Goal: Task Accomplishment & Management: Manage account settings

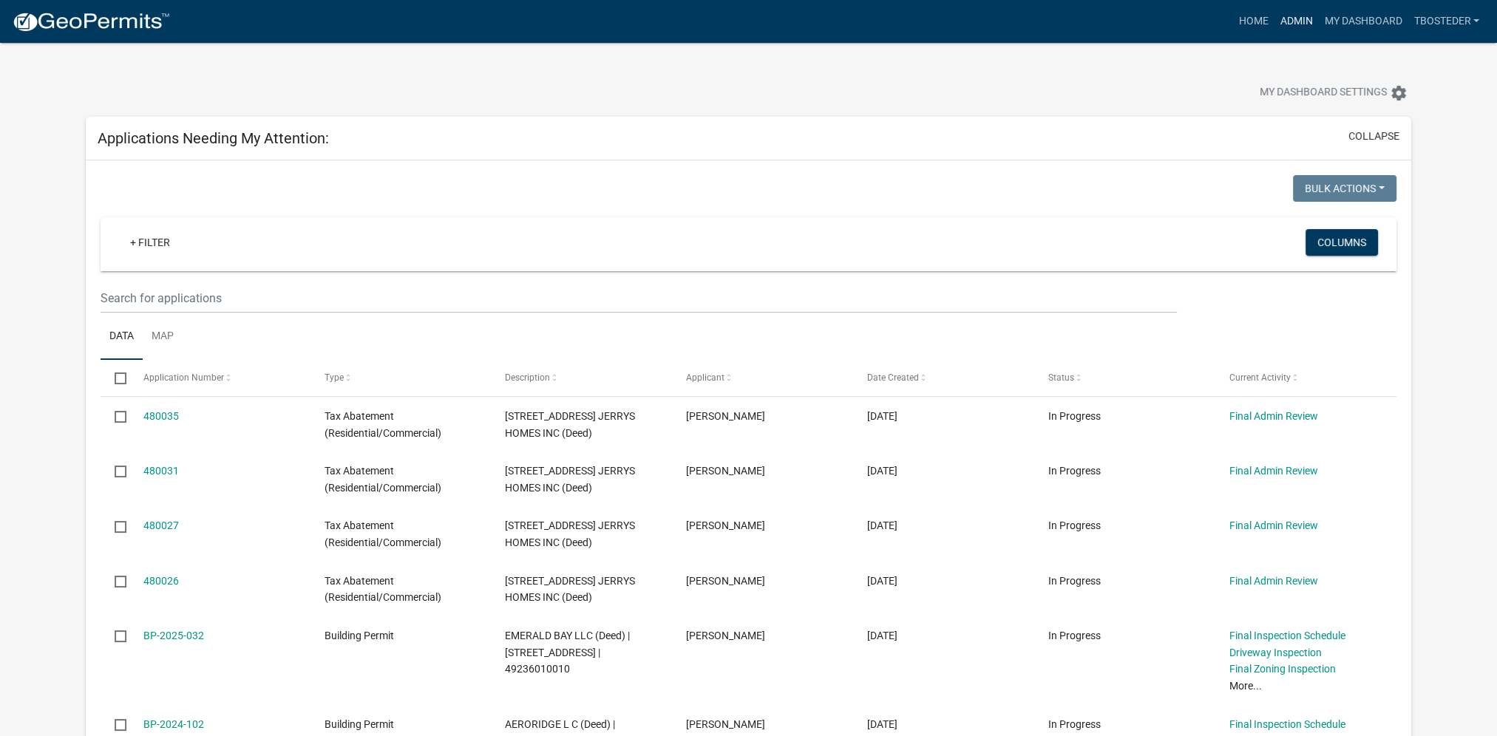
click at [1283, 21] on link "Admin" at bounding box center [1296, 21] width 44 height 28
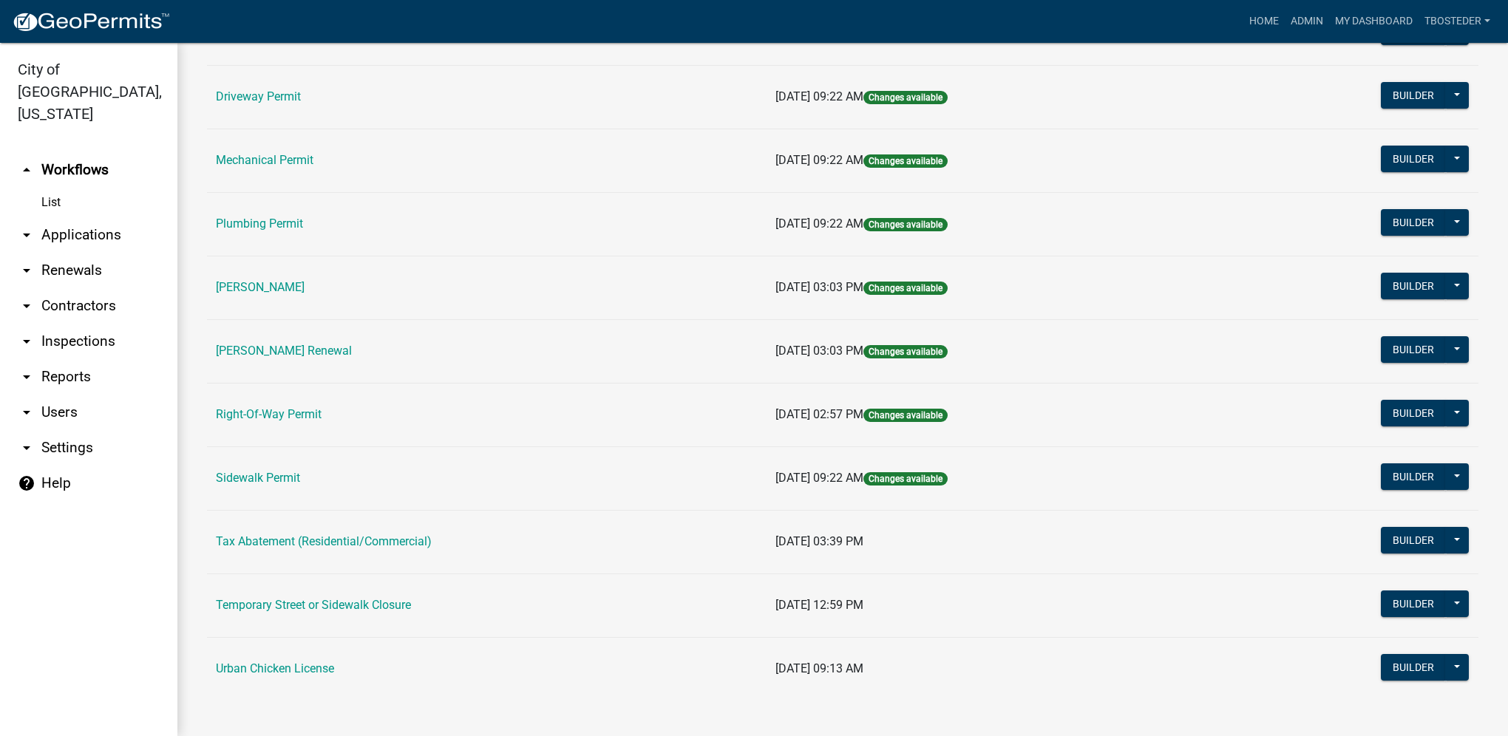
scroll to position [258, 0]
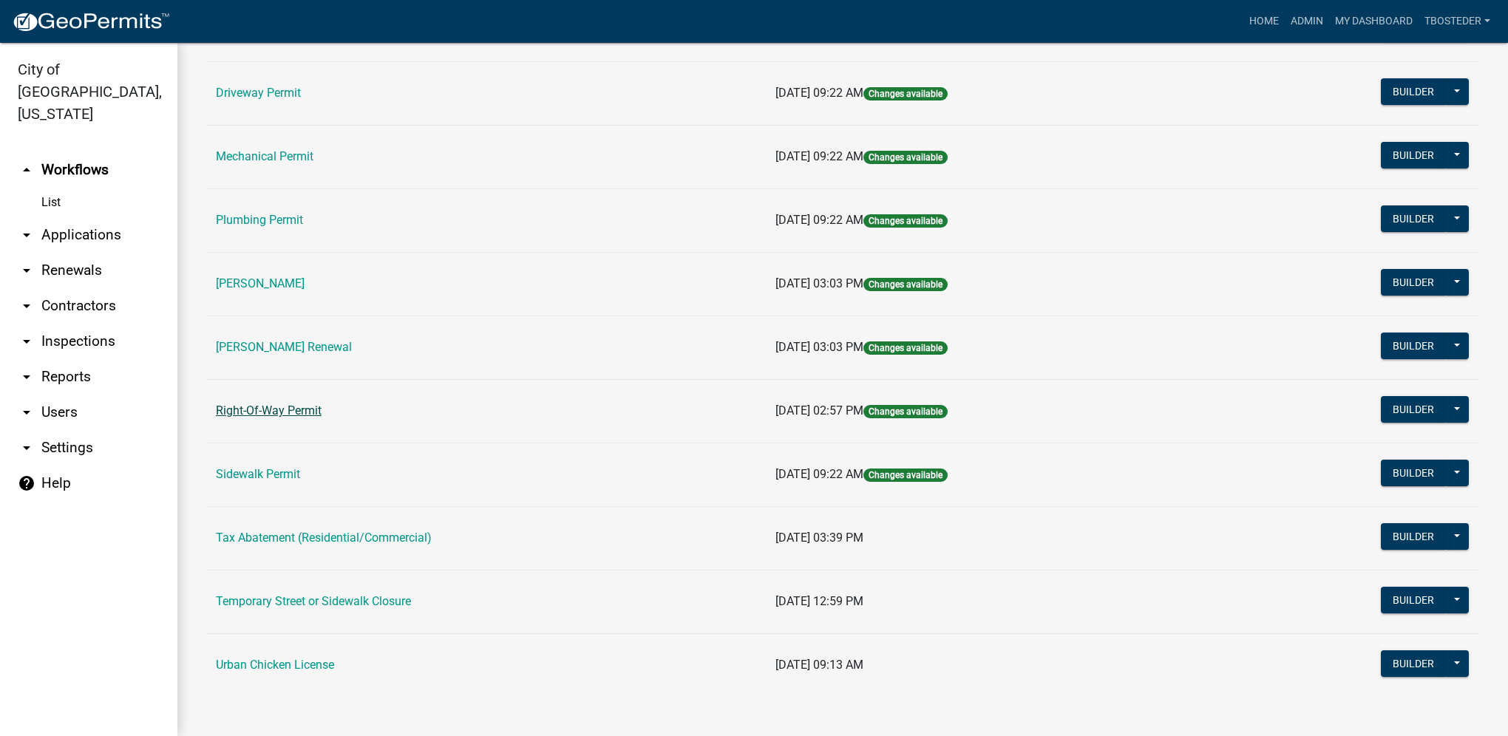
click at [313, 404] on link "Right-Of-Way Permit" at bounding box center [269, 411] width 106 height 14
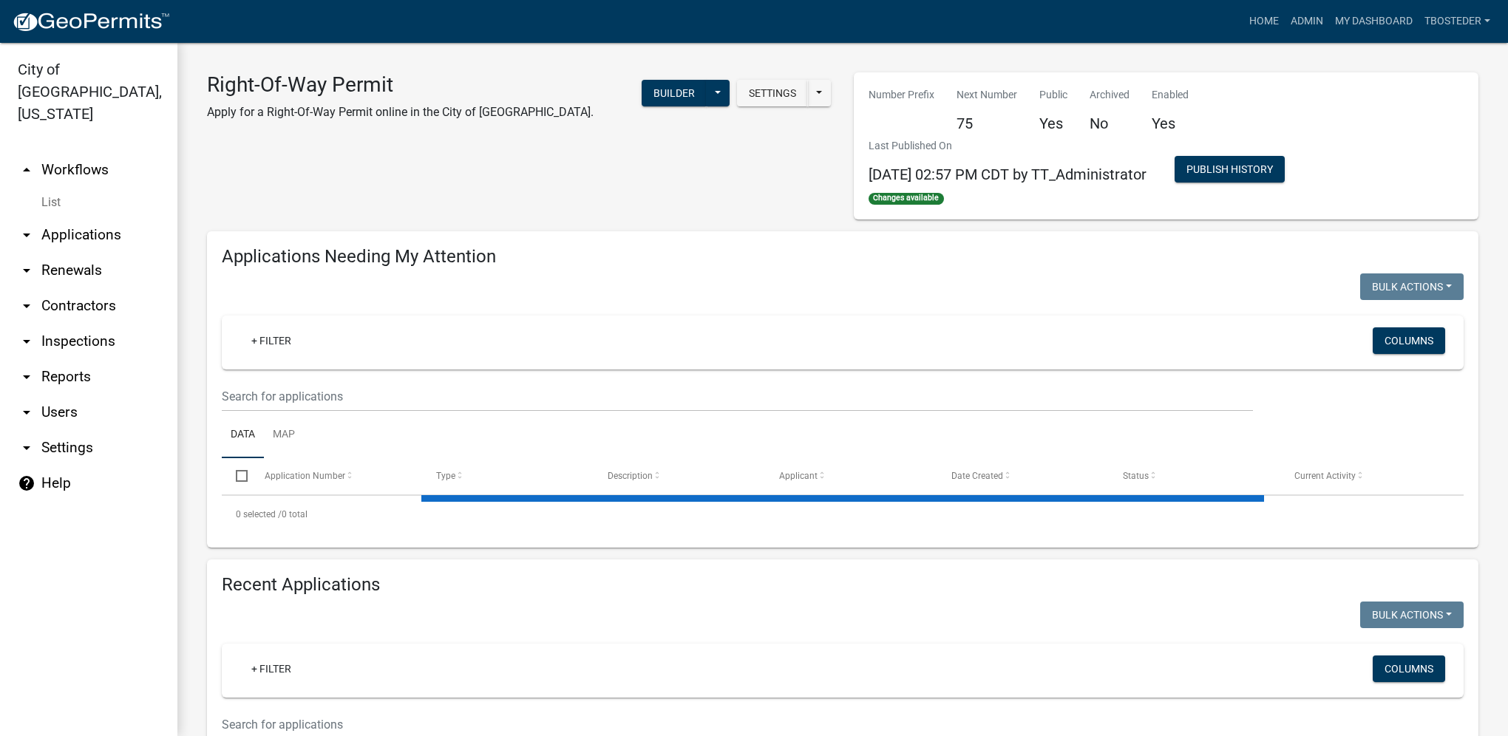
select select "1: 25"
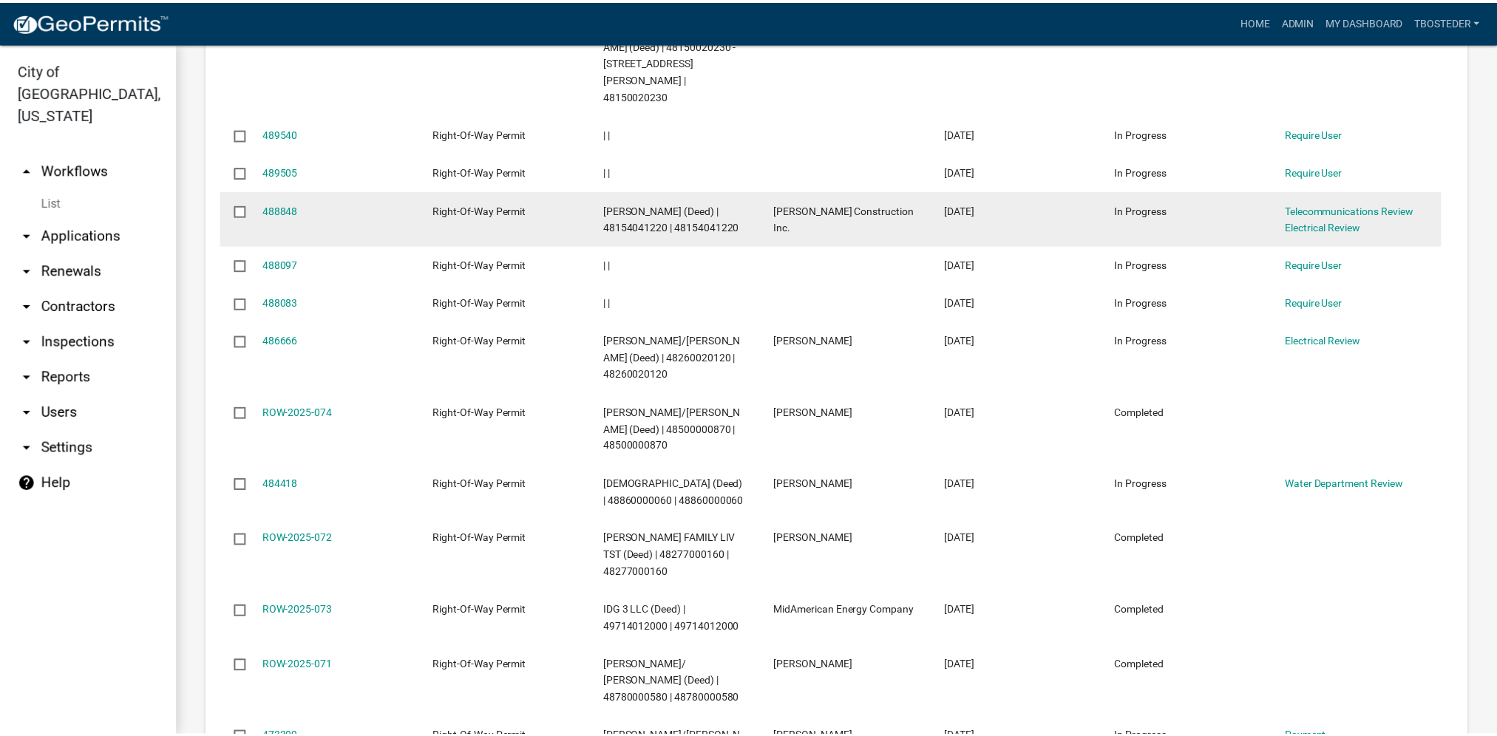
scroll to position [1035, 0]
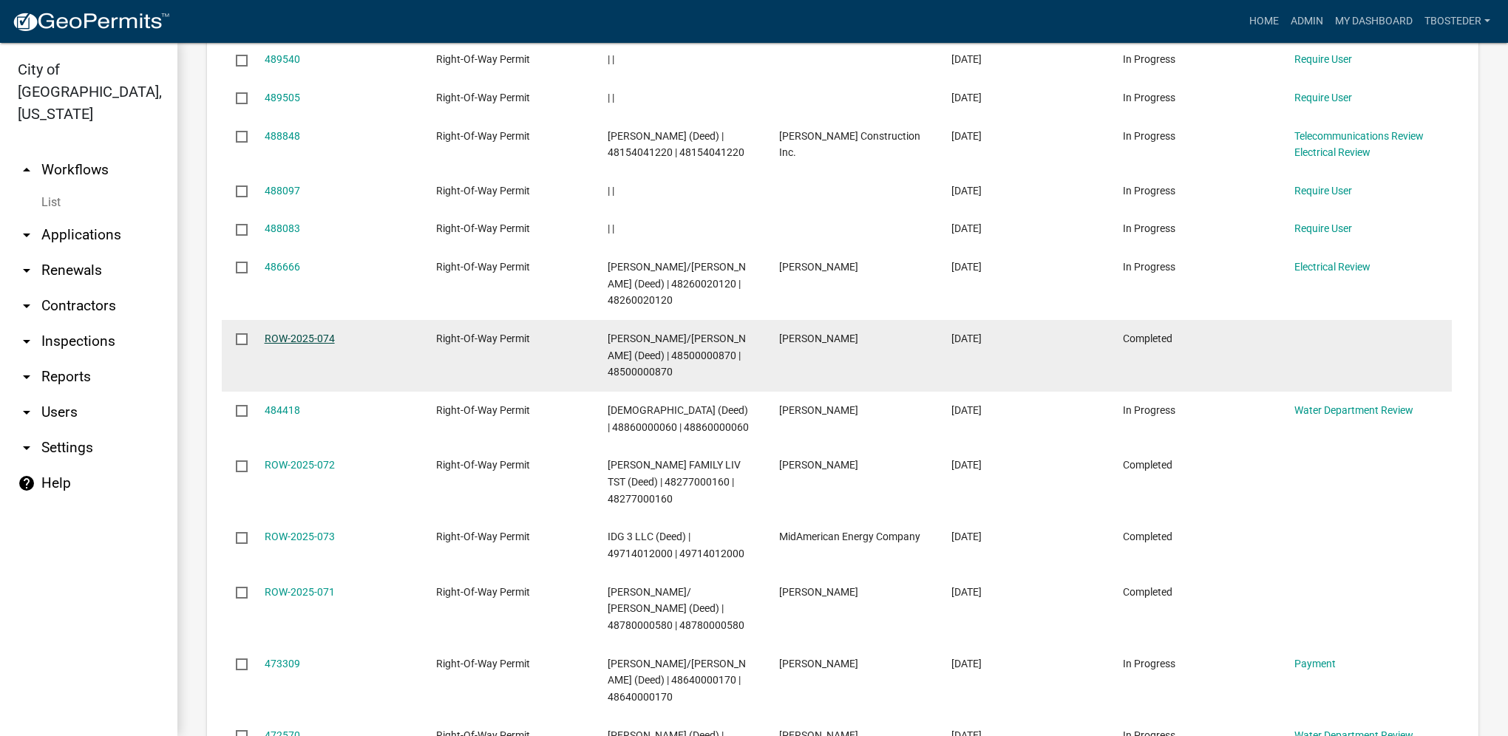
click at [325, 333] on link "ROW-2025-074" at bounding box center [300, 339] width 70 height 12
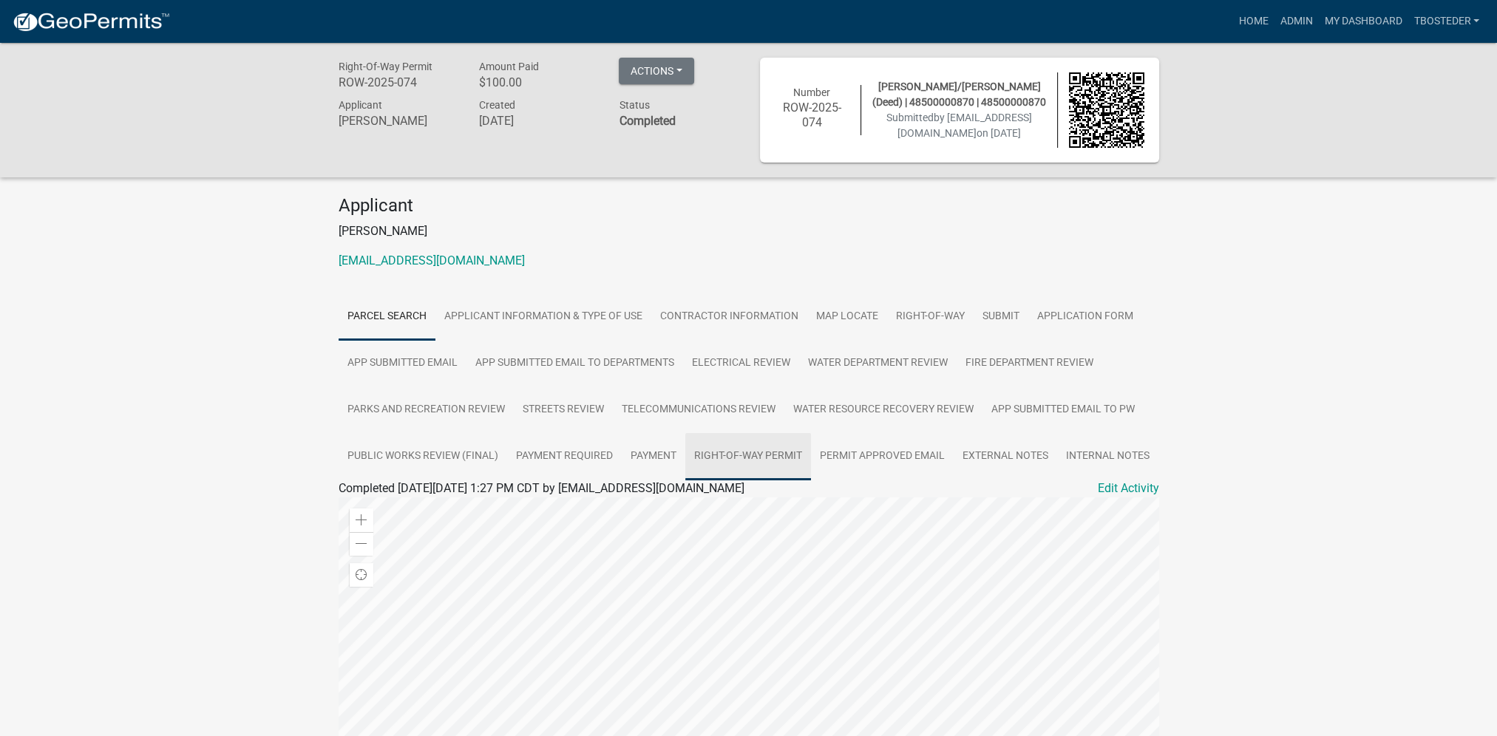
click at [716, 455] on link "Right-Of-Way Permit" at bounding box center [748, 456] width 126 height 47
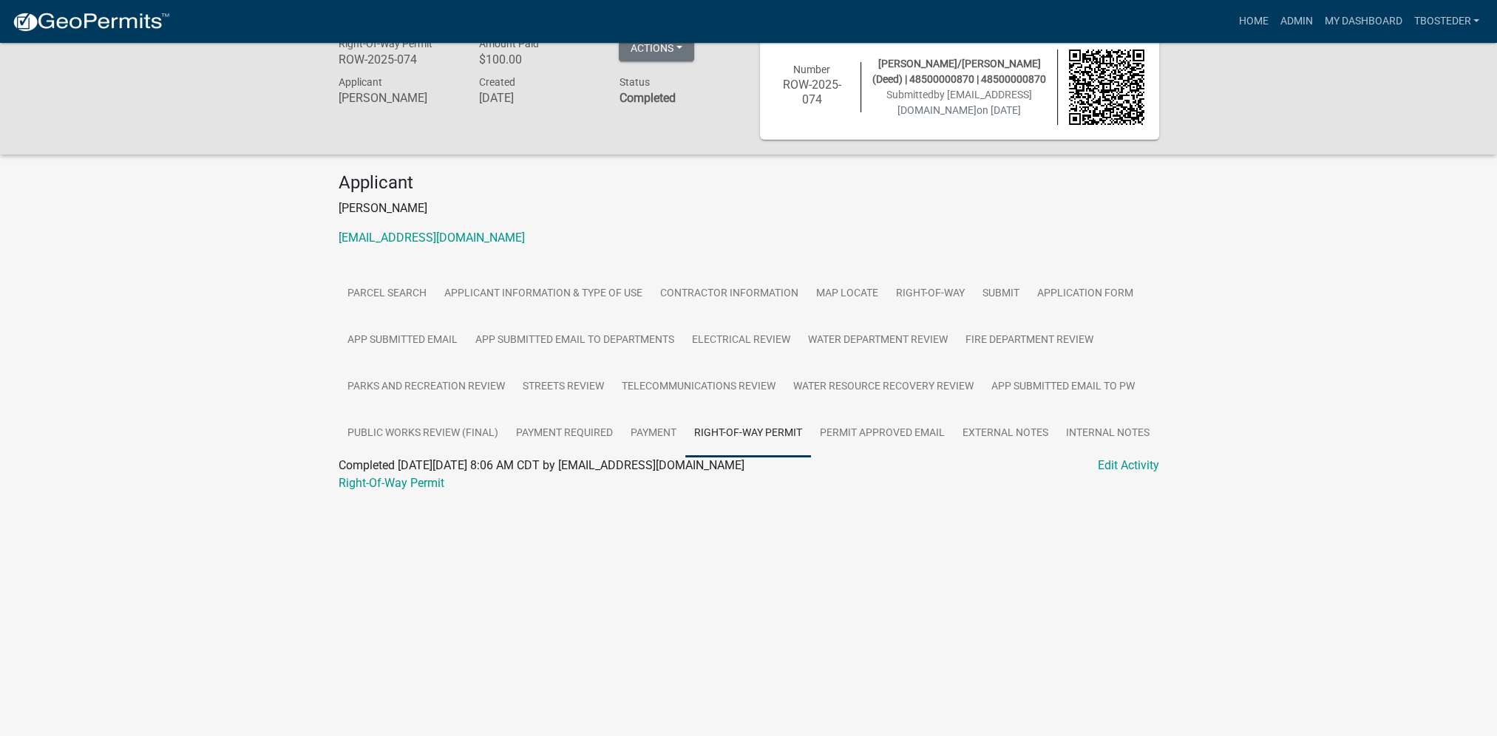
scroll to position [43, 0]
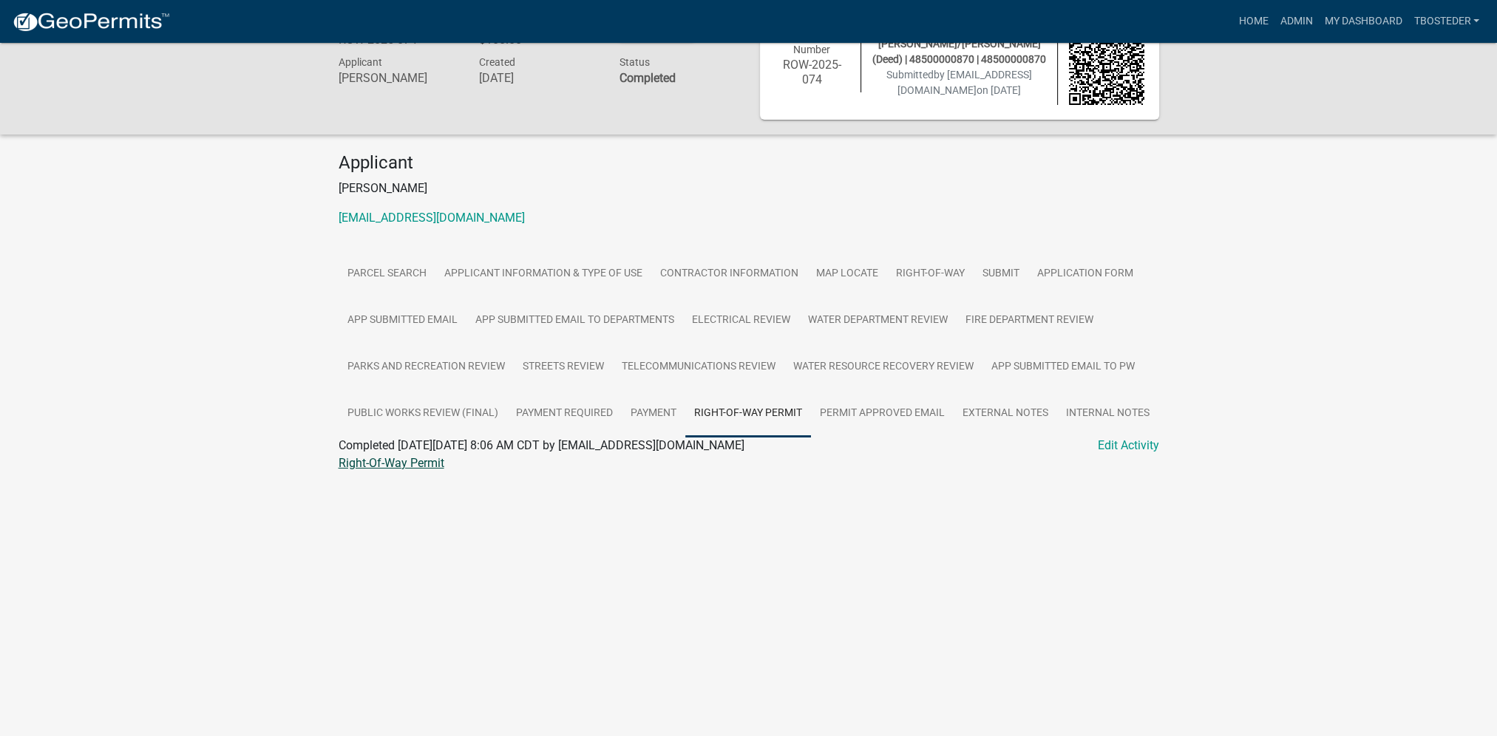
click at [391, 466] on link "Right-Of-Way Permit" at bounding box center [392, 463] width 106 height 14
click at [1355, 15] on link "My Dashboard" at bounding box center [1362, 21] width 89 height 28
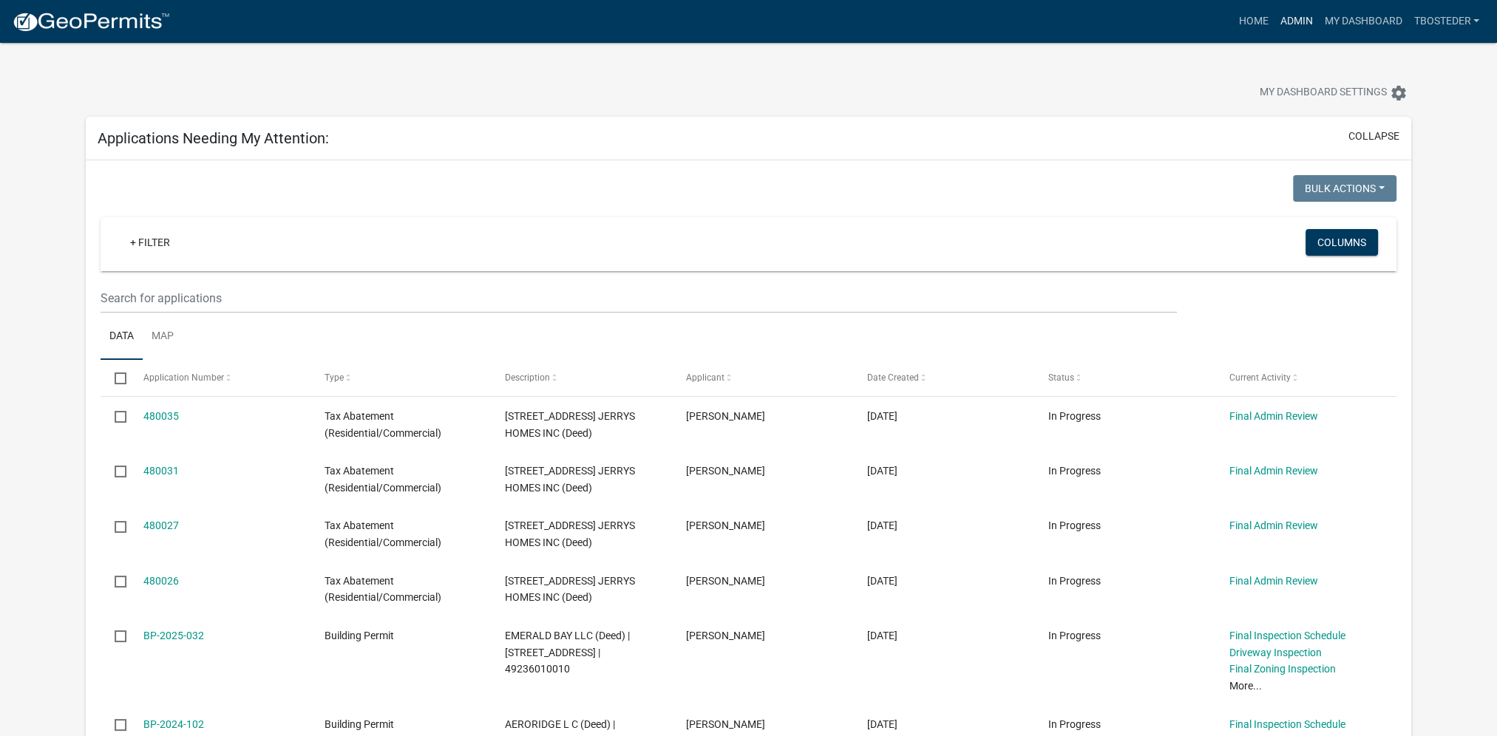
click at [1290, 24] on link "Admin" at bounding box center [1296, 21] width 44 height 28
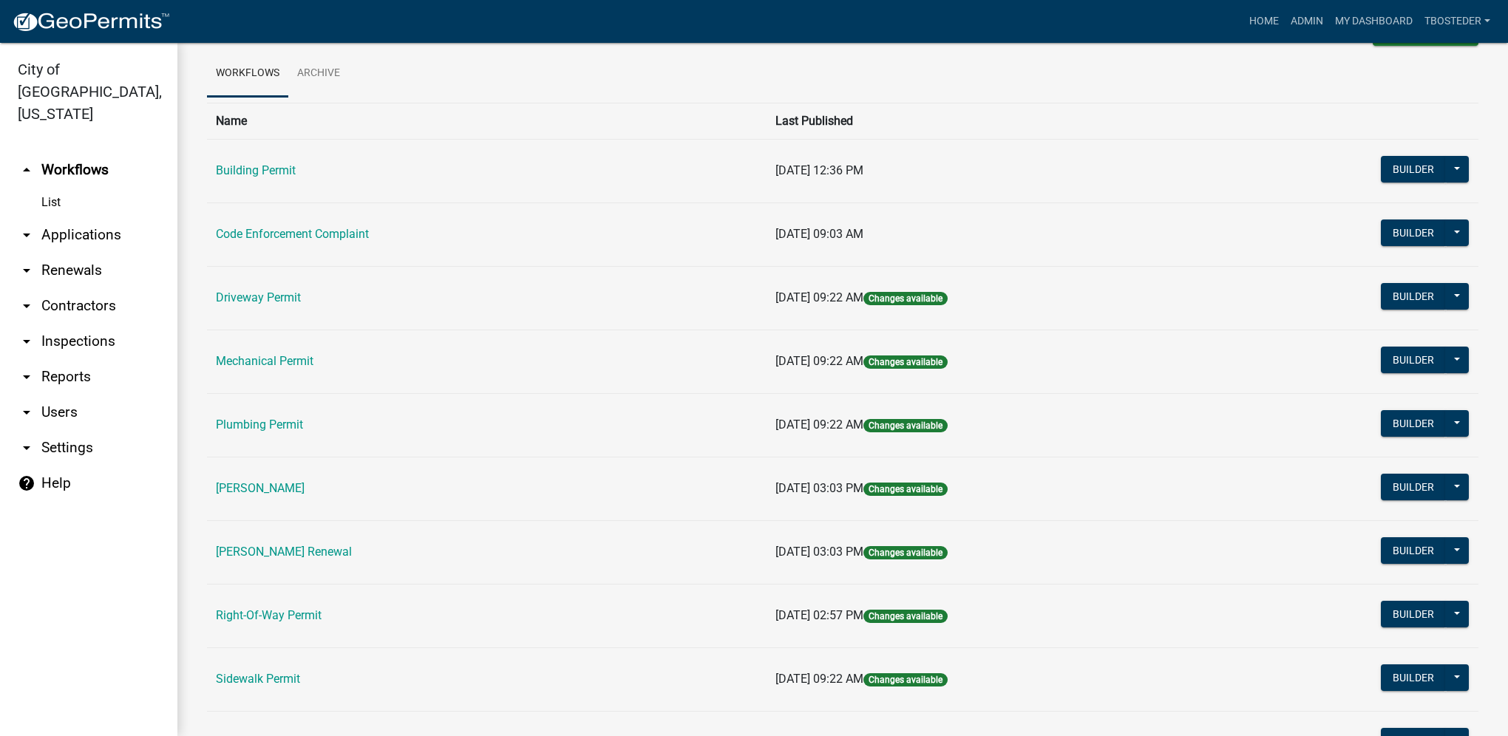
scroll to position [258, 0]
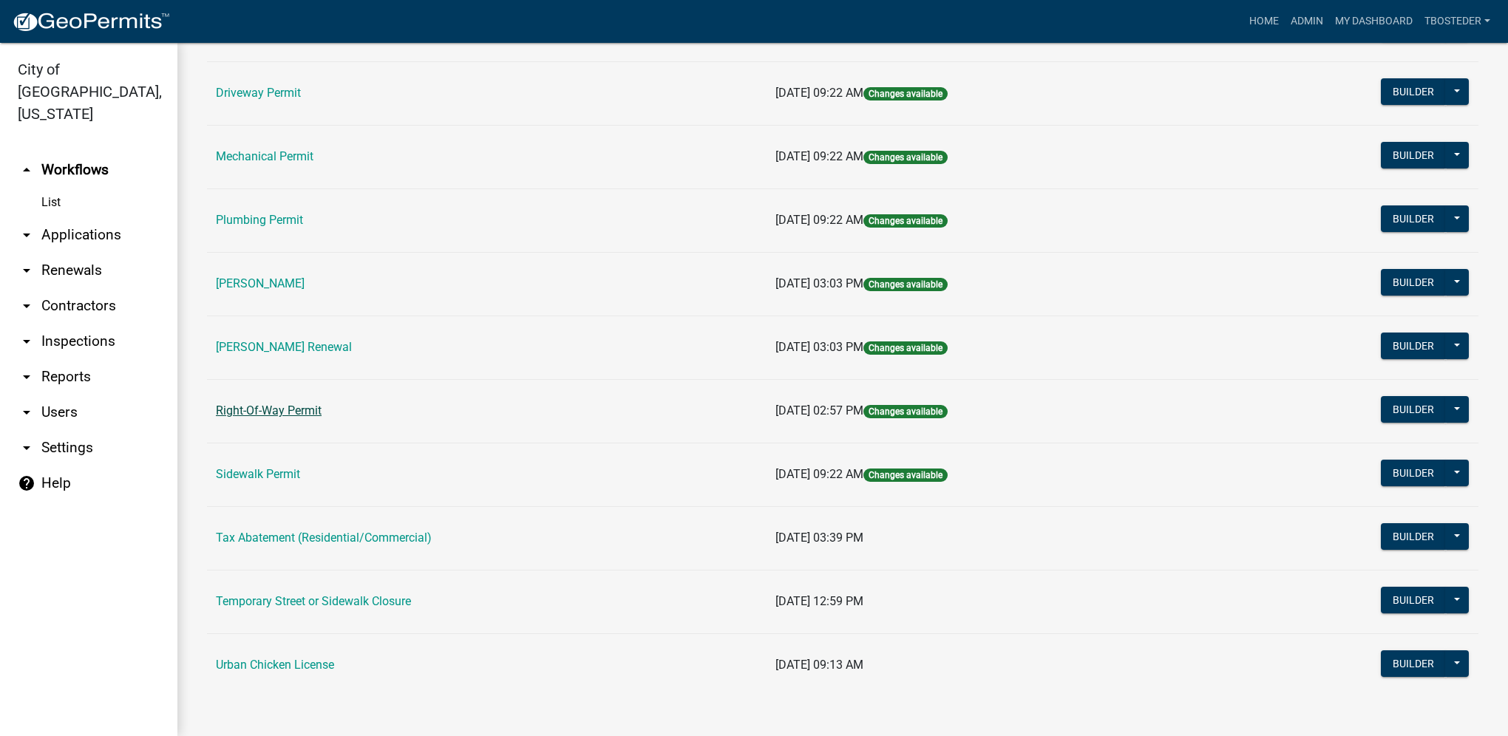
click at [309, 404] on link "Right-Of-Way Permit" at bounding box center [269, 411] width 106 height 14
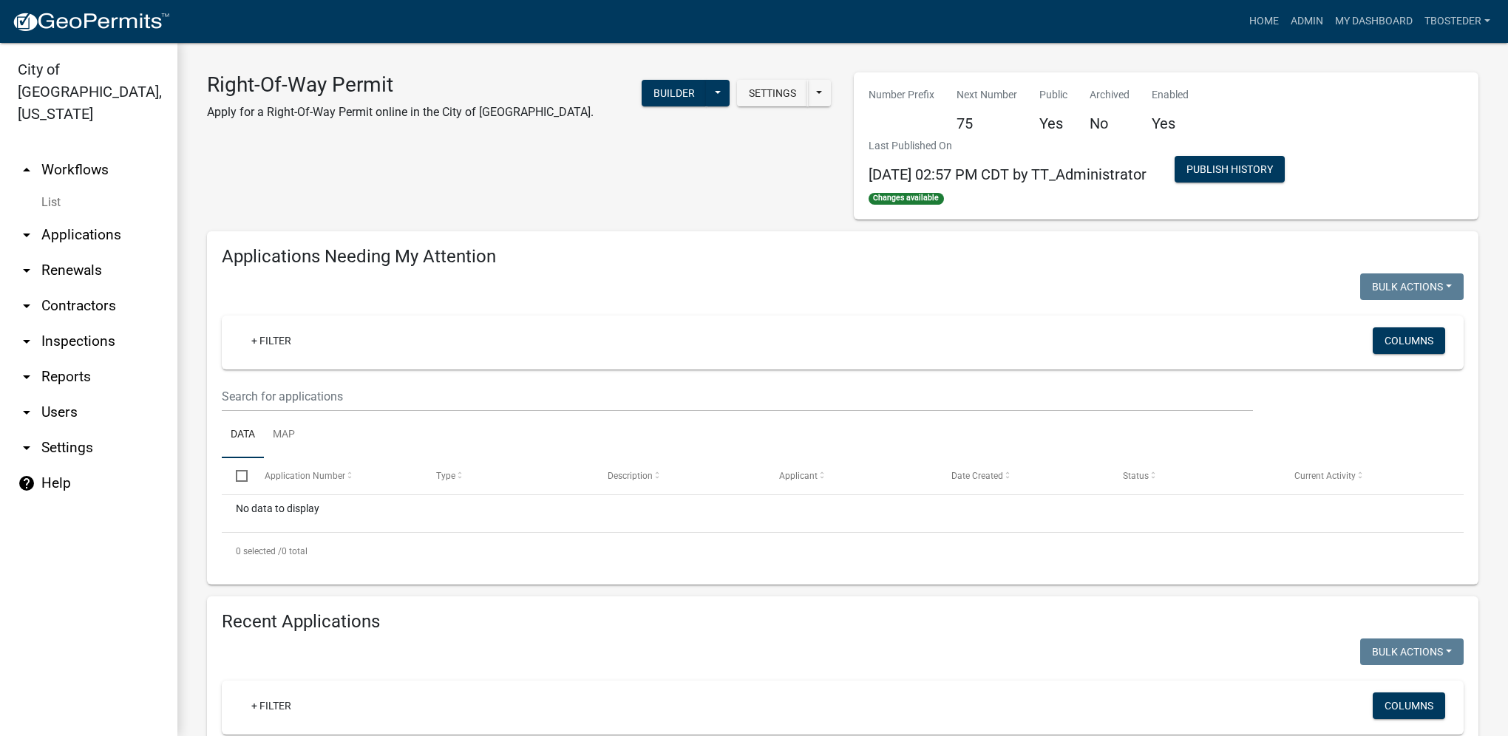
select select "1: 25"
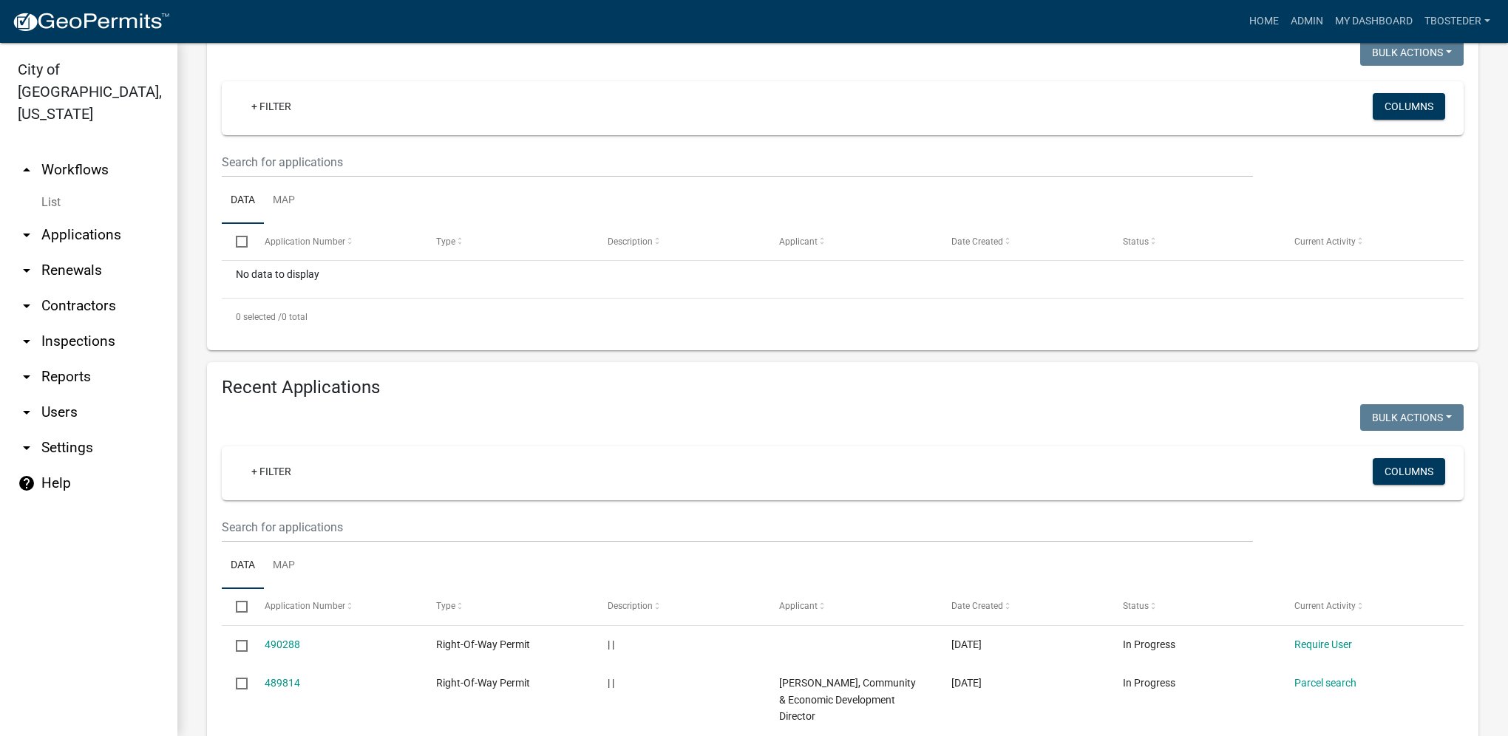
scroll to position [296, 0]
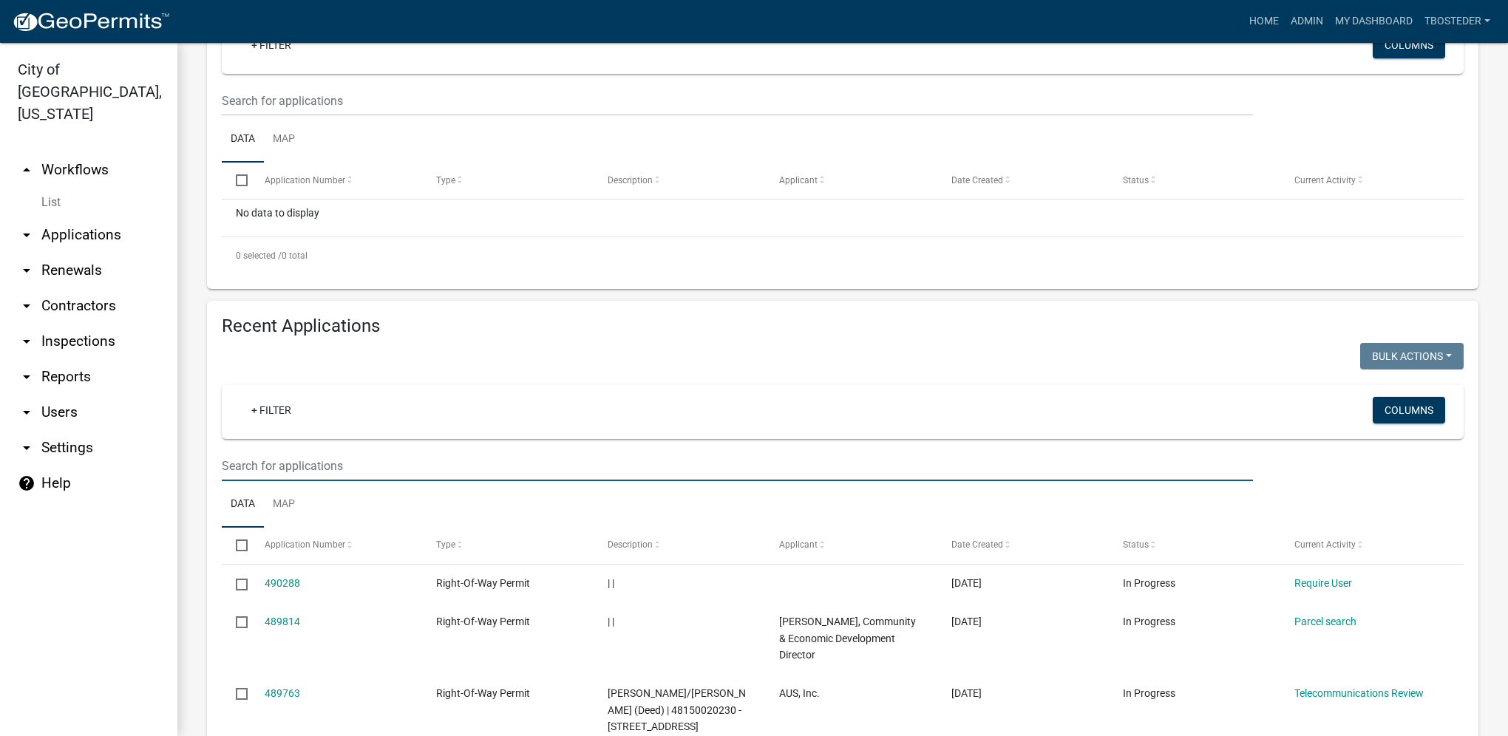
click at [494, 463] on input "text" at bounding box center [737, 466] width 1031 height 30
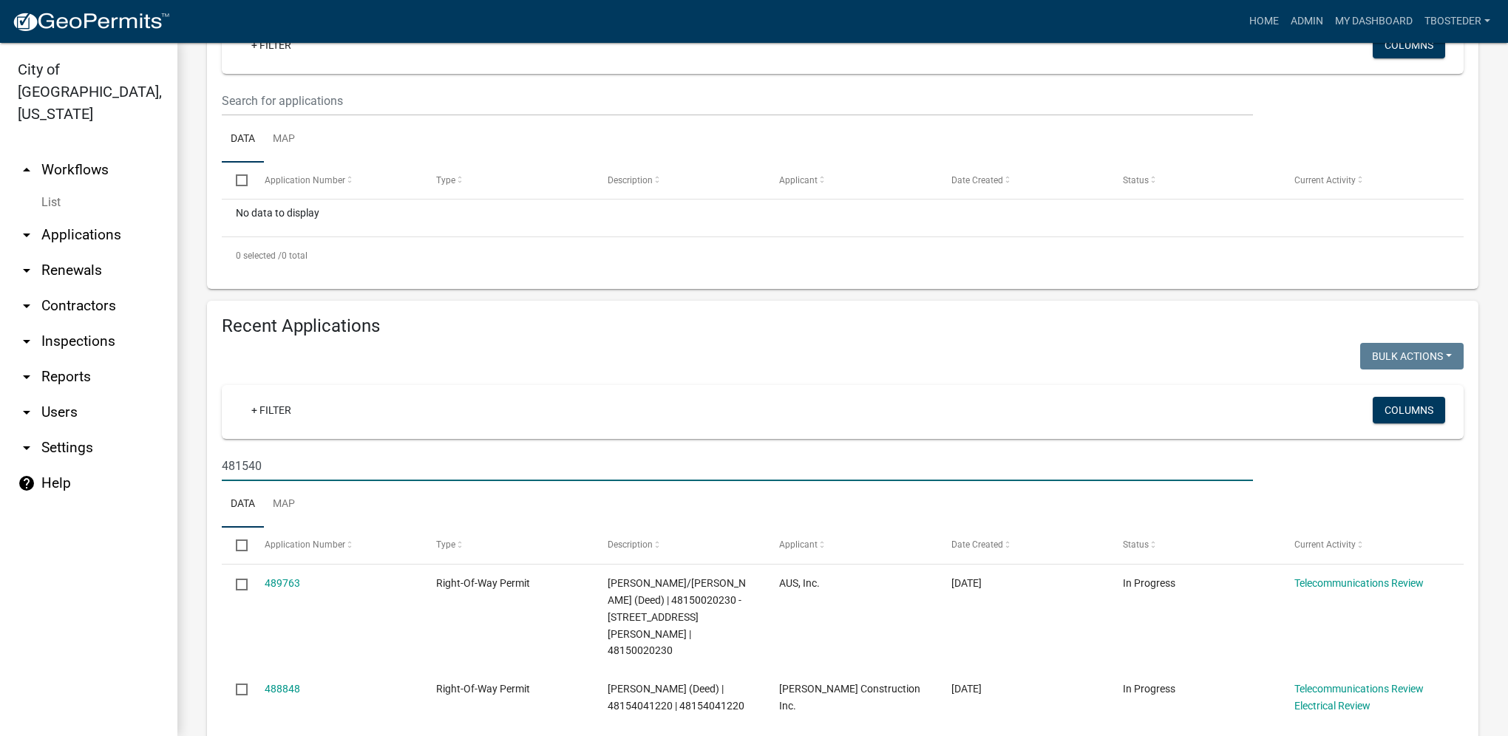
type input "481540"
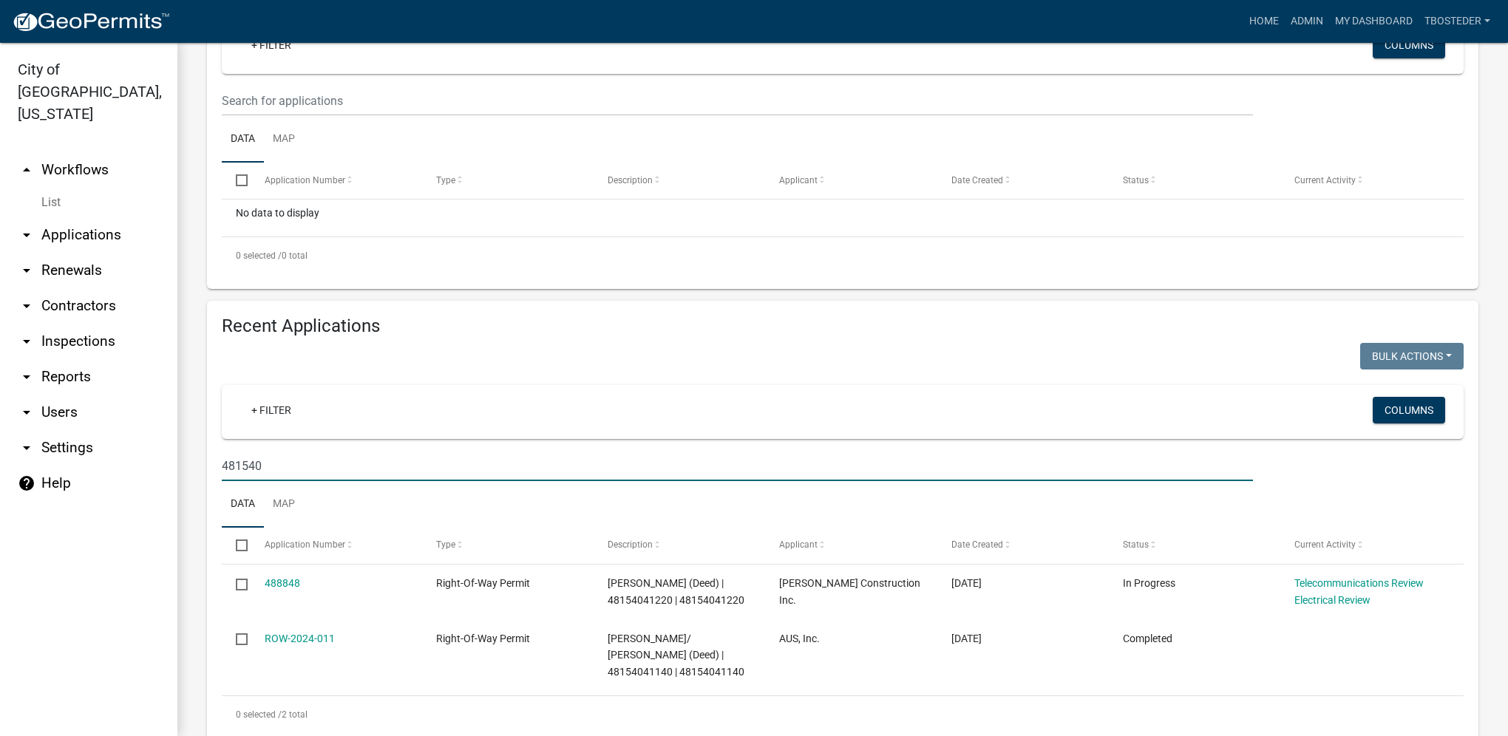
drag, startPoint x: 338, startPoint y: 467, endPoint x: 163, endPoint y: 447, distance: 175.7
click at [163, 447] on div "City of [GEOGRAPHIC_DATA], [US_STATE] arrow_drop_up Workflows List arrow_drop_d…" at bounding box center [754, 389] width 1508 height 693
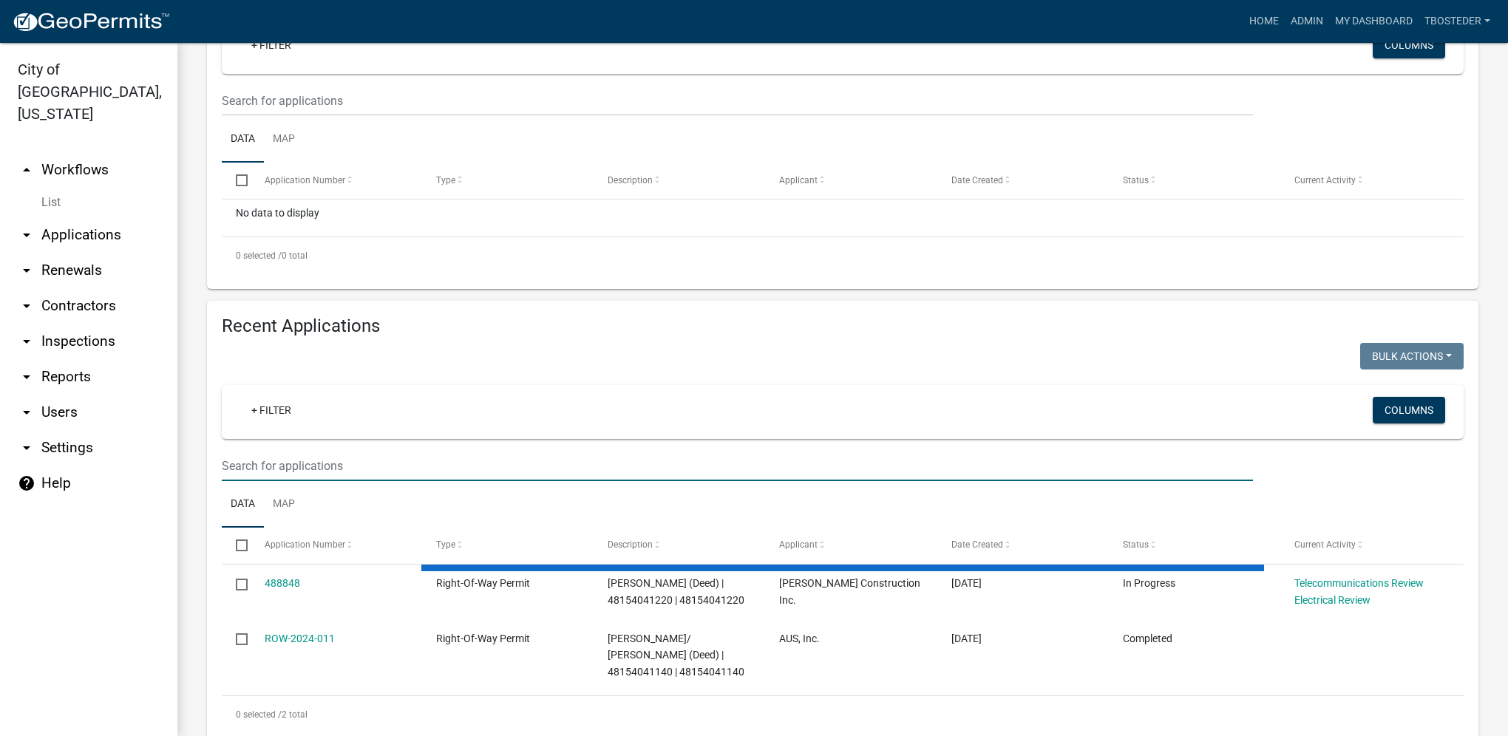
select select "1: 25"
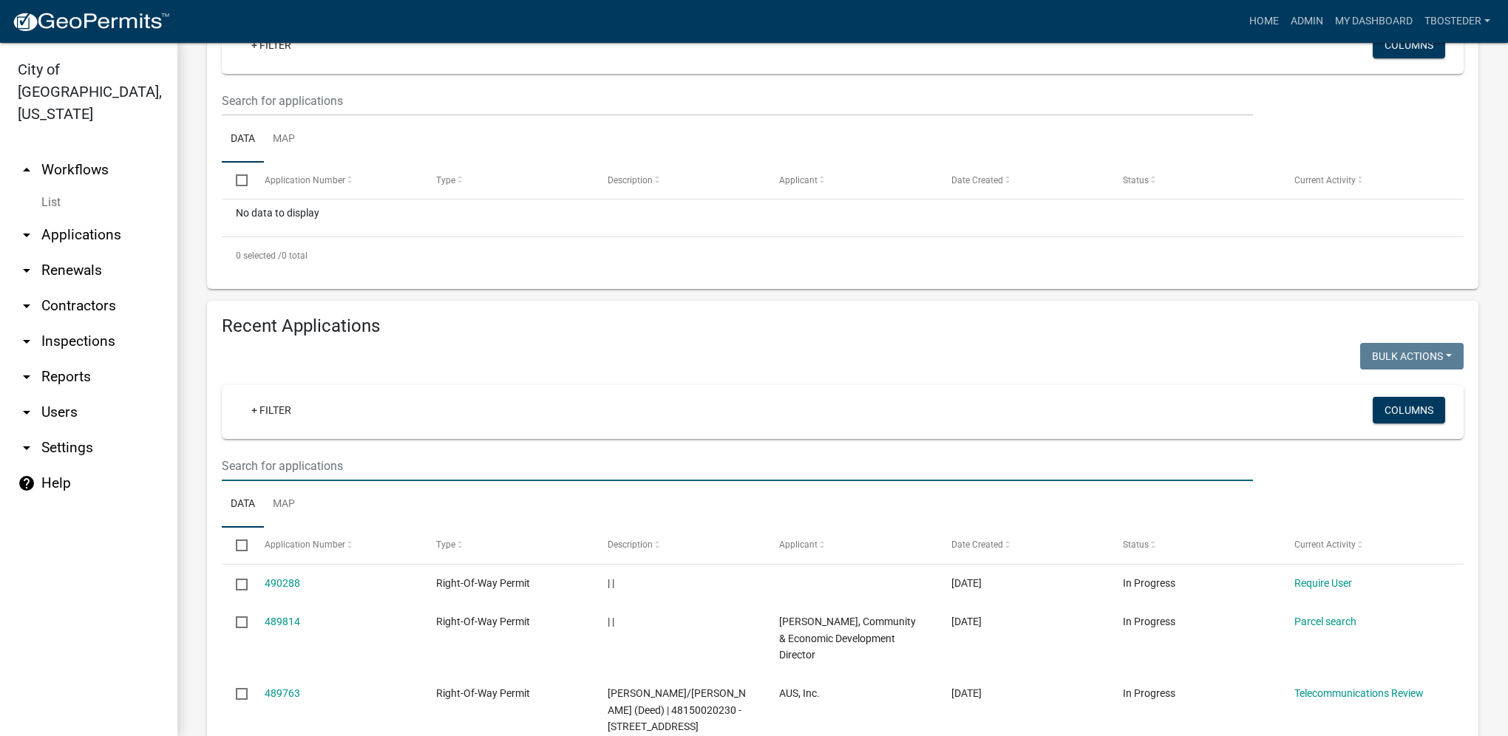
click at [274, 466] on input "text" at bounding box center [737, 466] width 1031 height 30
type input "488848"
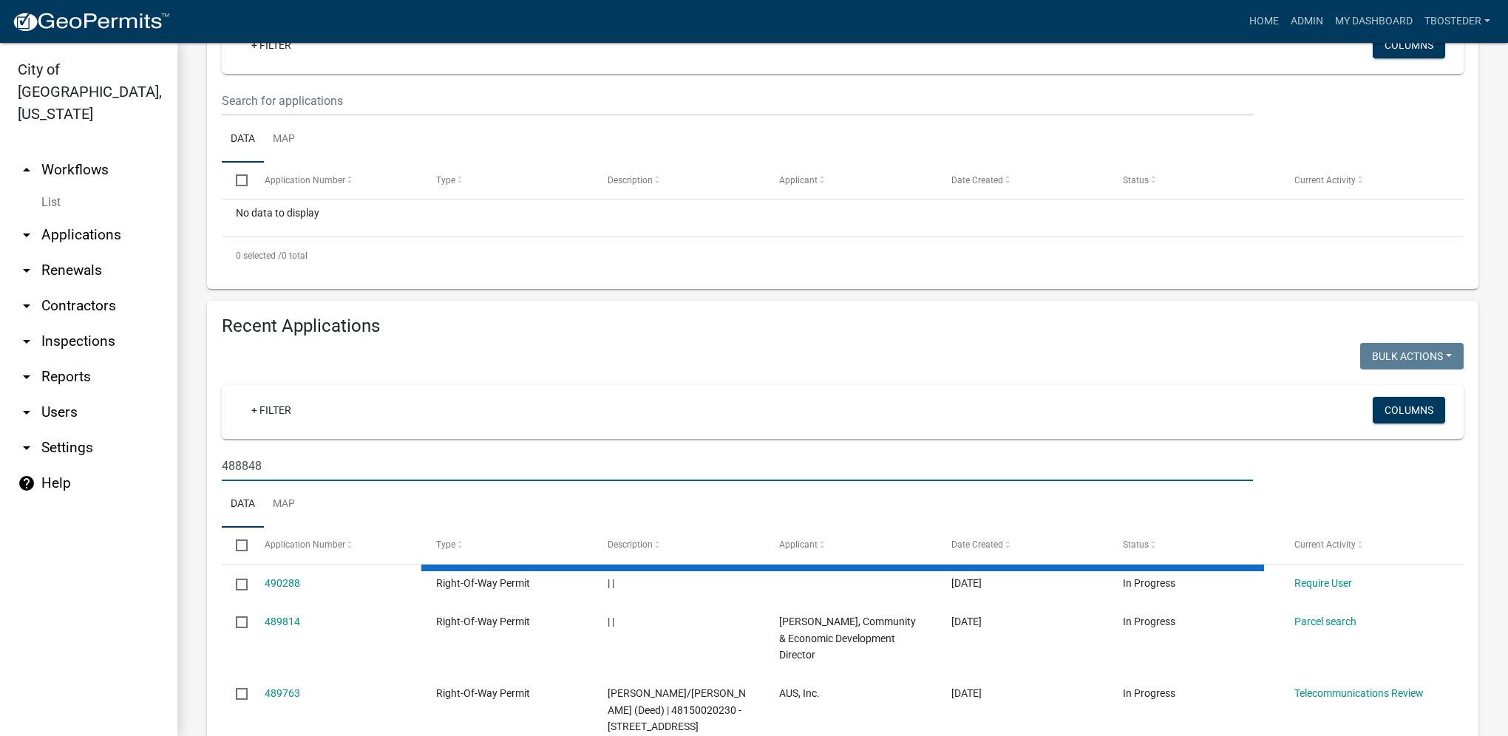
scroll to position [265, 0]
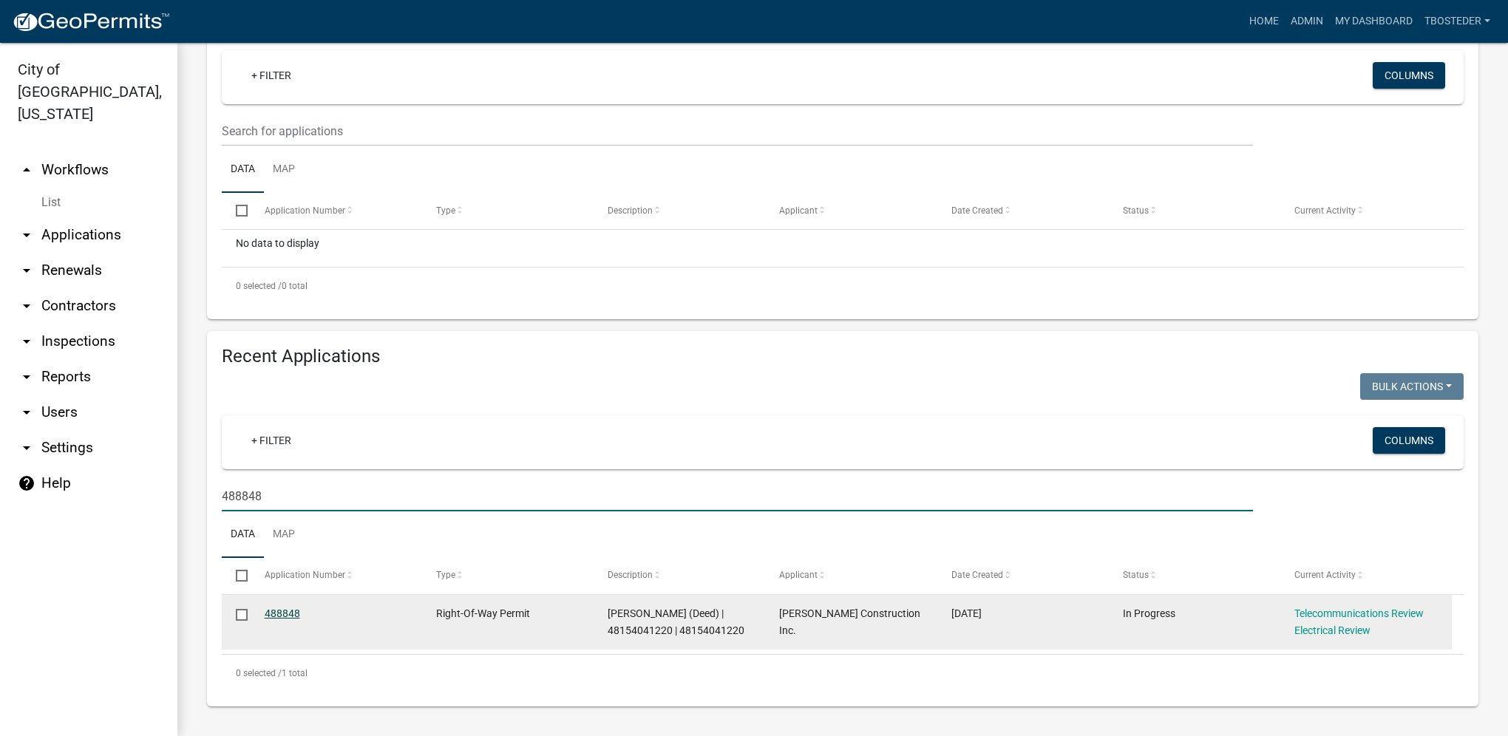
click at [272, 609] on link "488848" at bounding box center [282, 614] width 35 height 12
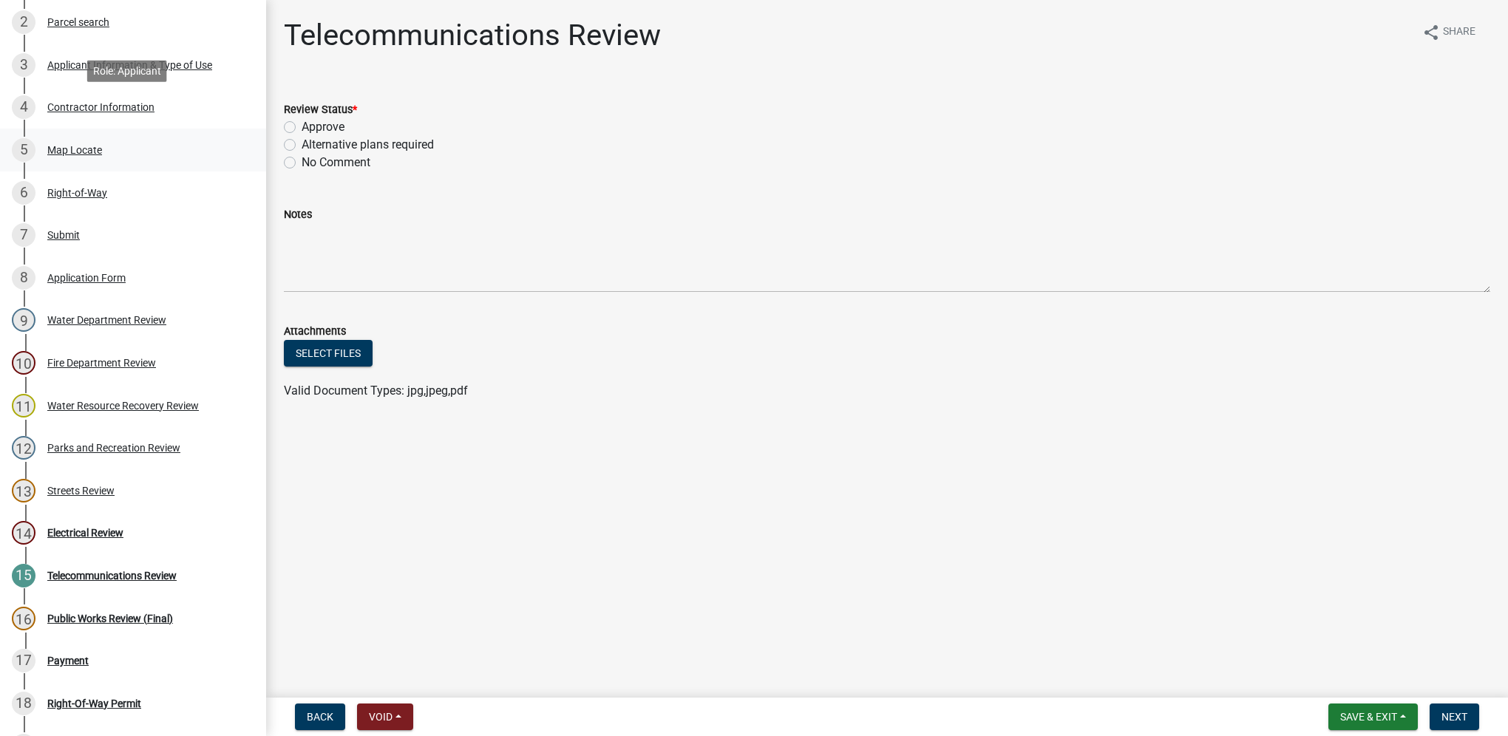
scroll to position [472, 0]
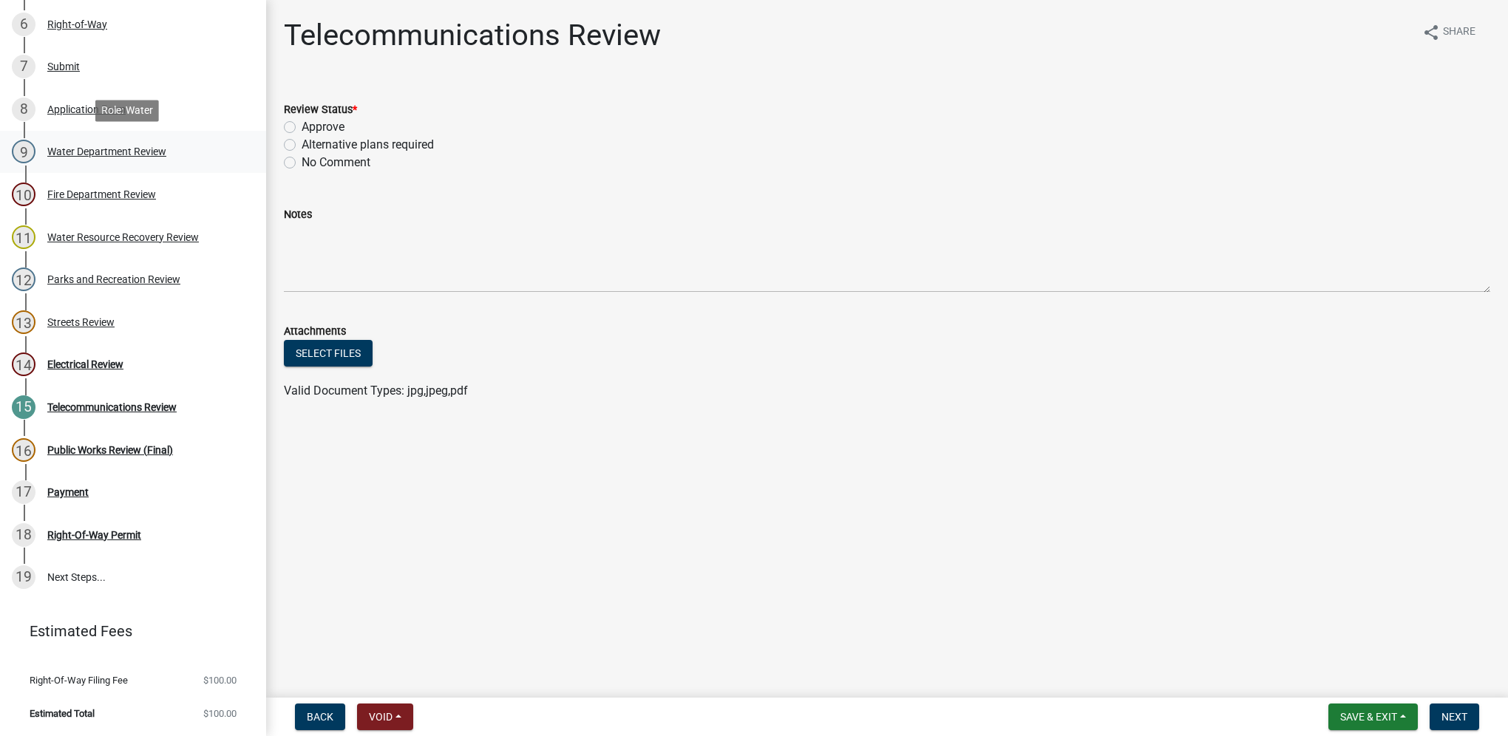
click at [95, 152] on div "Water Department Review" at bounding box center [106, 151] width 119 height 10
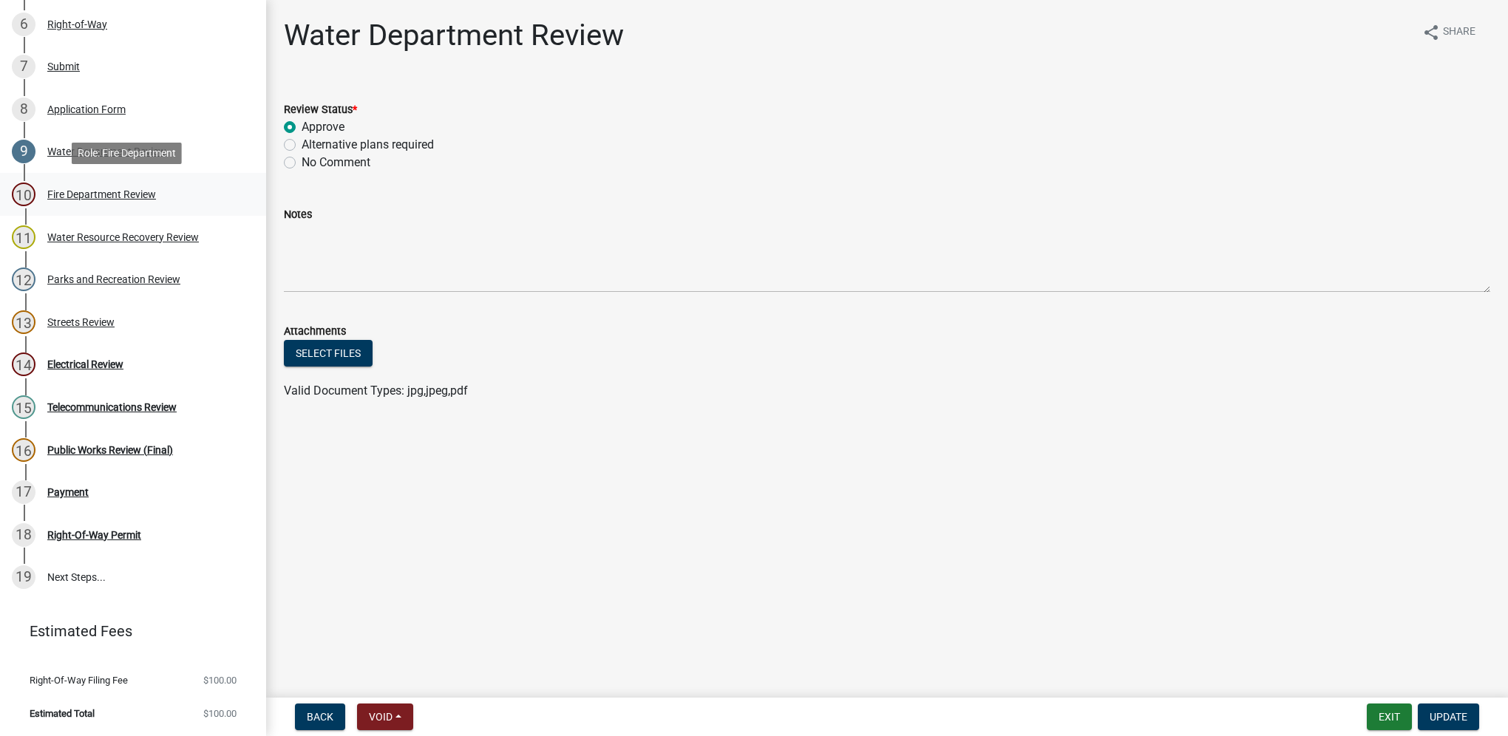
click at [95, 186] on div "10 Fire Department Review" at bounding box center [127, 195] width 231 height 24
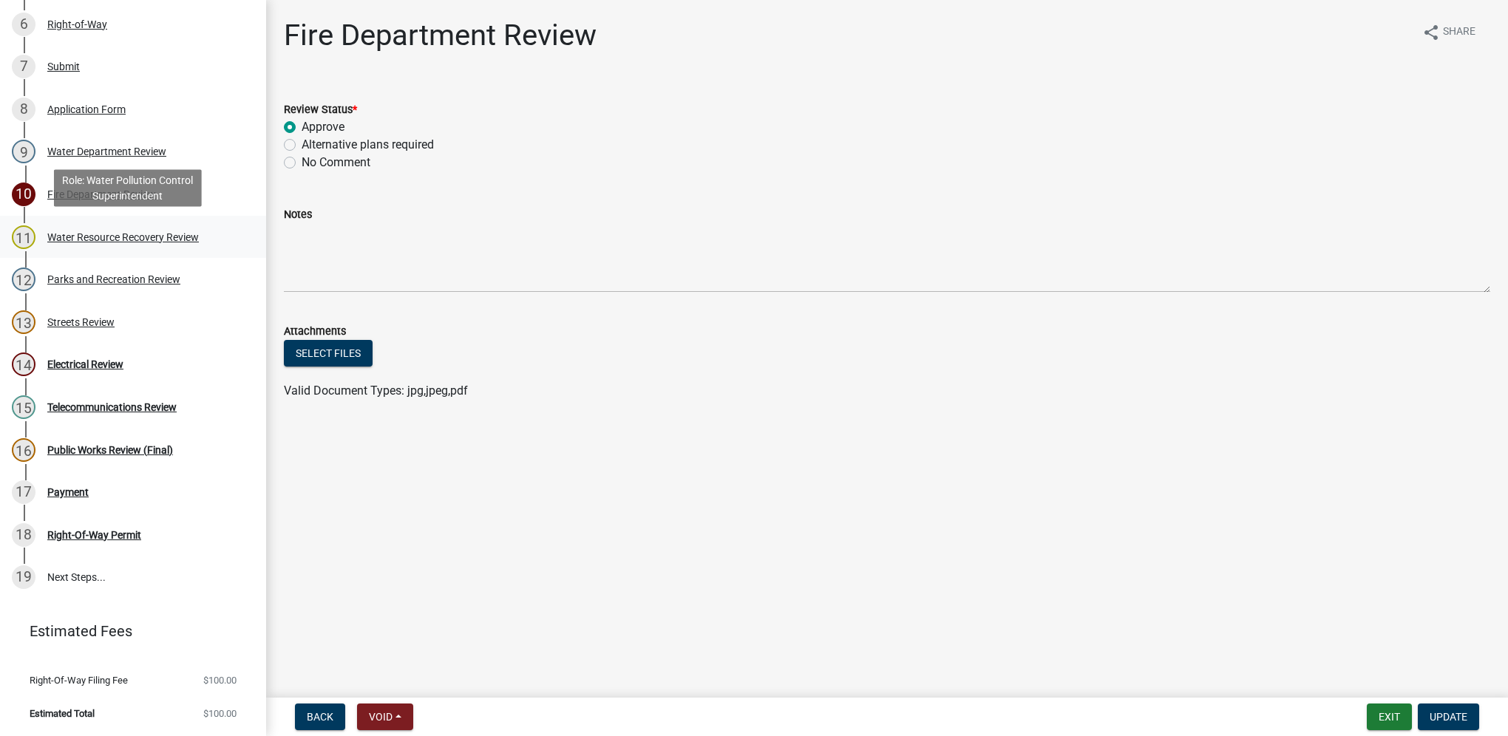
click at [104, 235] on div "Water Resource Recovery Review" at bounding box center [123, 237] width 152 height 10
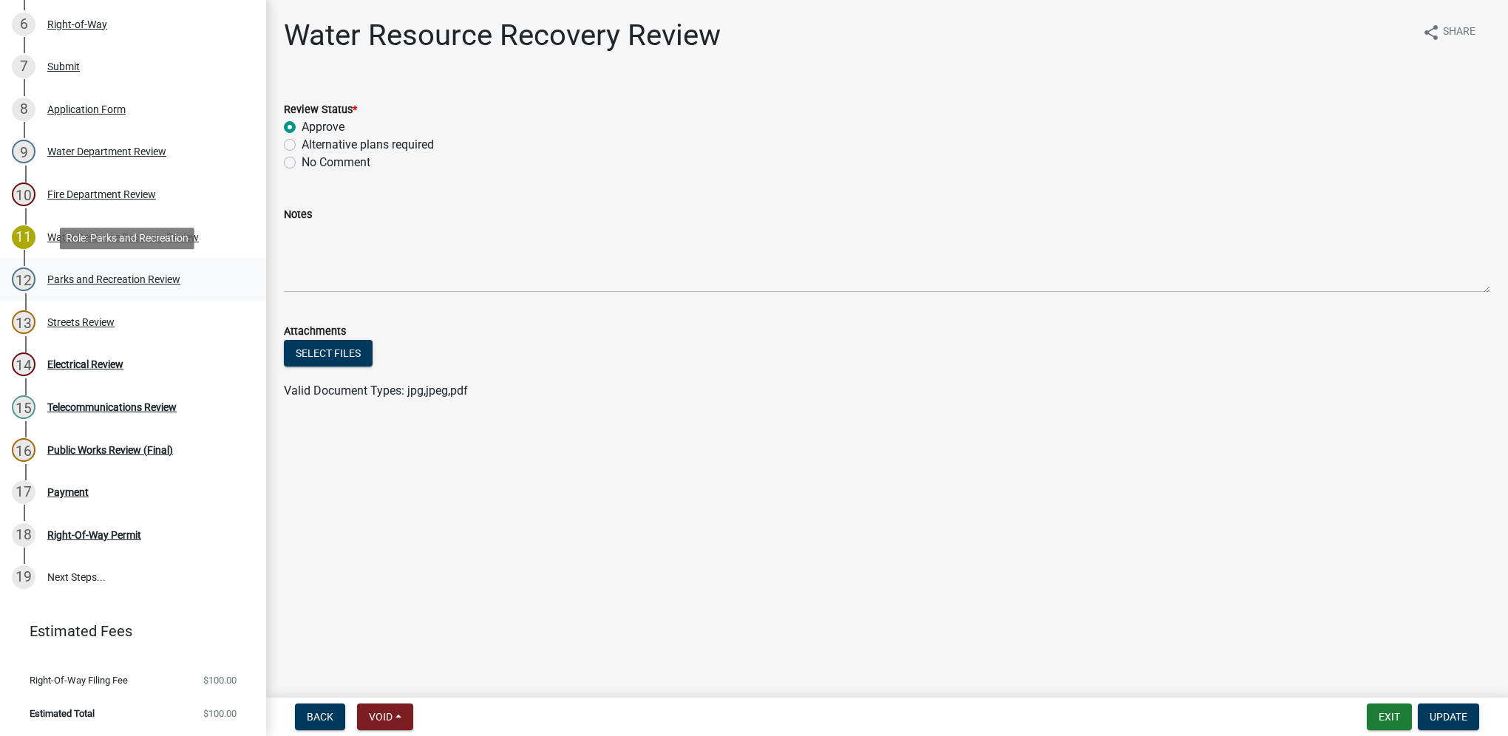
click at [106, 285] on div "Parks and Recreation Review" at bounding box center [113, 279] width 133 height 10
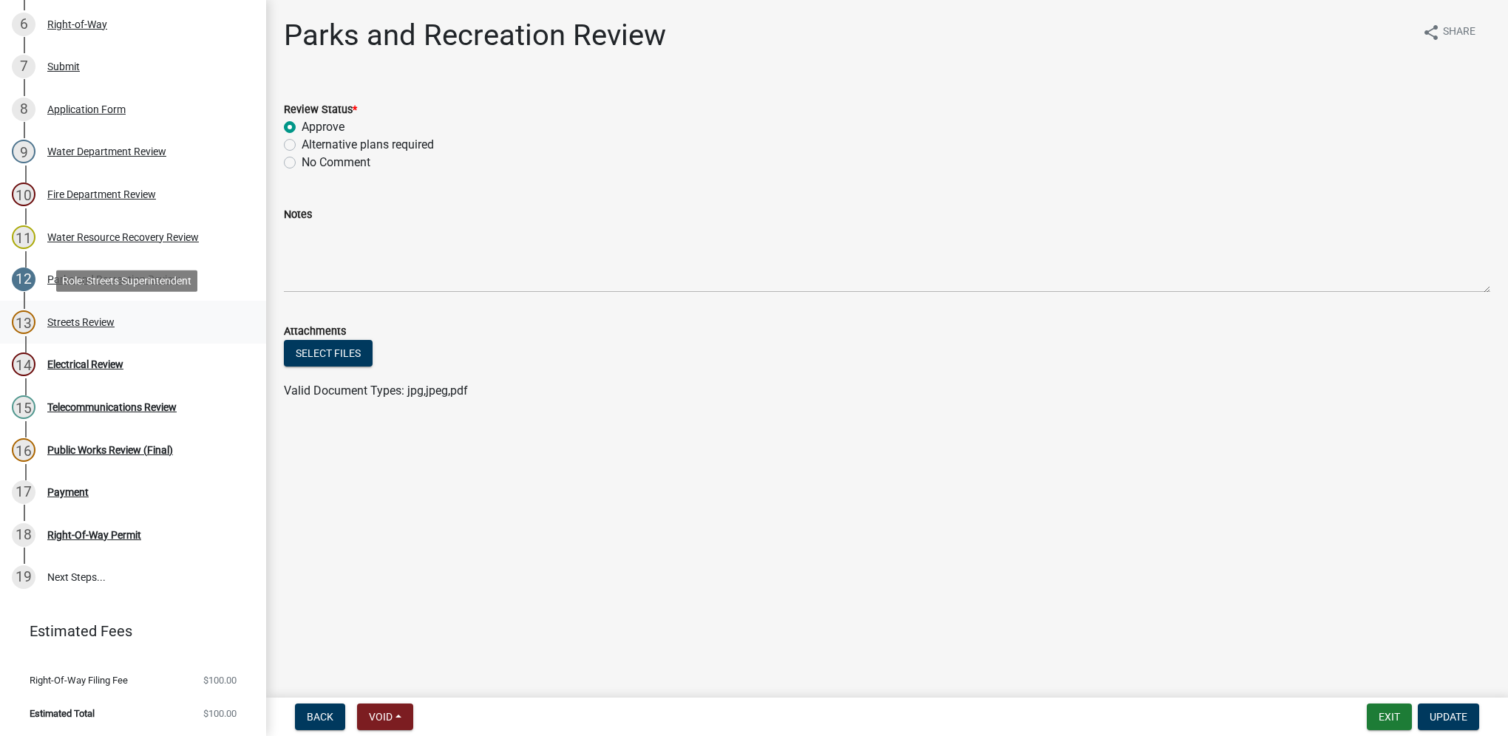
click at [104, 313] on div "13 Streets Review" at bounding box center [127, 323] width 231 height 24
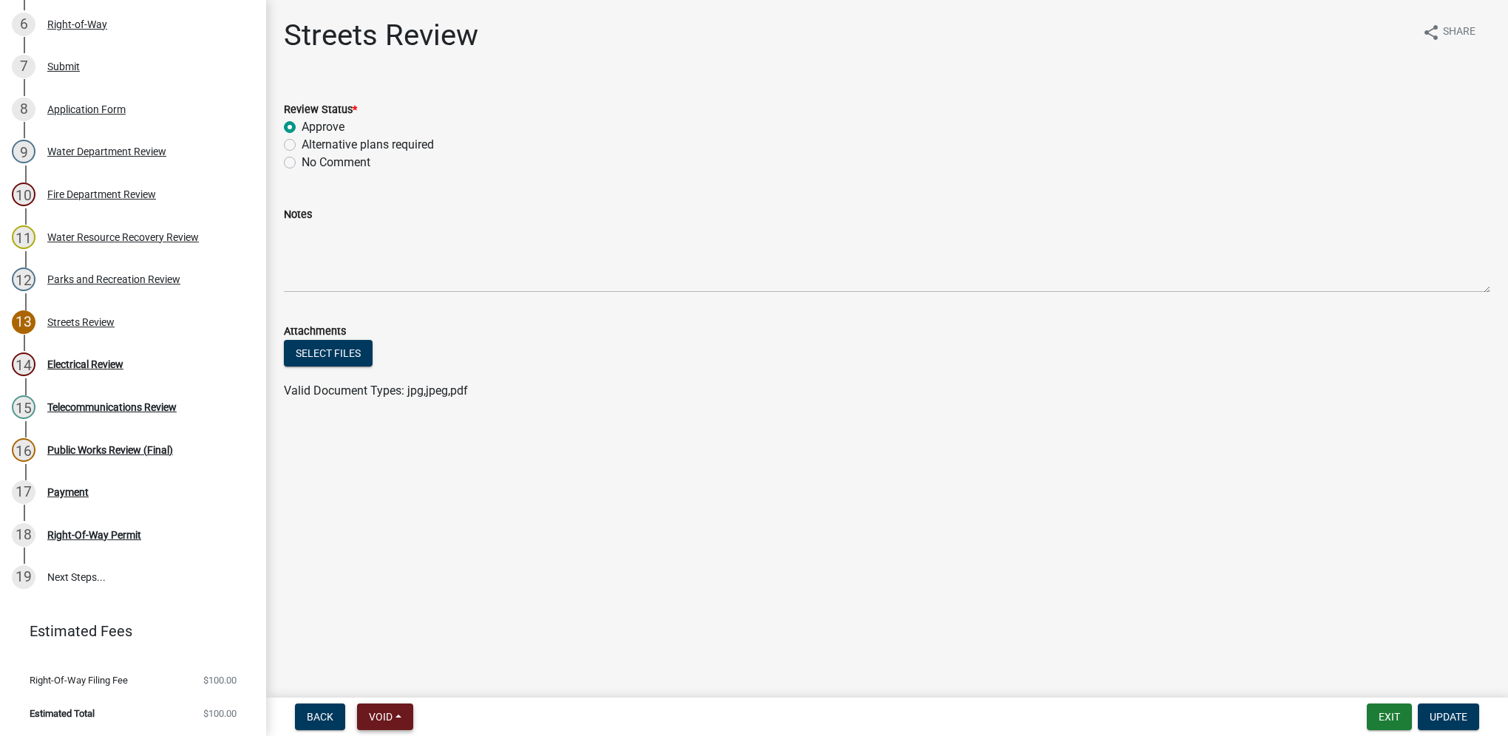
click at [381, 719] on span "Void" at bounding box center [381, 717] width 24 height 12
click at [396, 574] on button "Withdraw" at bounding box center [416, 571] width 118 height 35
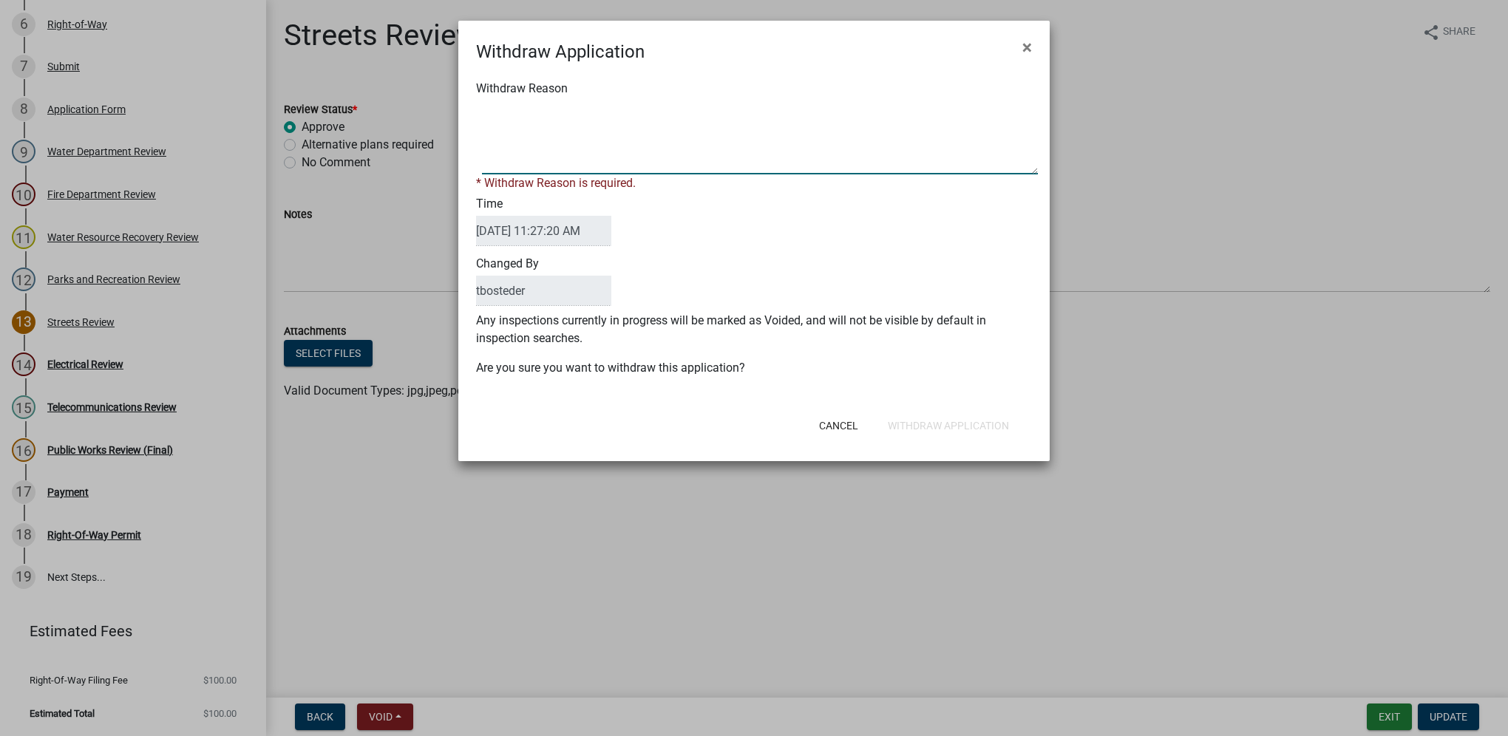
click at [549, 130] on textarea "Withdraw Reason" at bounding box center [760, 138] width 556 height 74
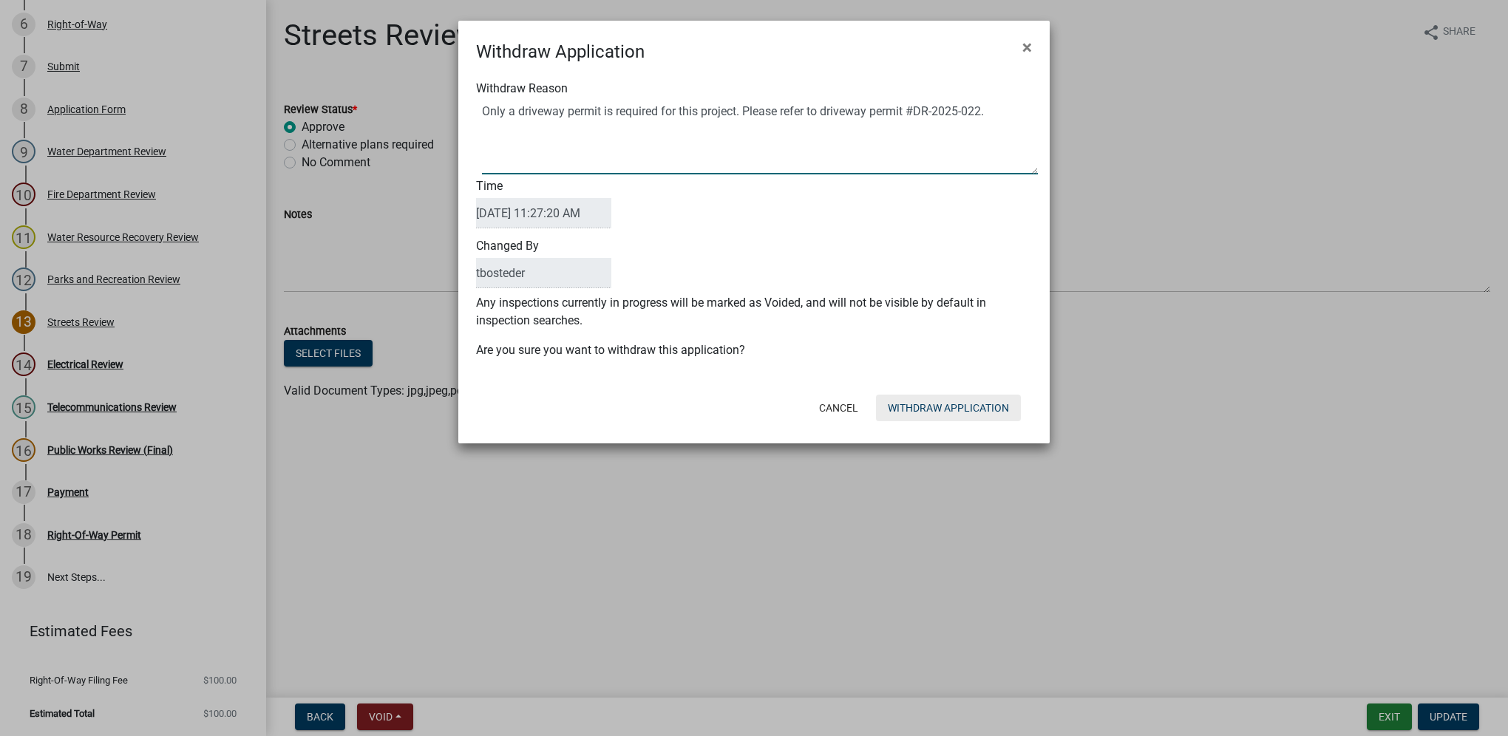
type textarea "Only a driveway permit is required for this project. Please refer to driveway p…"
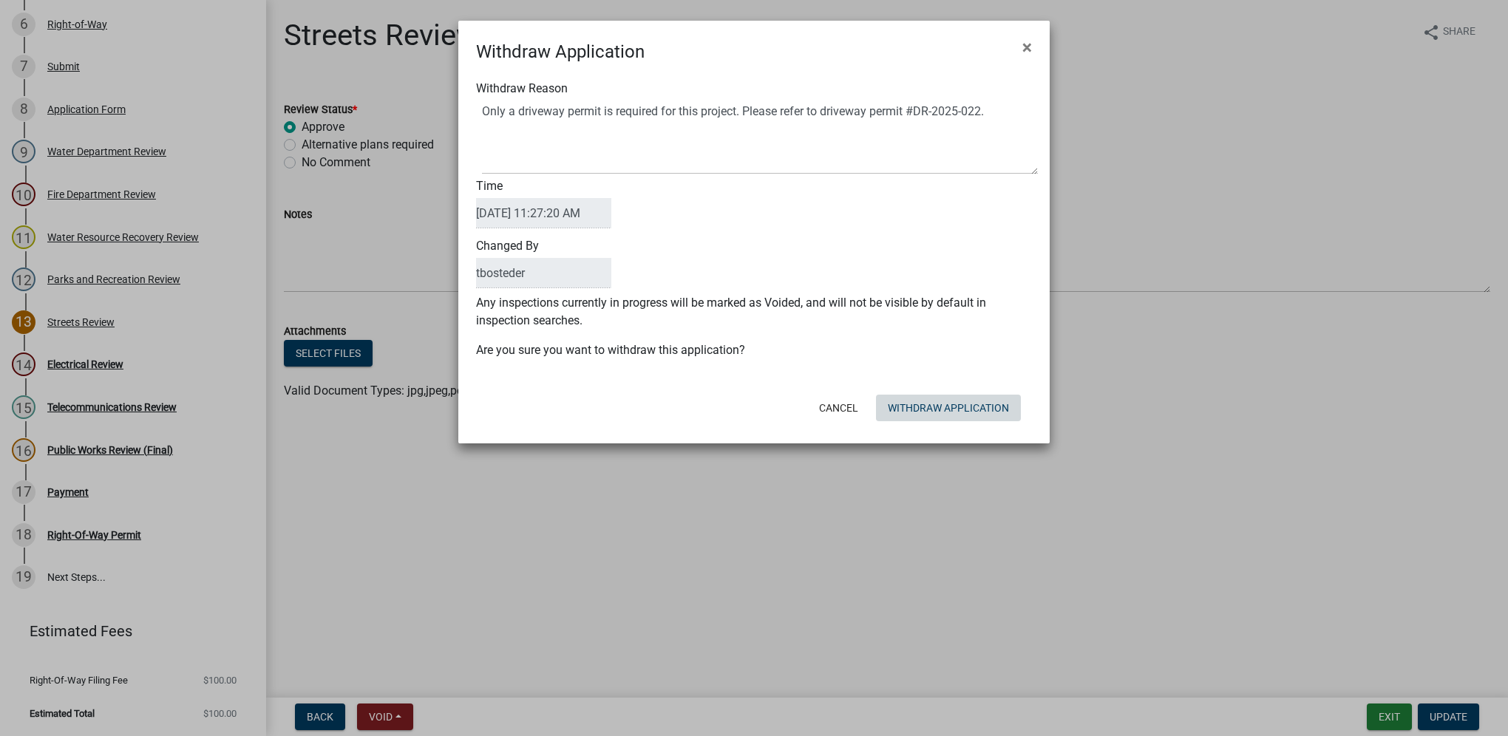
click at [901, 413] on button "Withdraw Application" at bounding box center [948, 408] width 145 height 27
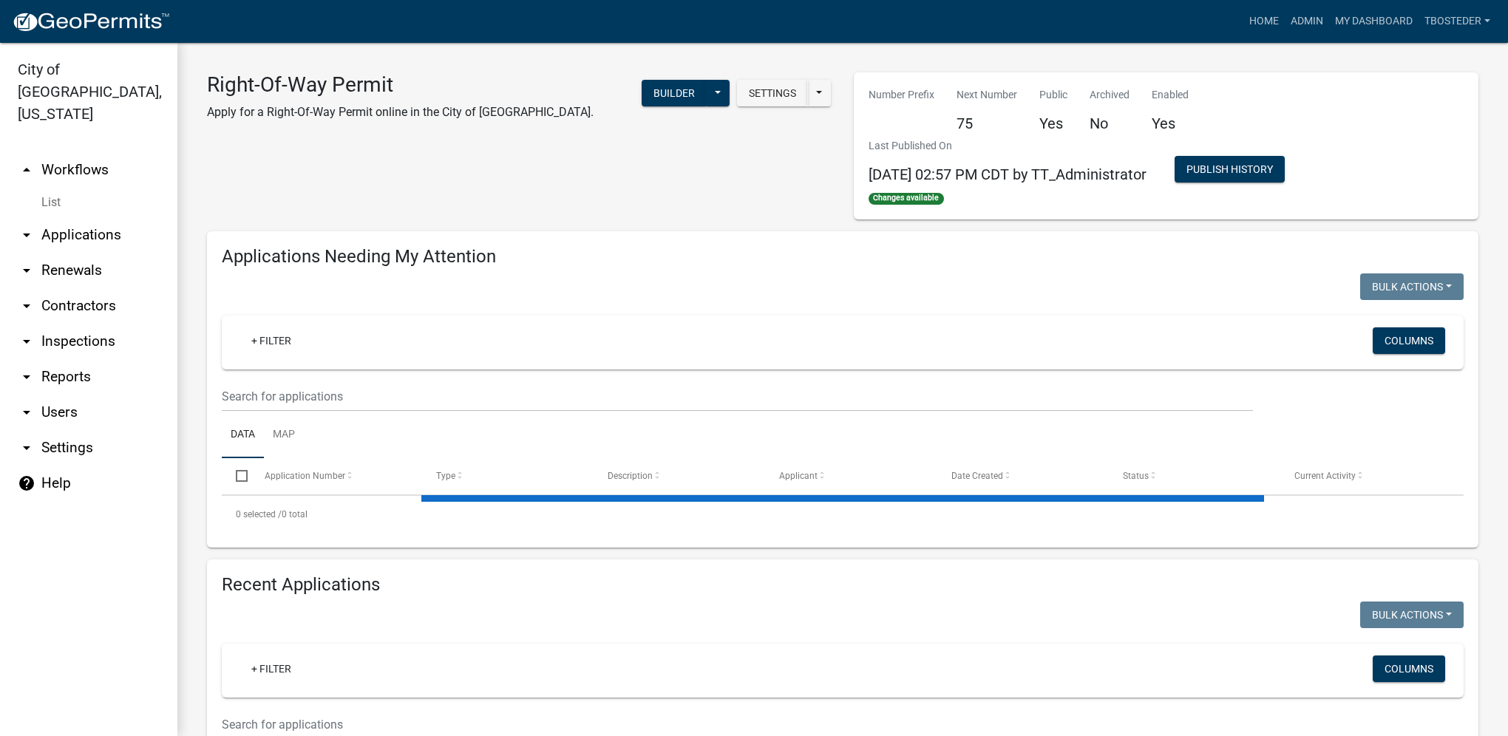
select select "1: 25"
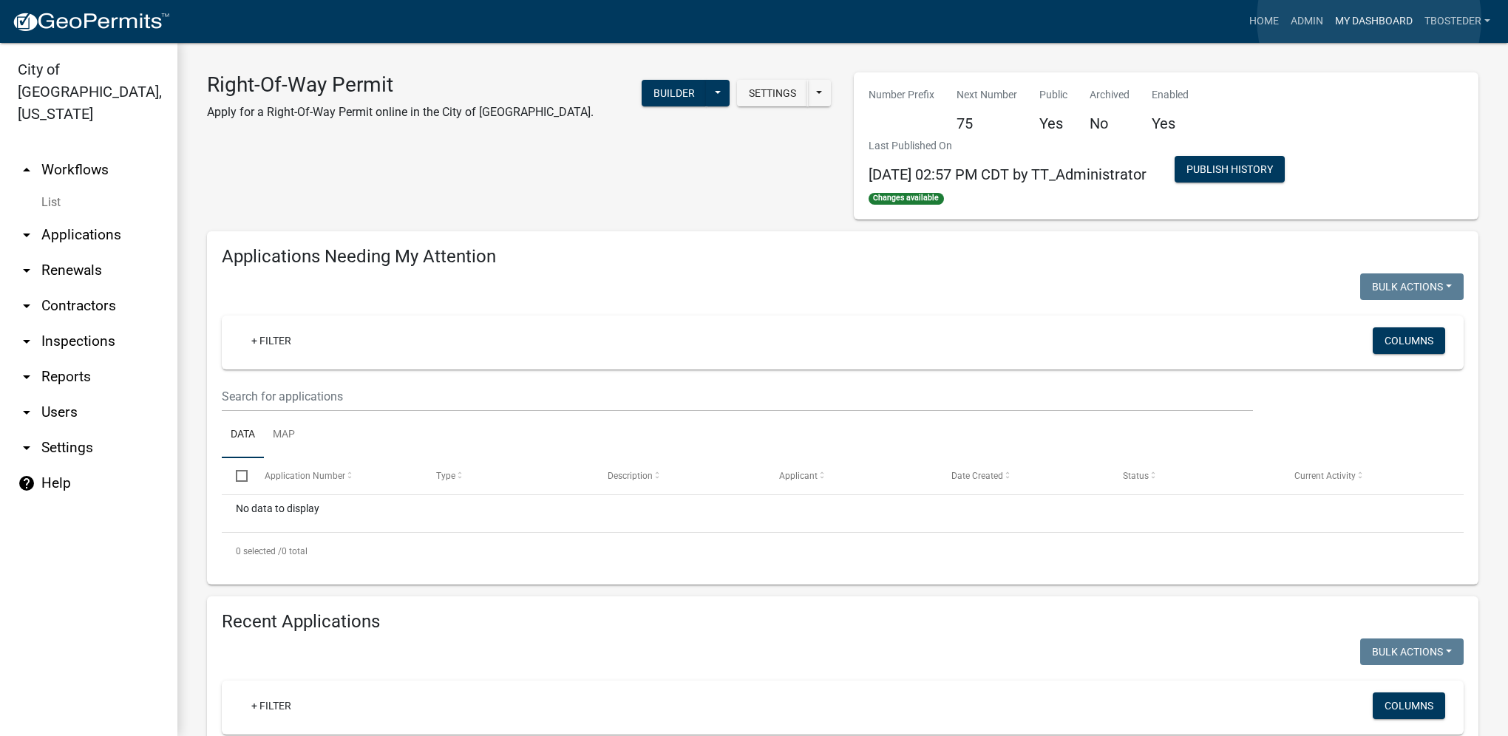
click at [1369, 19] on link "My Dashboard" at bounding box center [1373, 21] width 89 height 28
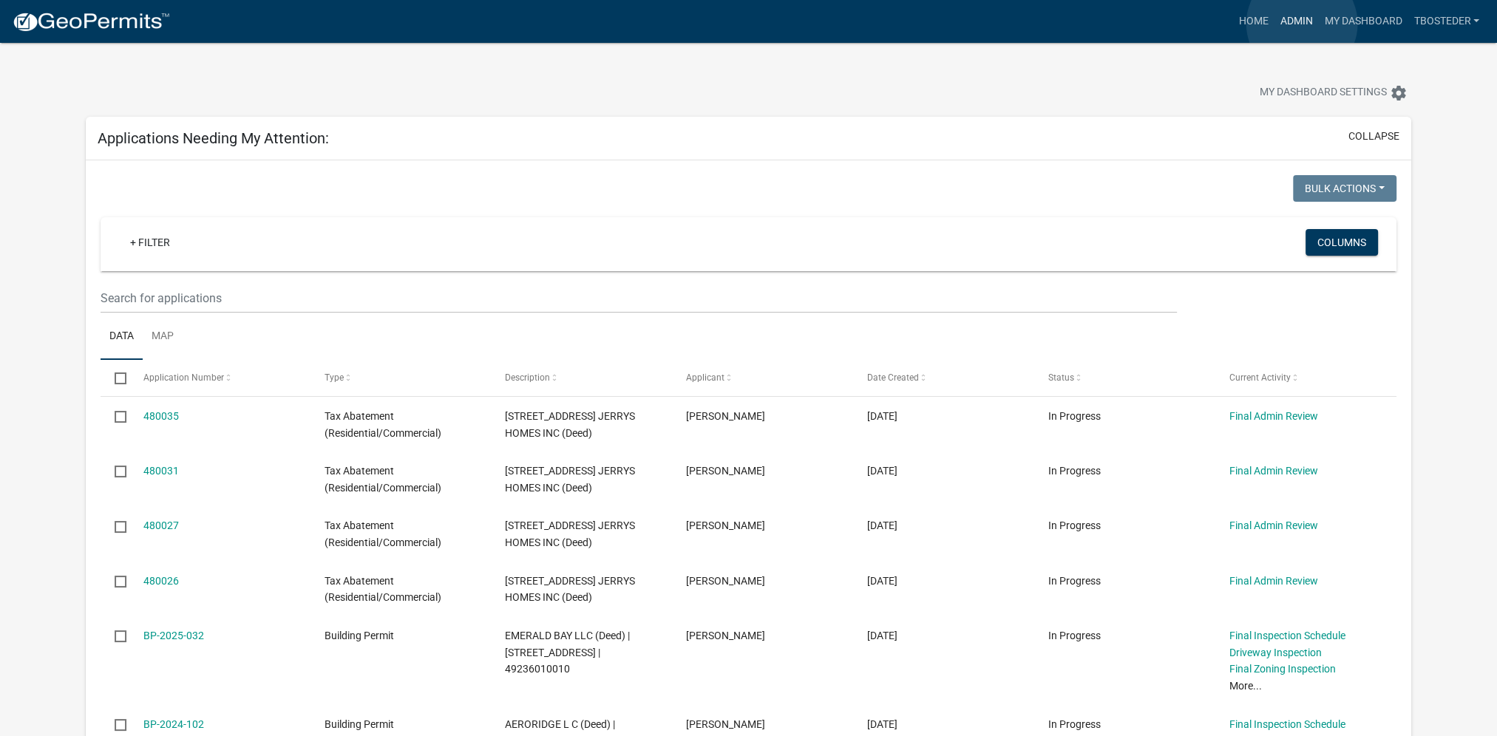
click at [1302, 24] on link "Admin" at bounding box center [1296, 21] width 44 height 28
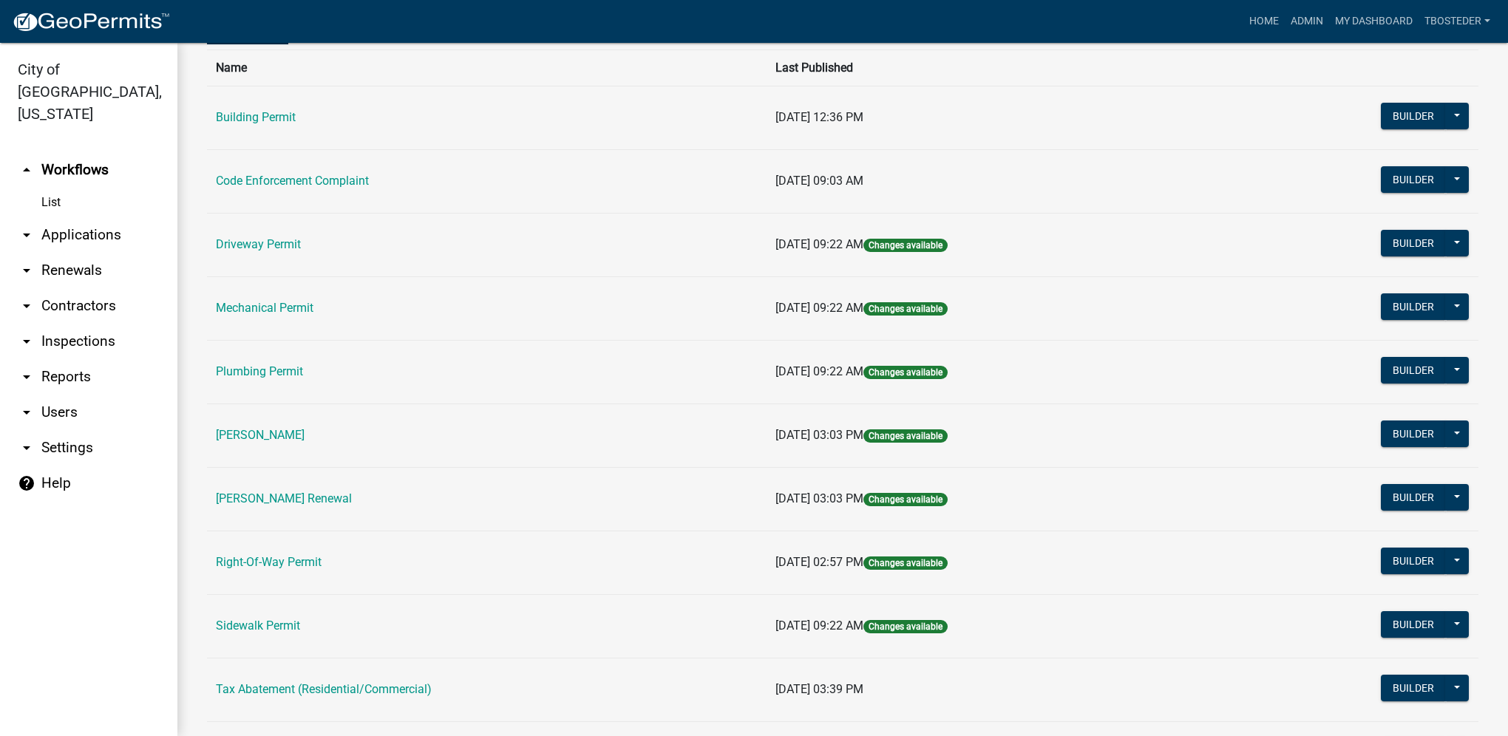
scroll to position [222, 0]
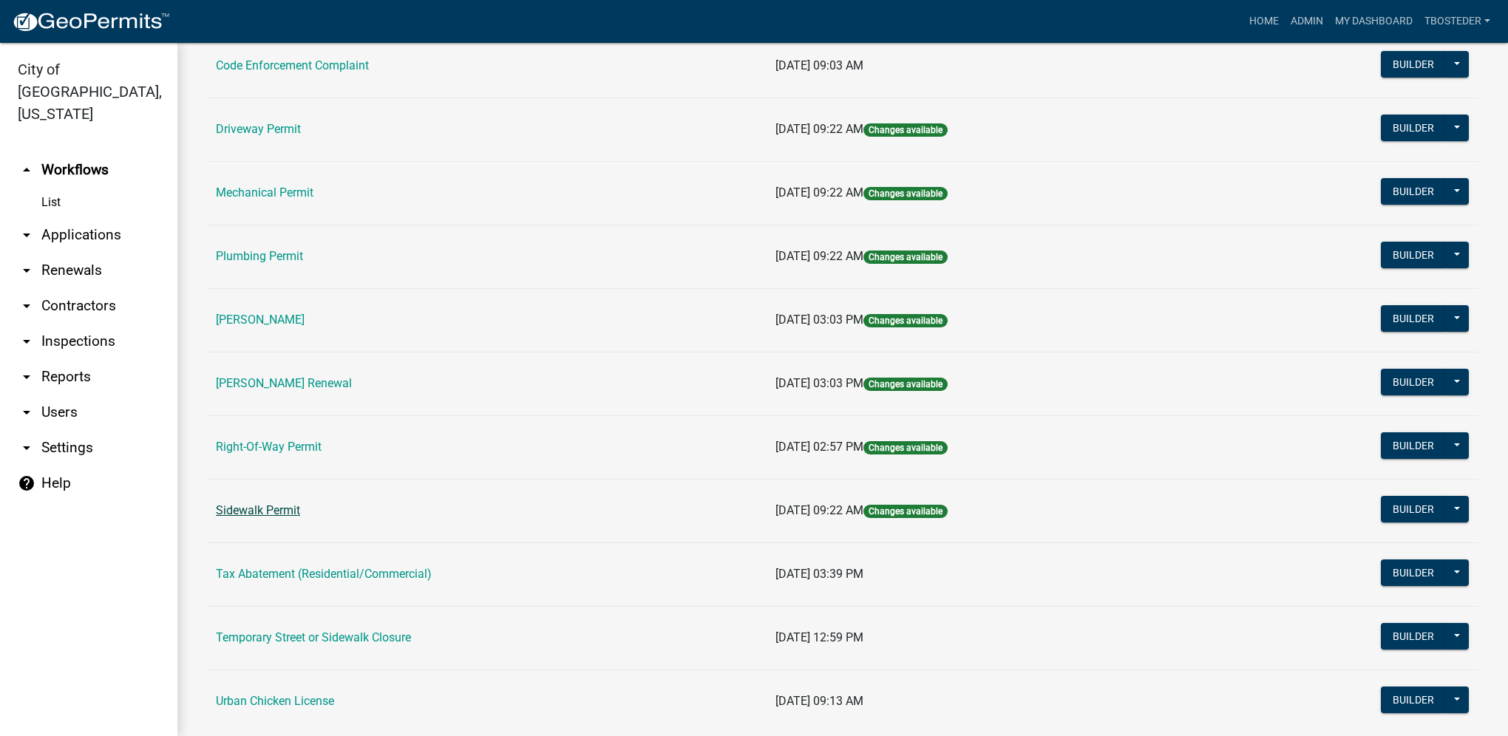
click at [293, 515] on link "Sidewalk Permit" at bounding box center [258, 510] width 84 height 14
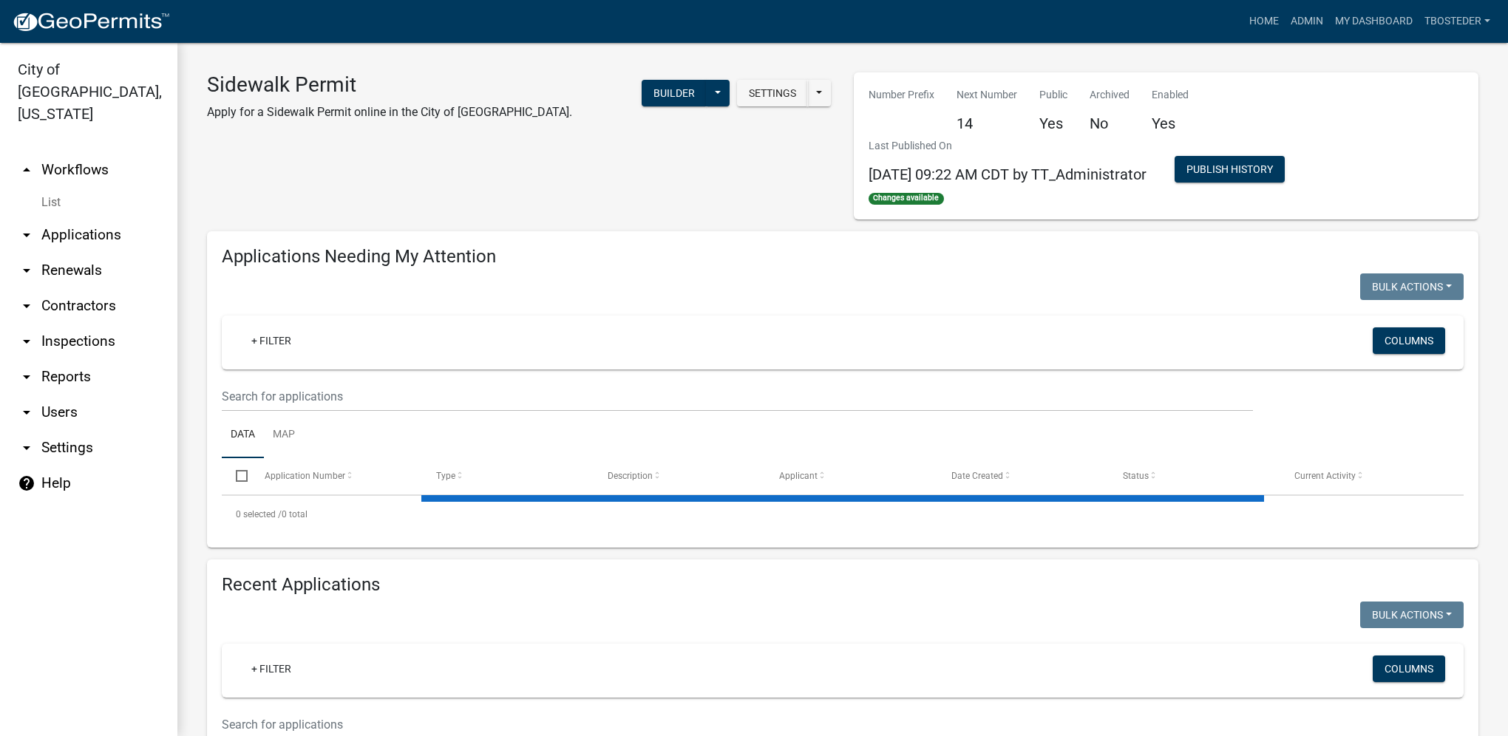
select select "1: 25"
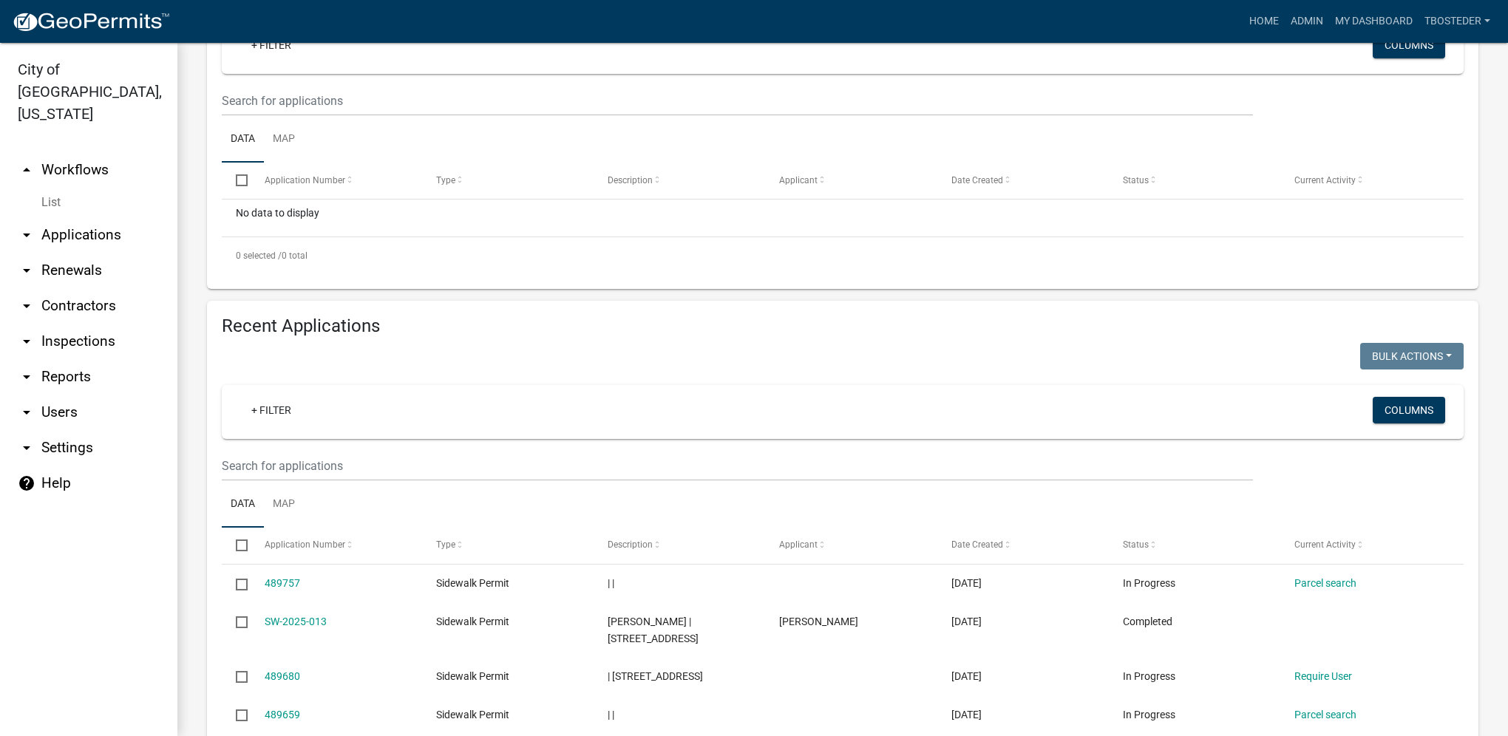
scroll to position [370, 0]
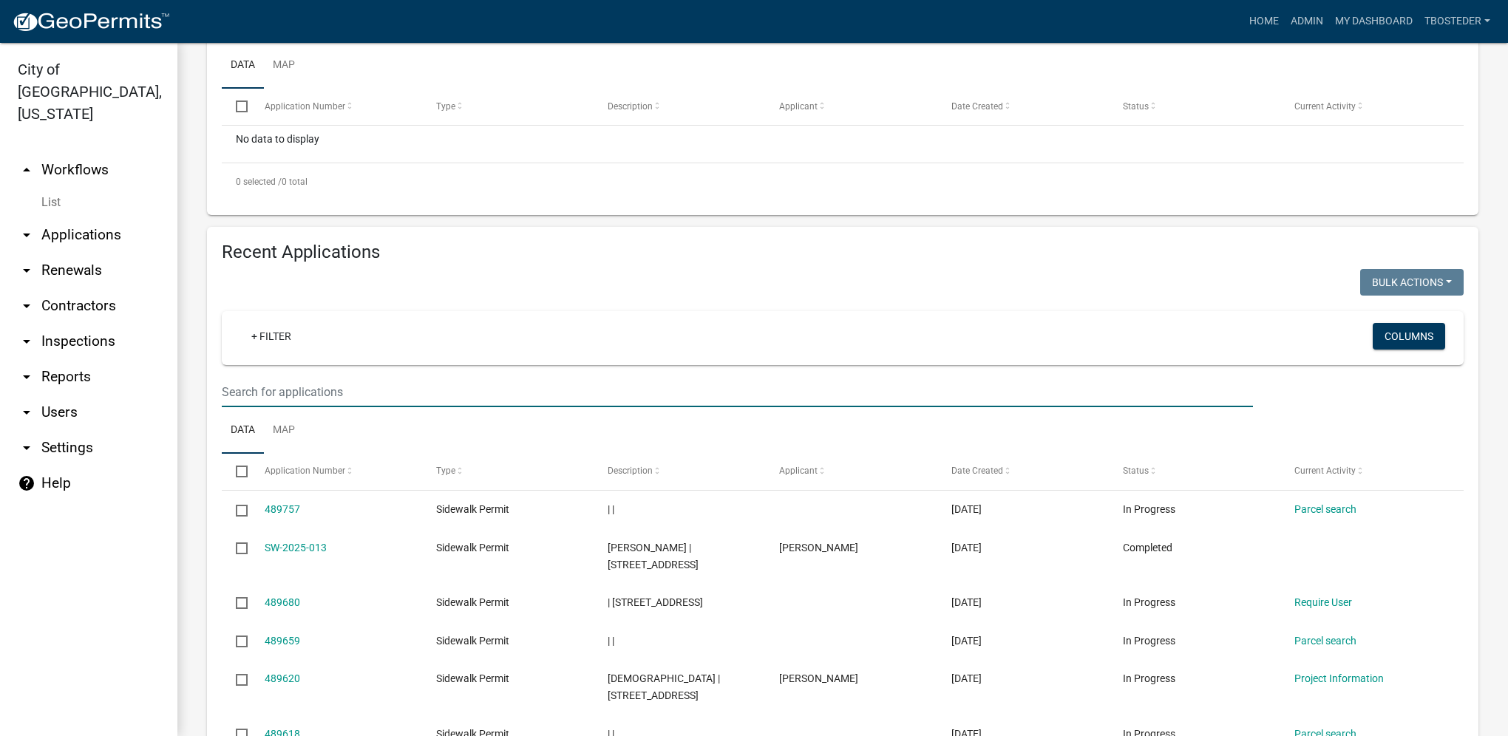
click at [328, 390] on input "text" at bounding box center [737, 392] width 1031 height 30
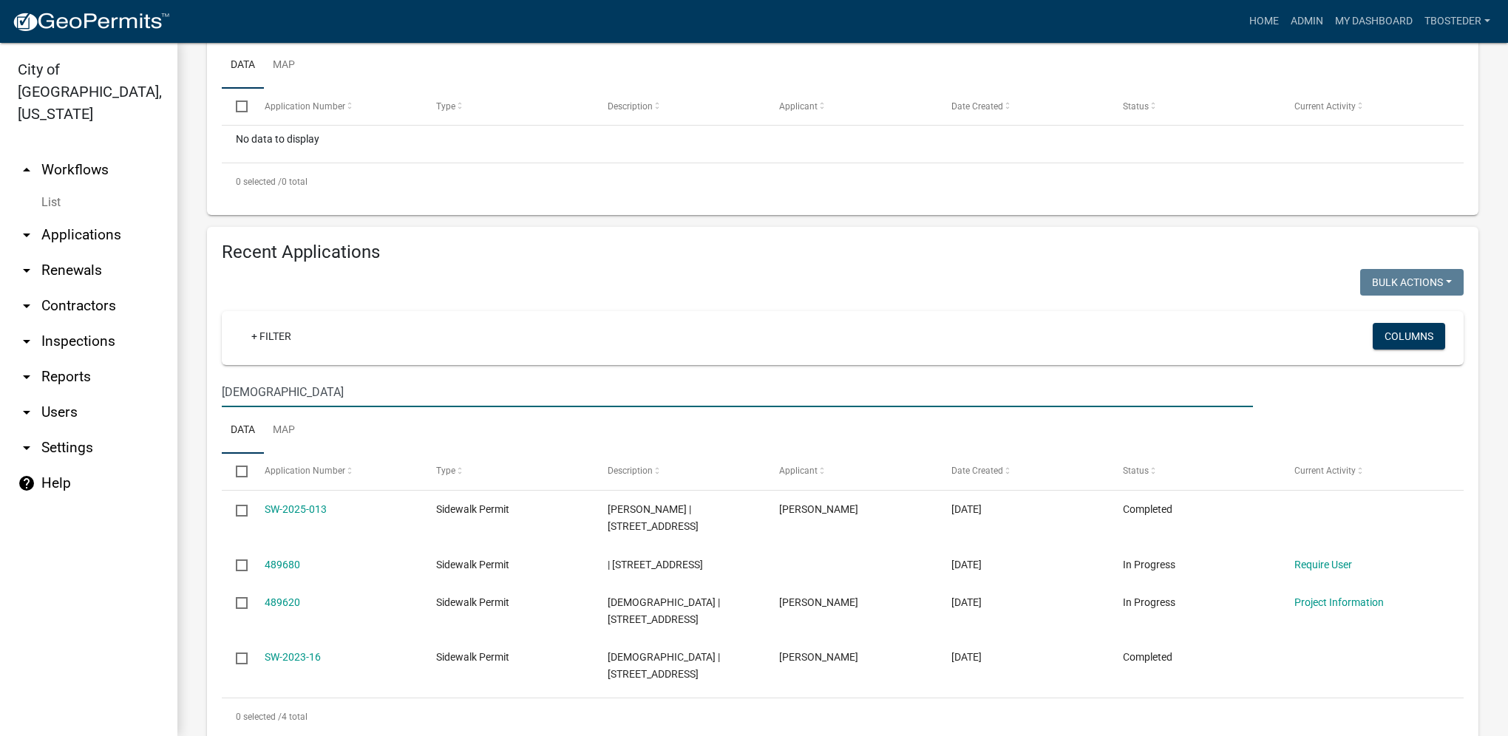
drag, startPoint x: 278, startPoint y: 387, endPoint x: 112, endPoint y: 379, distance: 166.5
click at [112, 379] on div "City of [GEOGRAPHIC_DATA], [US_STATE] arrow_drop_up Workflows List arrow_drop_d…" at bounding box center [754, 389] width 1508 height 693
type input "307 w [GEOGRAPHIC_DATA]"
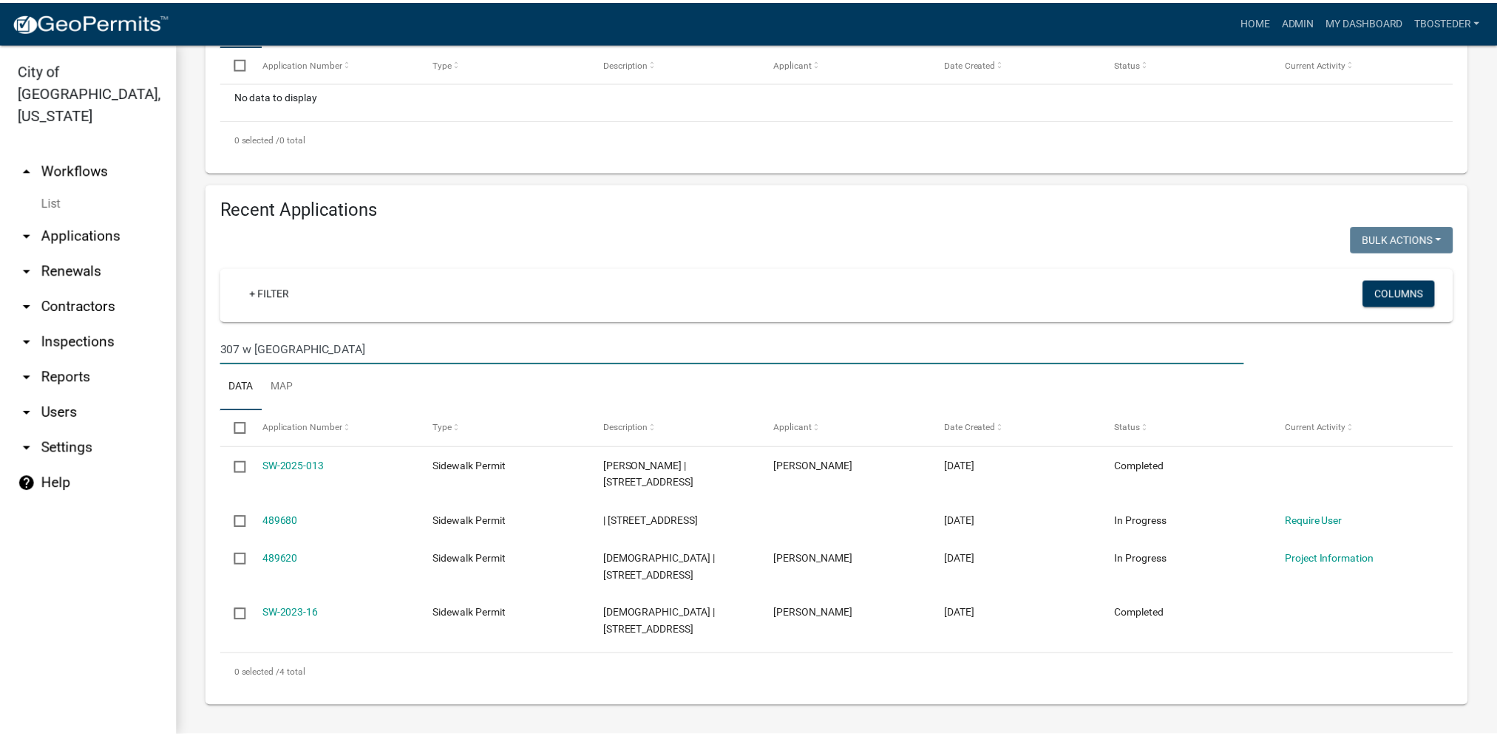
scroll to position [464, 0]
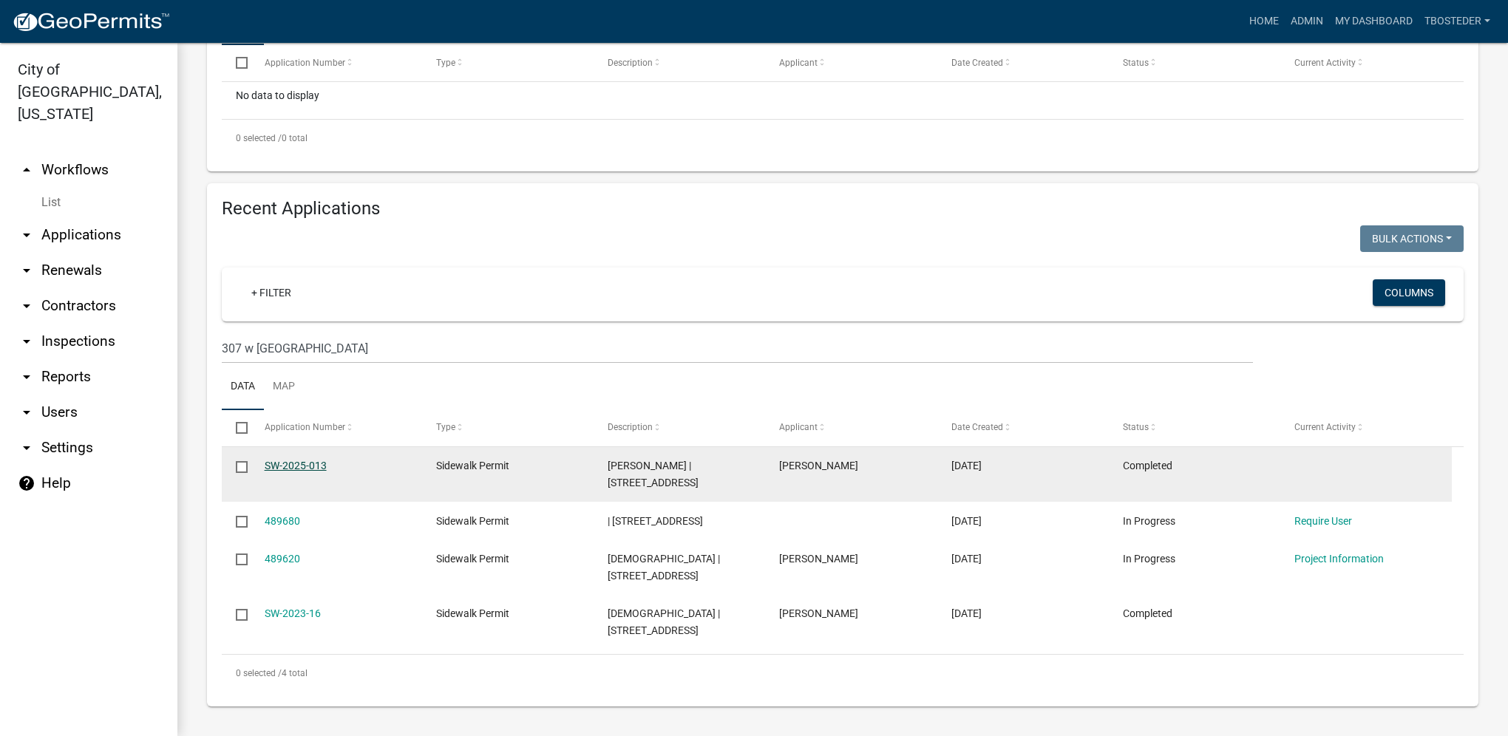
click at [316, 460] on link "SW-2025-013" at bounding box center [296, 466] width 62 height 12
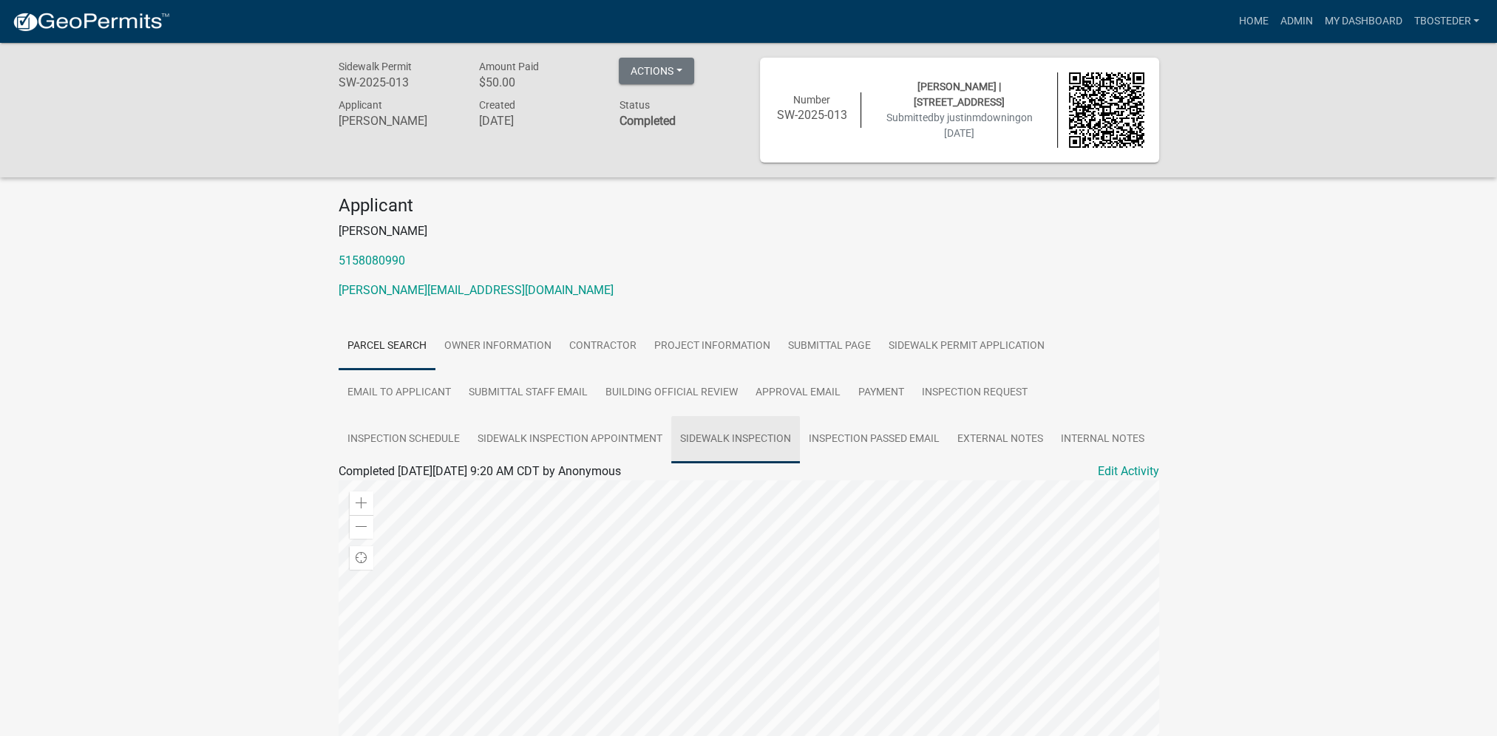
click at [700, 447] on link "Sidewalk Inspection" at bounding box center [735, 439] width 129 height 47
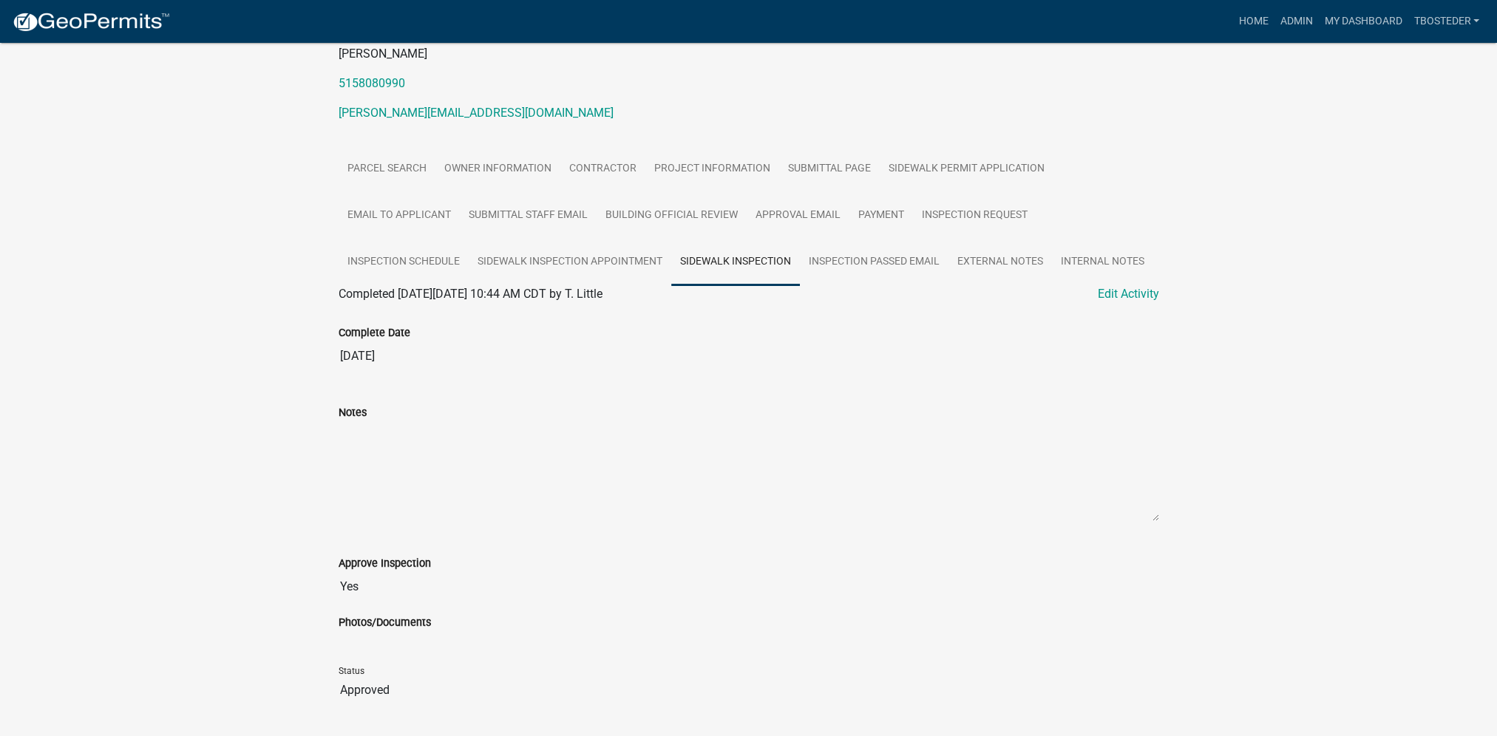
scroll to position [219, 0]
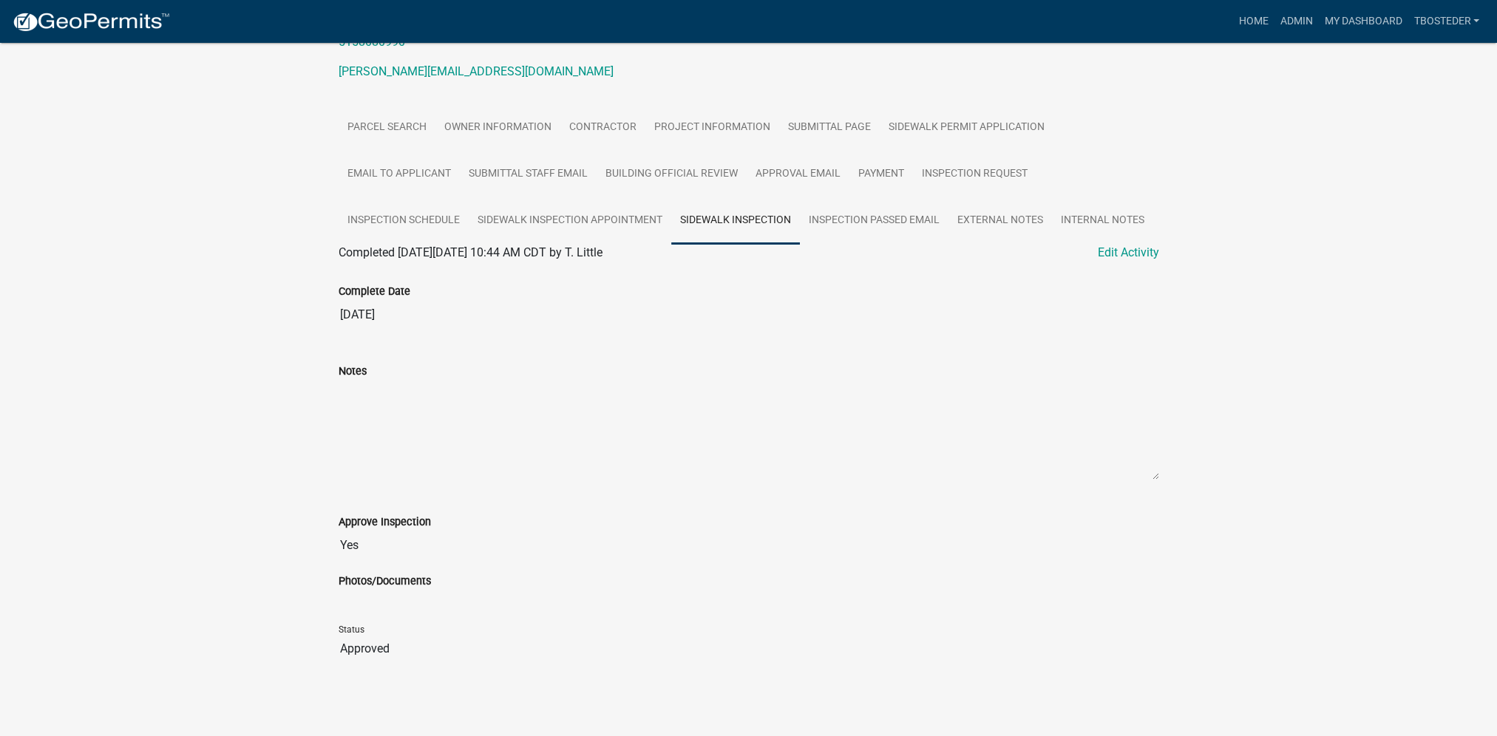
drag, startPoint x: 337, startPoint y: 308, endPoint x: 432, endPoint y: 306, distance: 95.4
click at [432, 306] on input "[DATE]" at bounding box center [749, 315] width 821 height 30
click at [642, 447] on textarea "Notes" at bounding box center [749, 430] width 821 height 101
click at [841, 236] on link "Inspection Passed Email" at bounding box center [874, 220] width 149 height 47
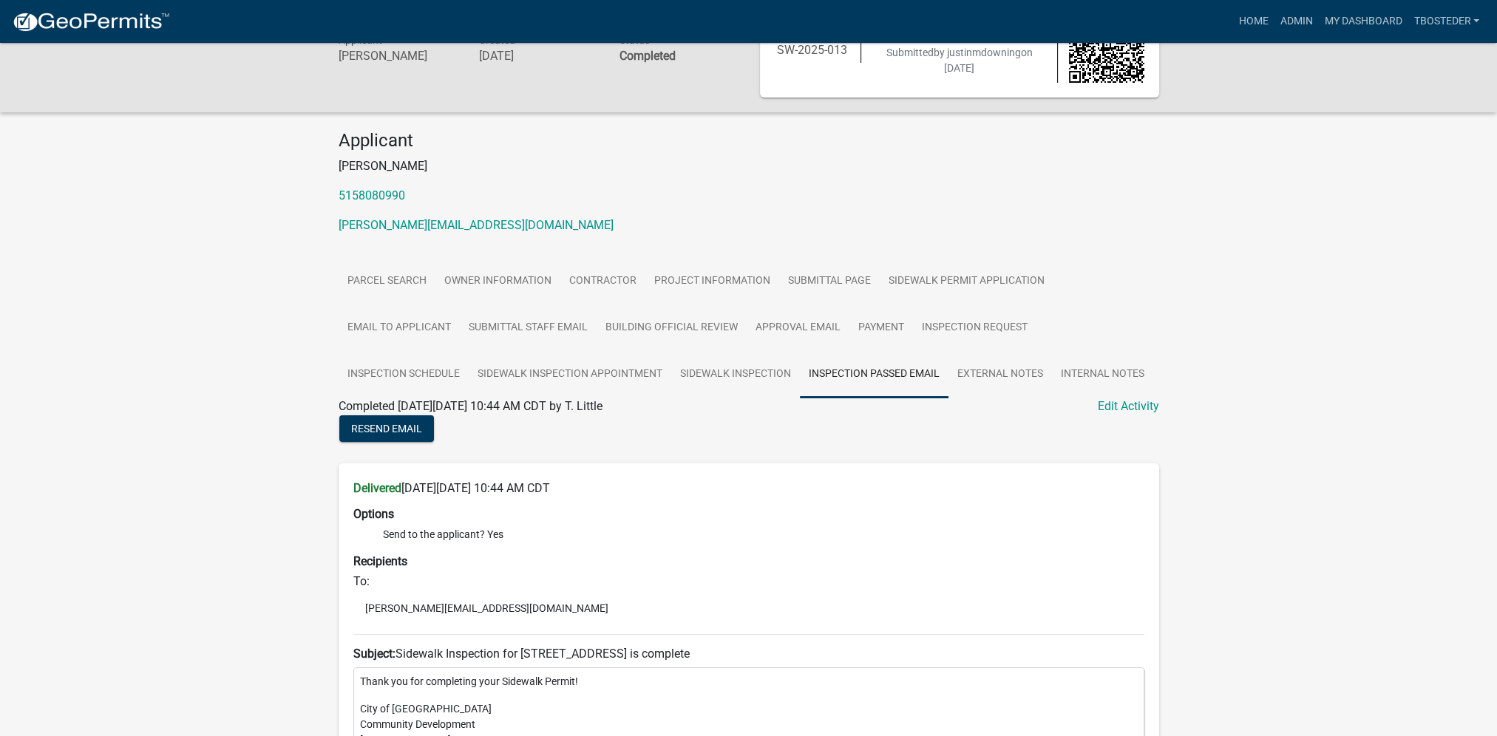
scroll to position [0, 0]
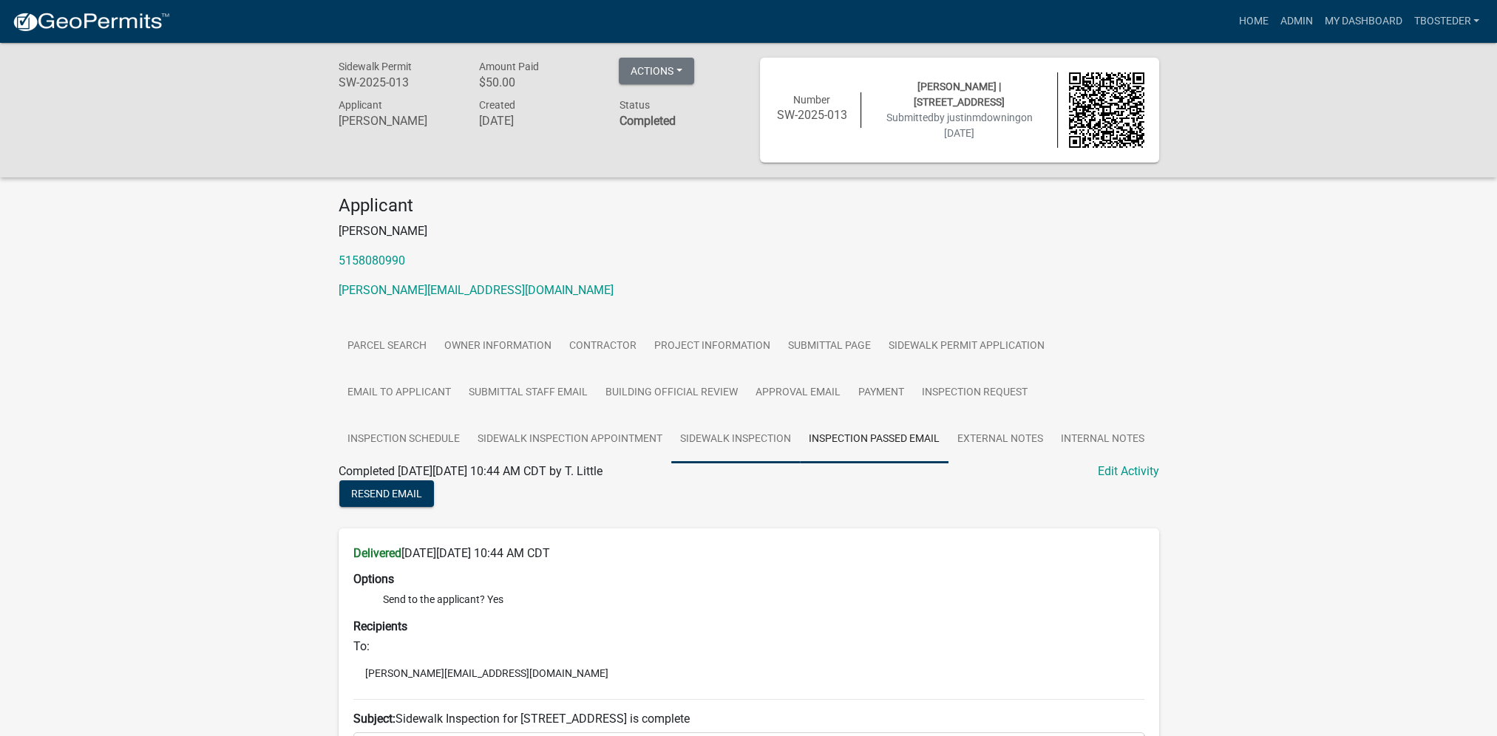
click at [747, 428] on link "Sidewalk Inspection" at bounding box center [735, 439] width 129 height 47
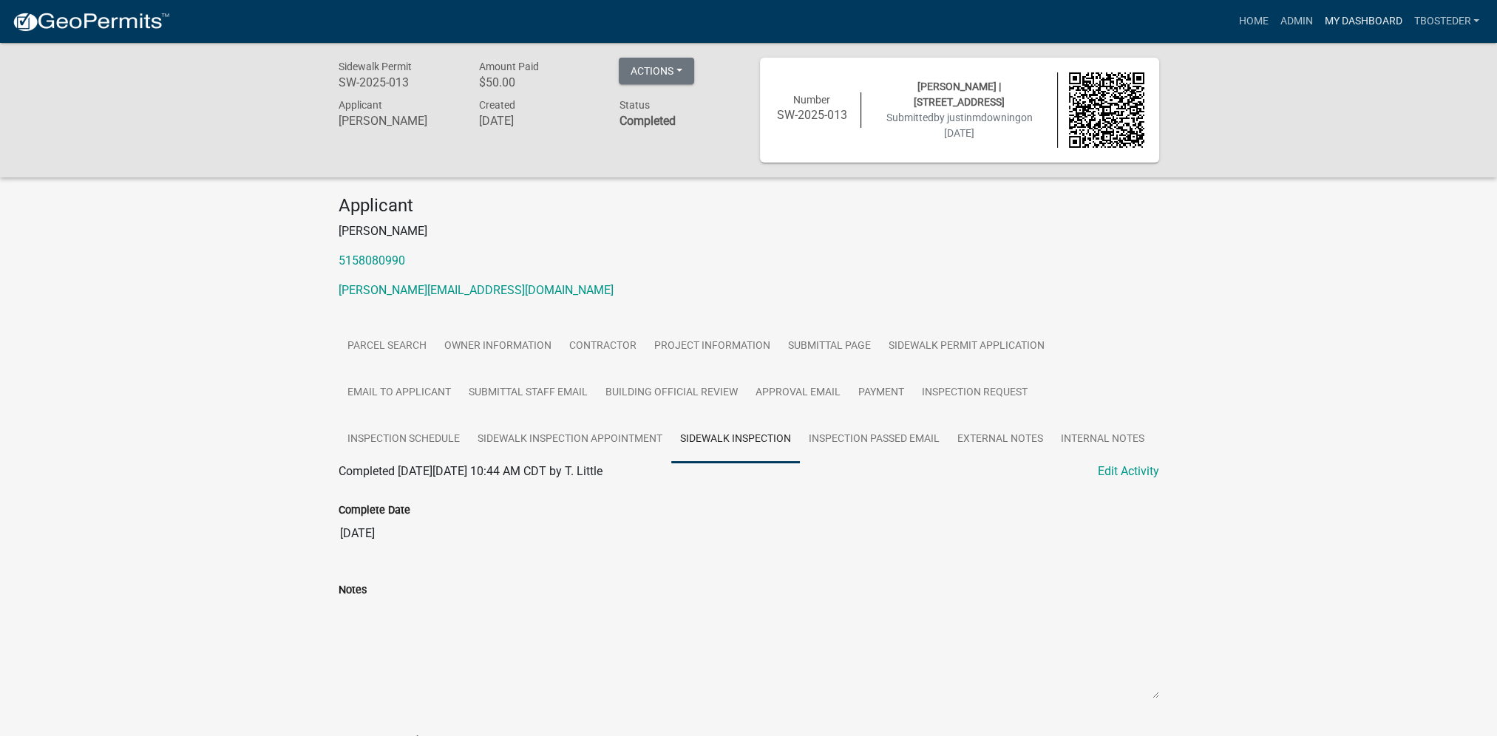
click at [1331, 18] on link "My Dashboard" at bounding box center [1362, 21] width 89 height 28
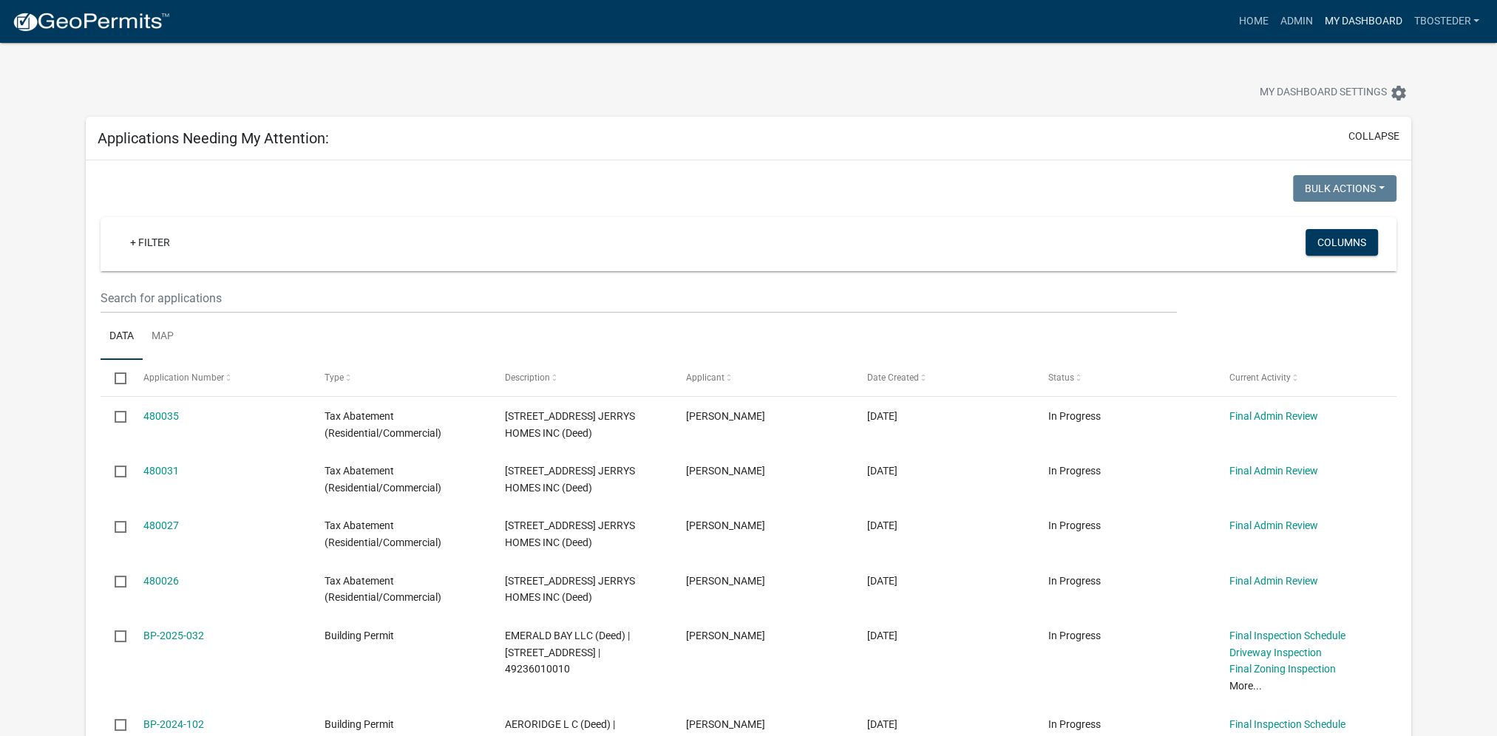
click at [1343, 27] on link "My Dashboard" at bounding box center [1362, 21] width 89 height 28
click at [1301, 21] on link "Admin" at bounding box center [1296, 21] width 44 height 28
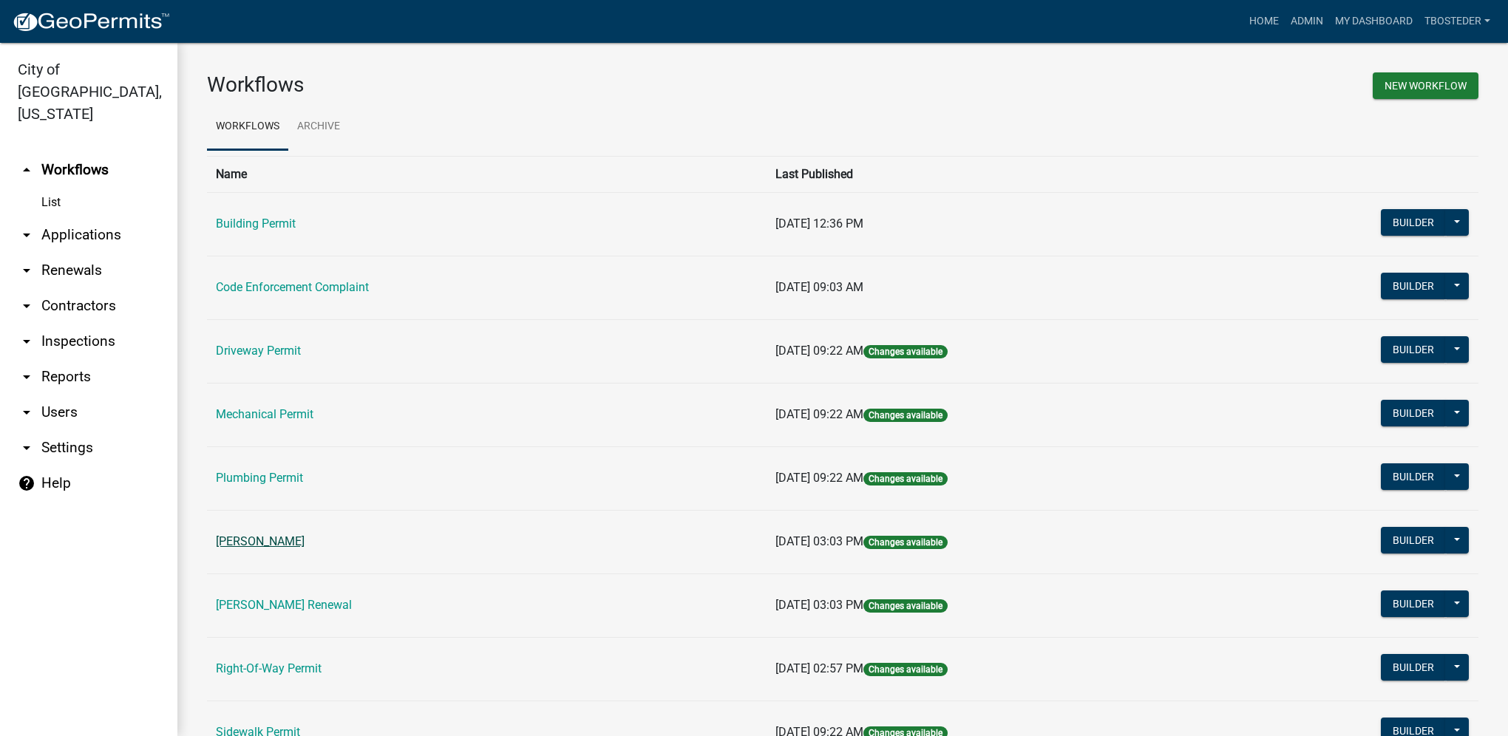
click at [301, 543] on link "[PERSON_NAME]" at bounding box center [260, 542] width 89 height 14
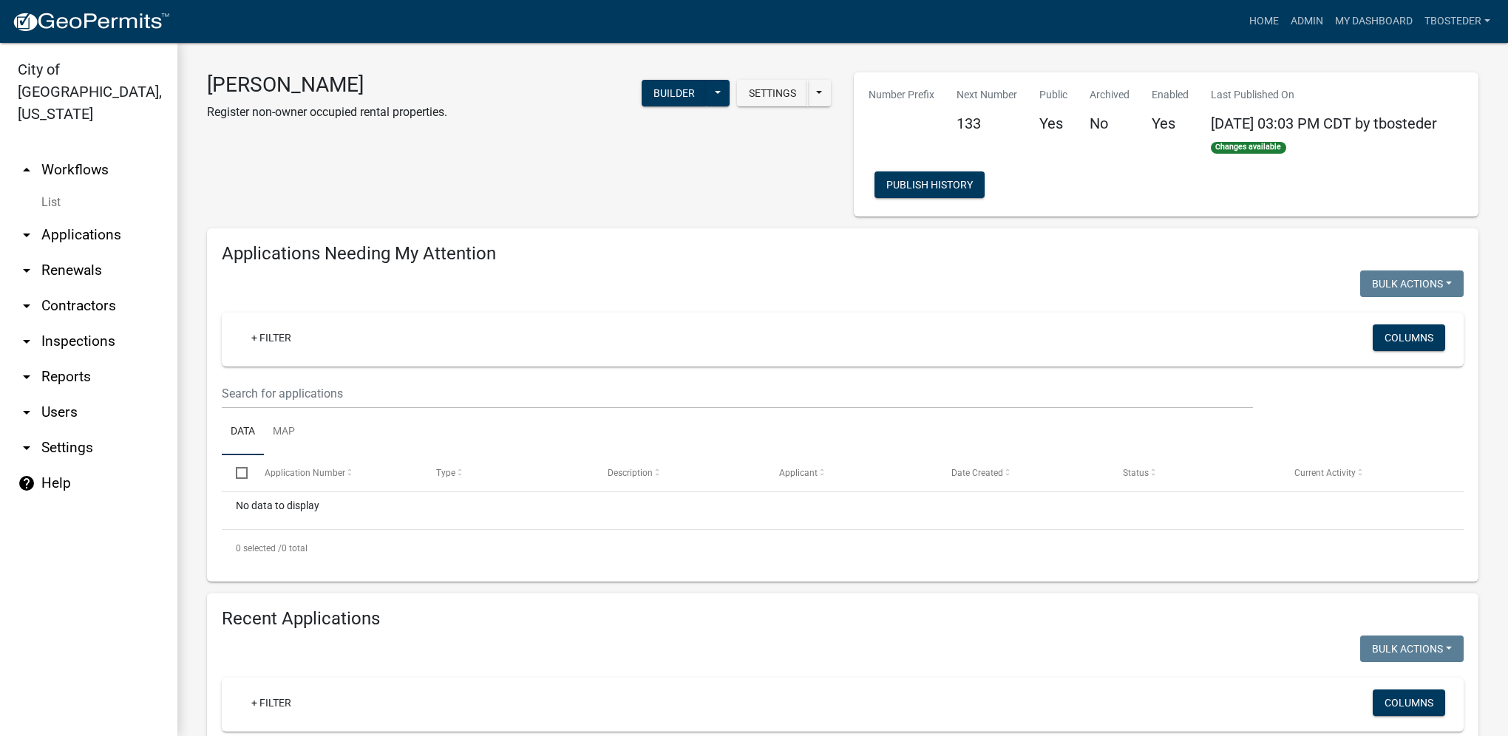
select select "1: 25"
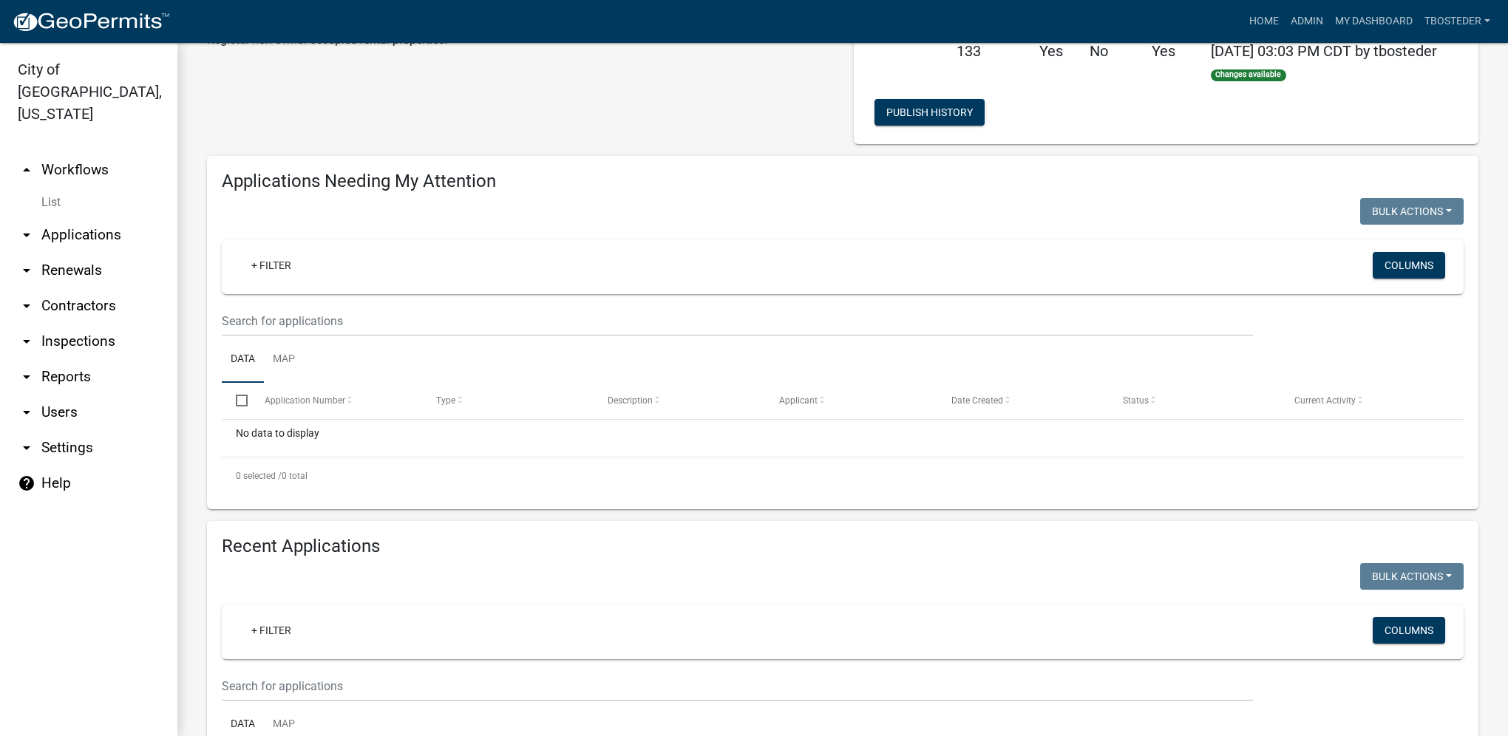
scroll to position [222, 0]
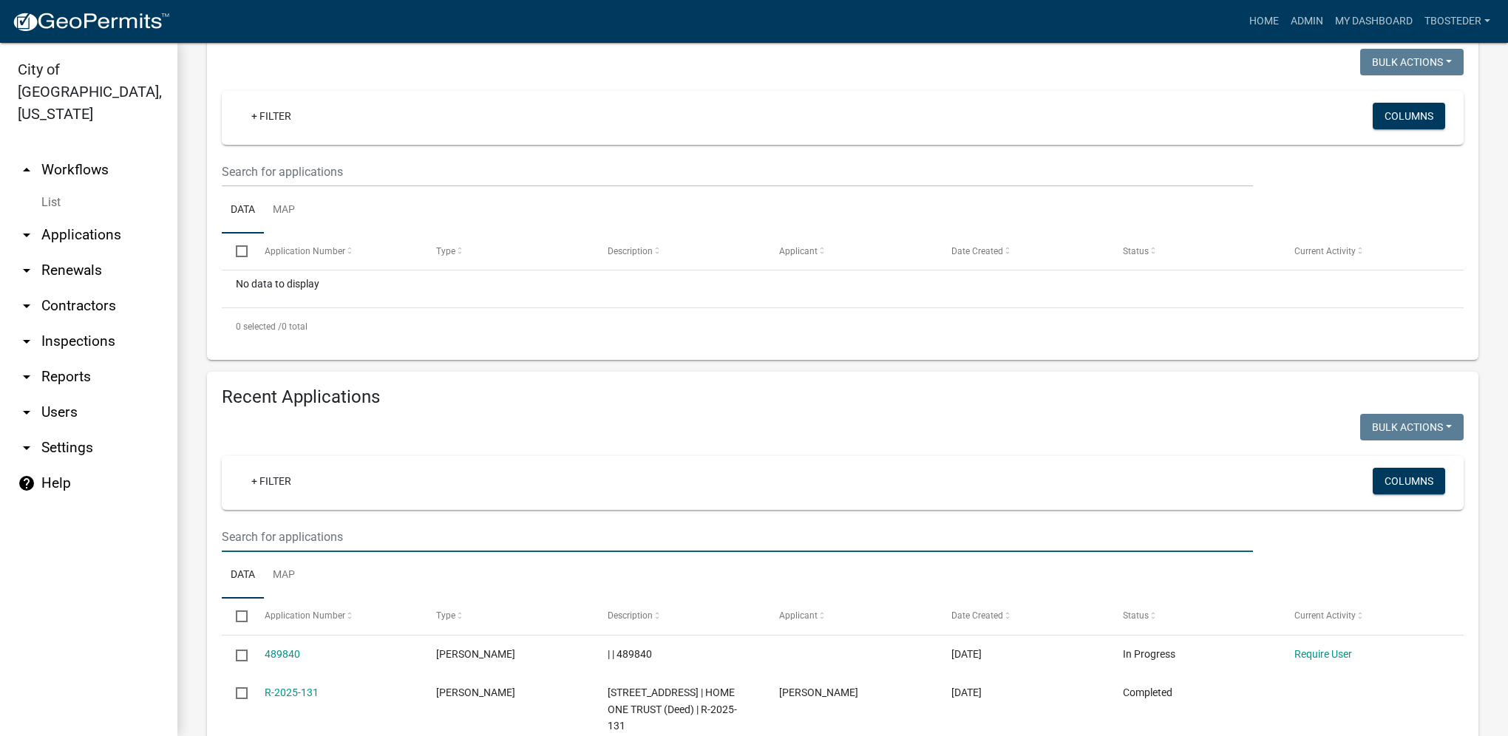
click at [314, 535] on input "text" at bounding box center [737, 537] width 1031 height 30
type input "c"
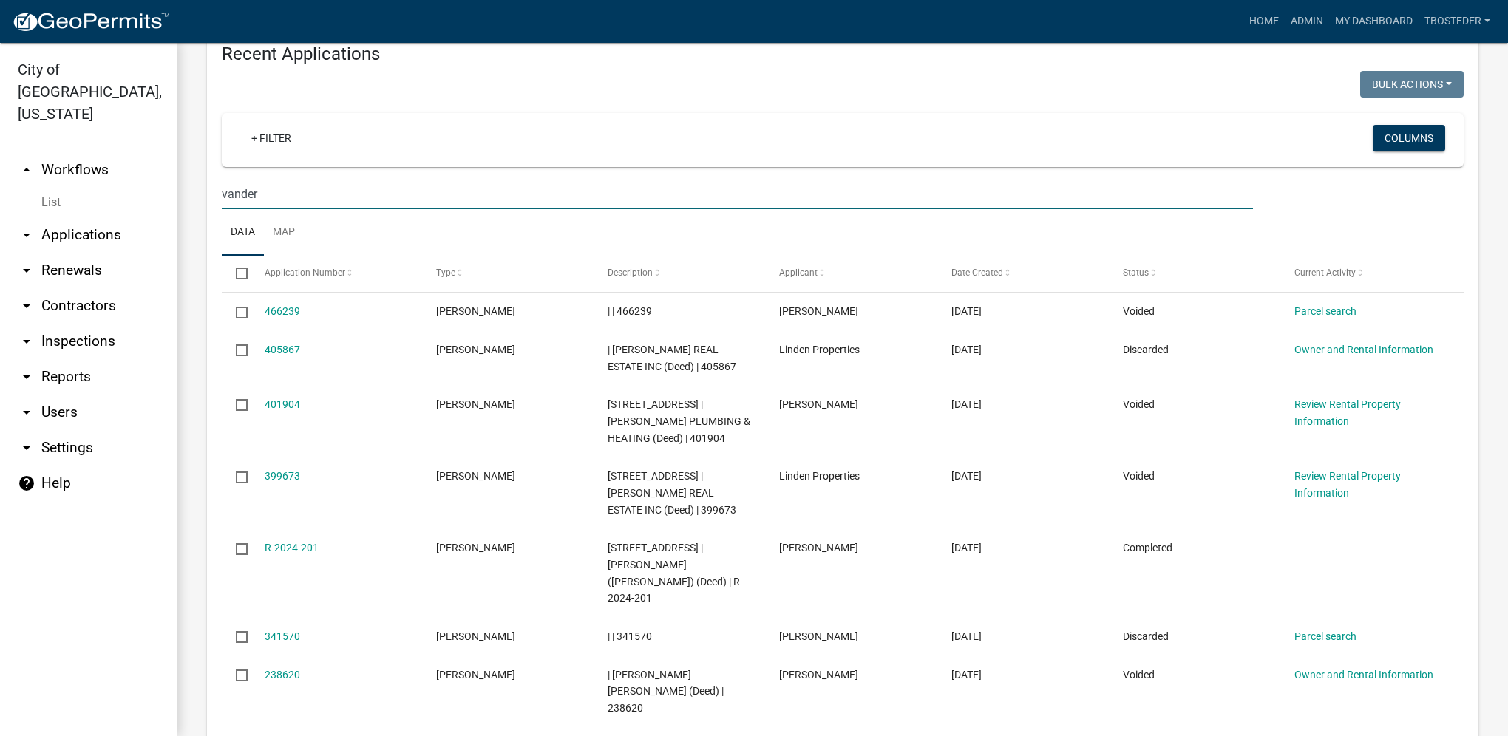
scroll to position [591, 0]
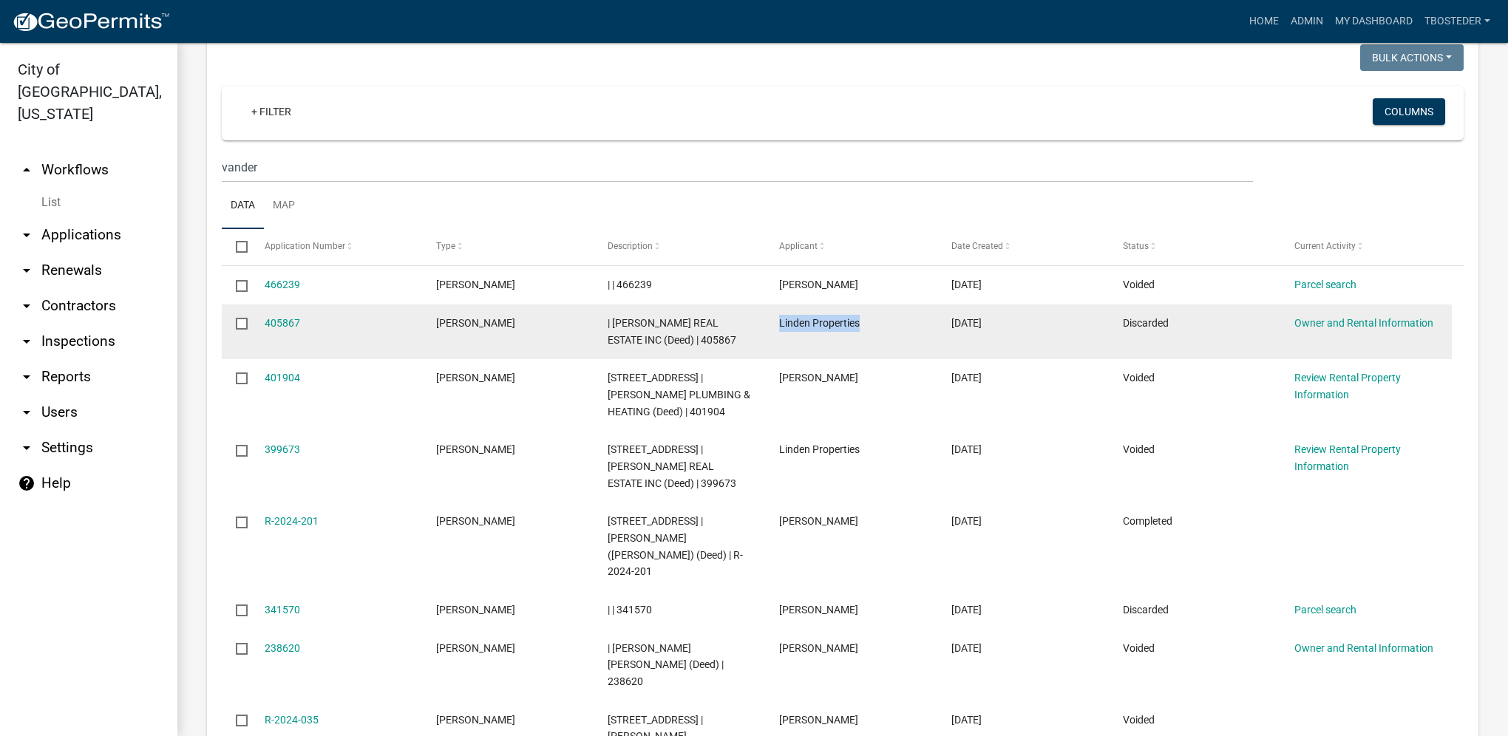
drag, startPoint x: 776, startPoint y: 325, endPoint x: 868, endPoint y: 351, distance: 95.3
click at [868, 351] on datatable-body-cell "Linden Properties" at bounding box center [851, 332] width 172 height 55
drag, startPoint x: 868, startPoint y: 351, endPoint x: 852, endPoint y: 325, distance: 30.2
copy span "Linden Properties"
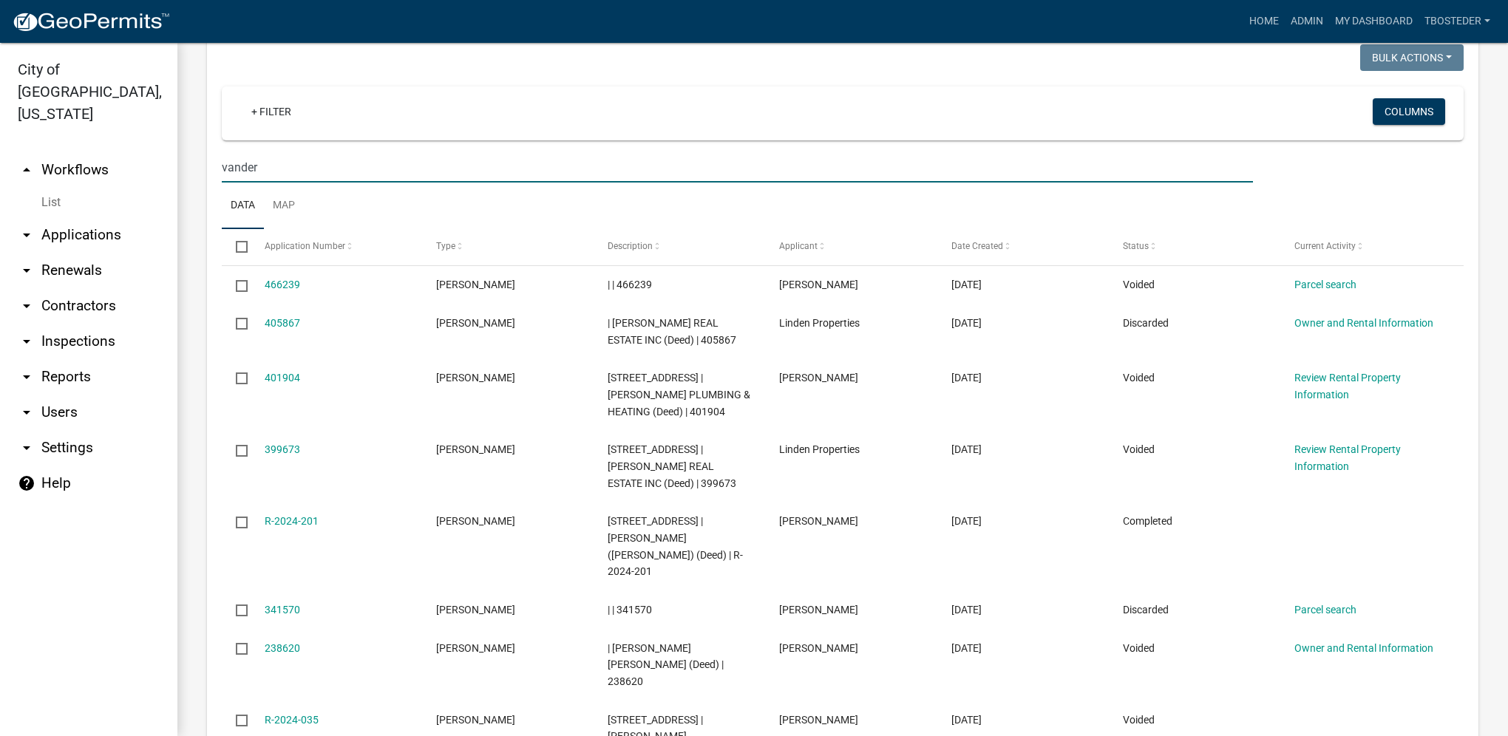
drag, startPoint x: 285, startPoint y: 169, endPoint x: 127, endPoint y: 126, distance: 164.1
click at [127, 126] on div "City of [GEOGRAPHIC_DATA], [US_STATE] arrow_drop_up Workflows List arrow_drop_d…" at bounding box center [754, 389] width 1508 height 693
paste input "Linden Properties"
type input "Linden Properties"
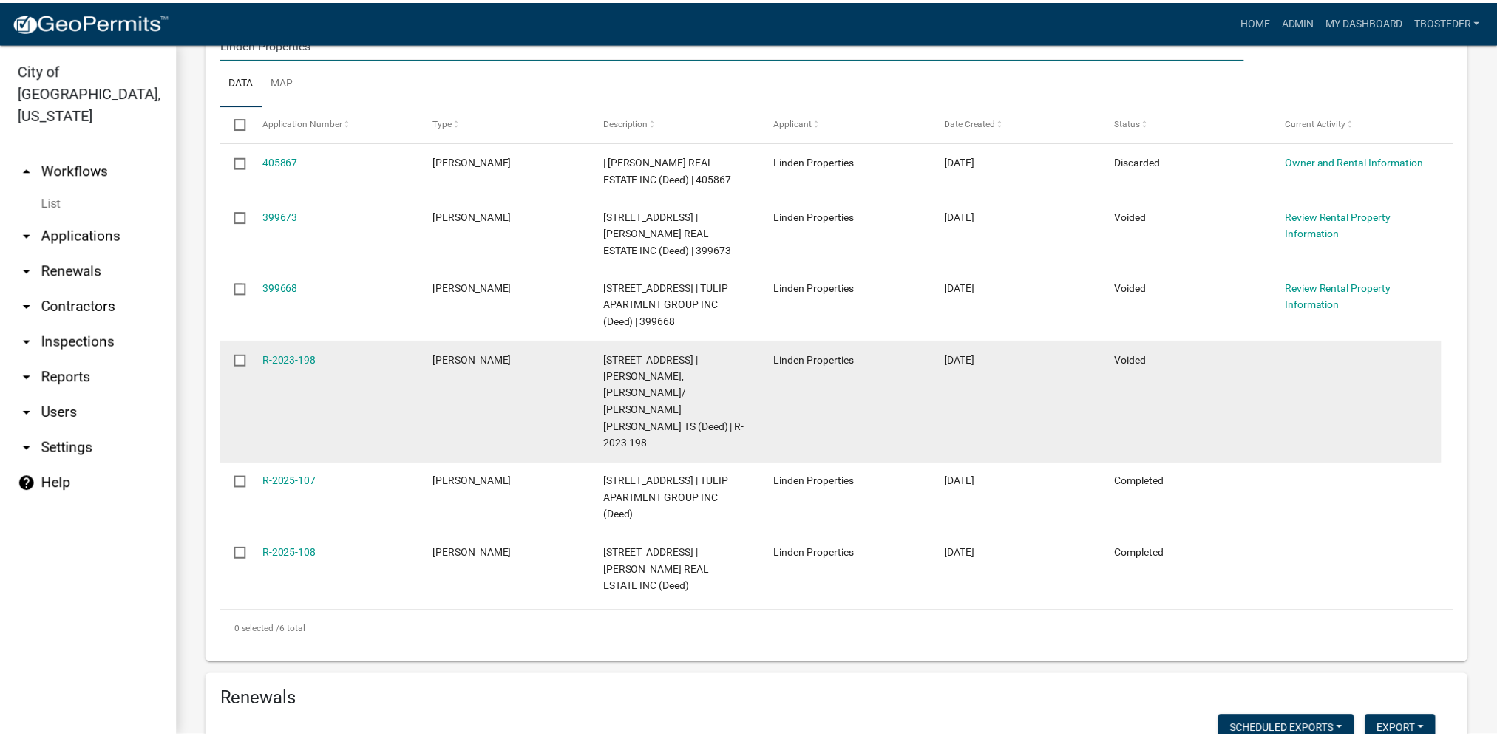
scroll to position [739, 0]
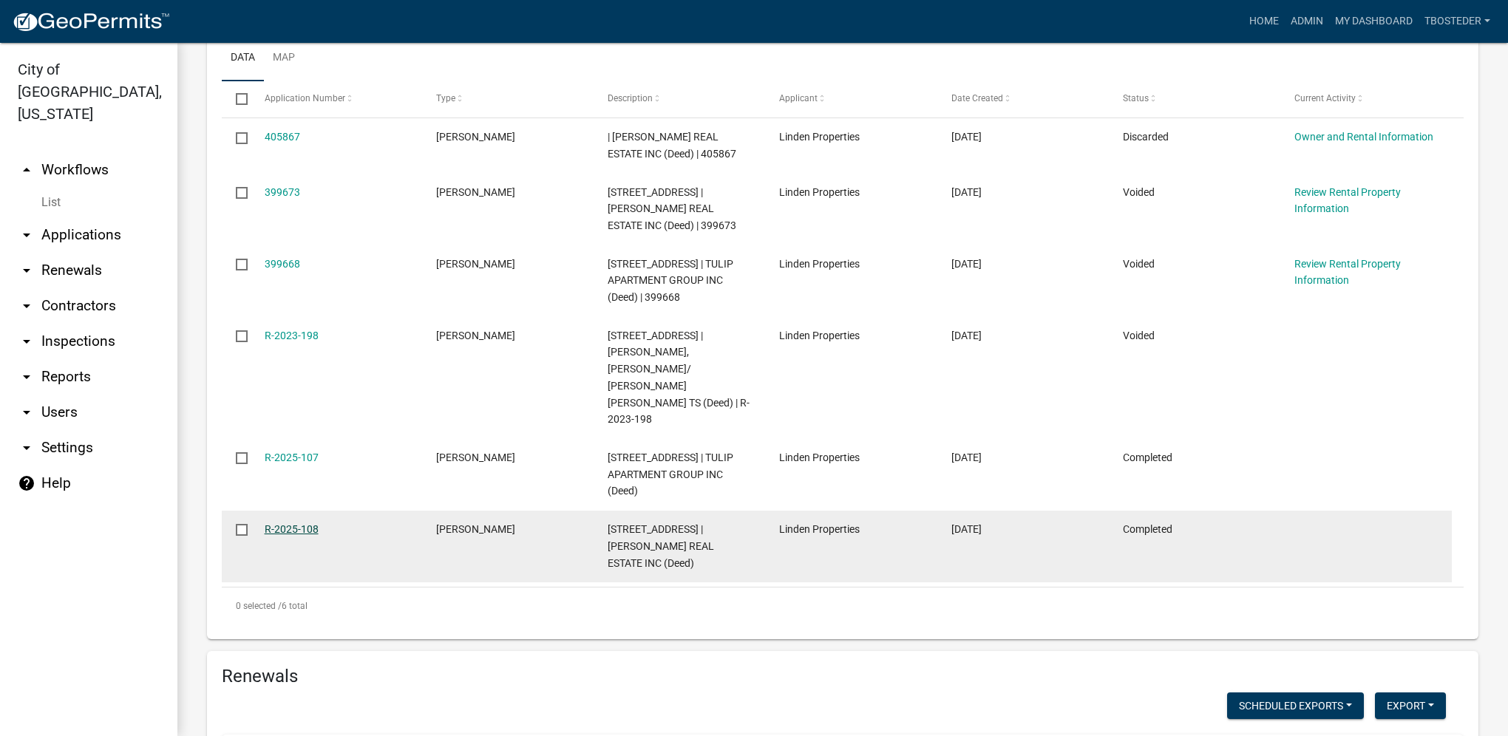
click at [299, 523] on link "R-2025-108" at bounding box center [292, 529] width 54 height 12
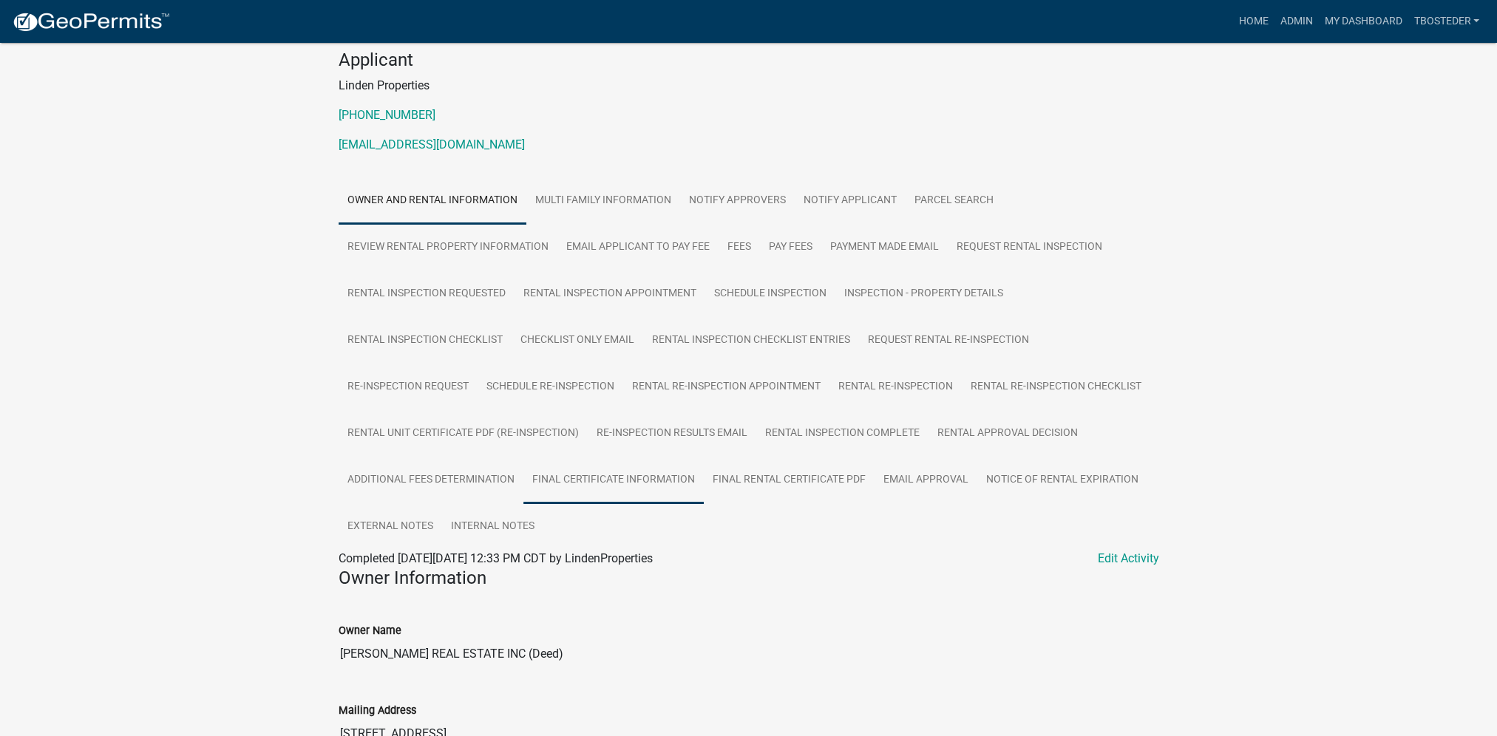
click at [634, 485] on link "Final Certificate Information" at bounding box center [613, 480] width 180 height 47
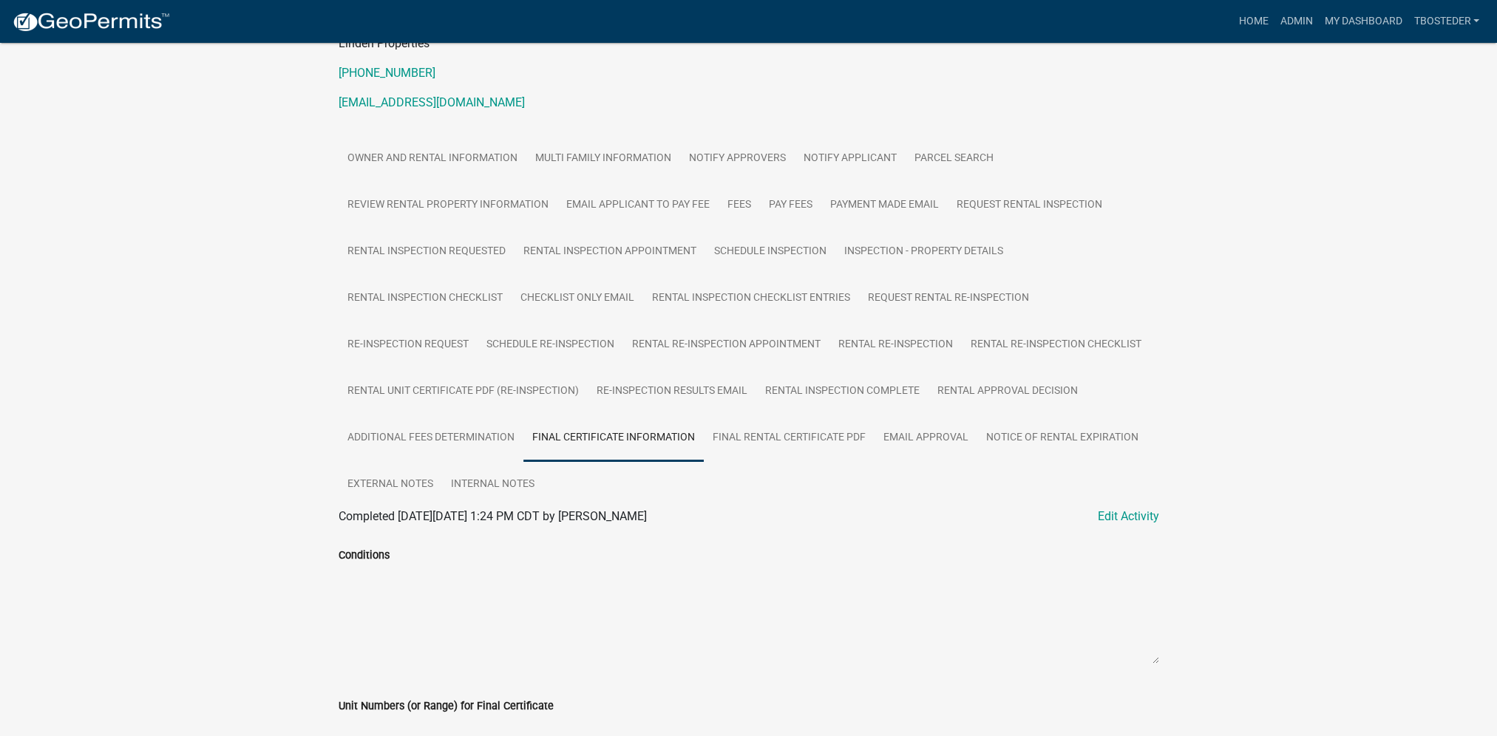
scroll to position [213, 0]
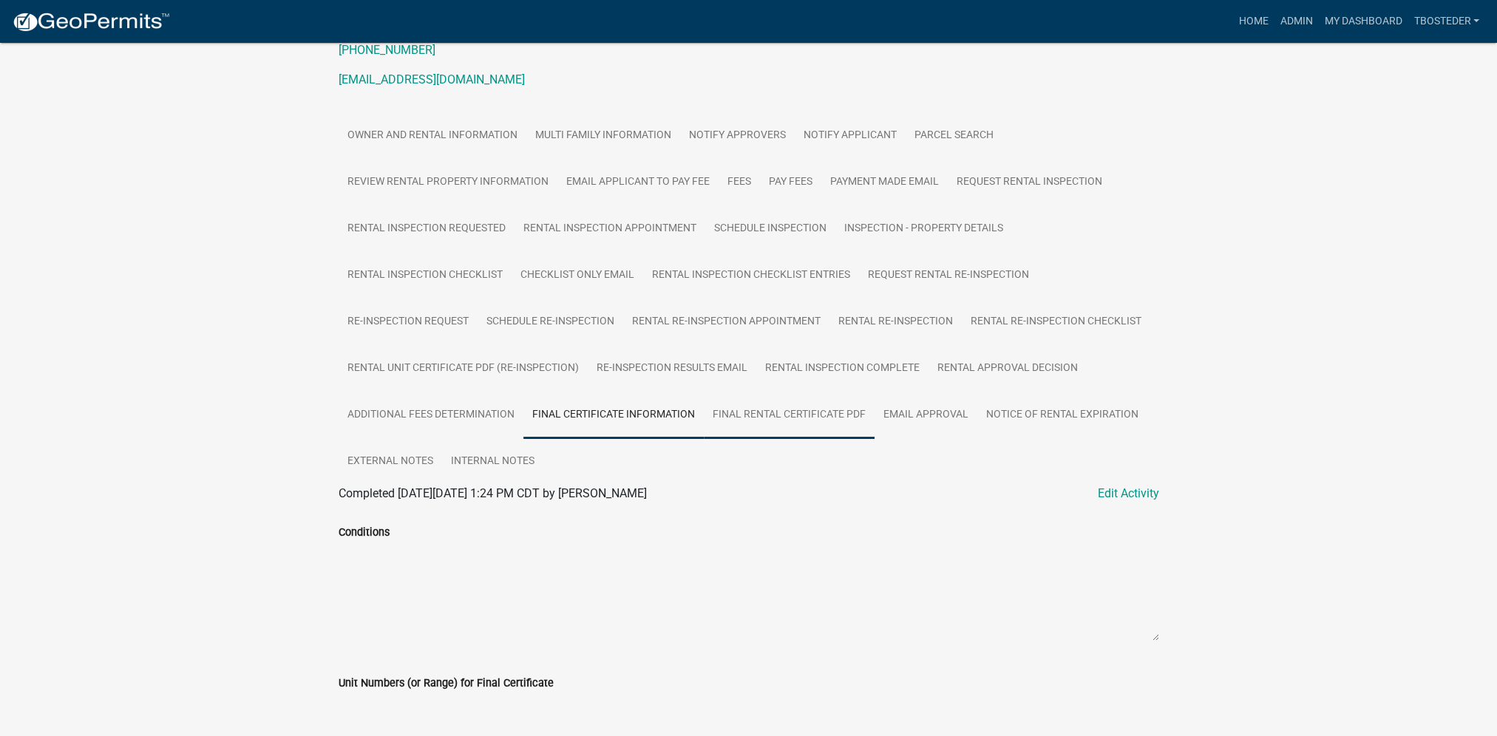
click at [750, 416] on link "Final Rental Certificate PDF" at bounding box center [789, 415] width 171 height 47
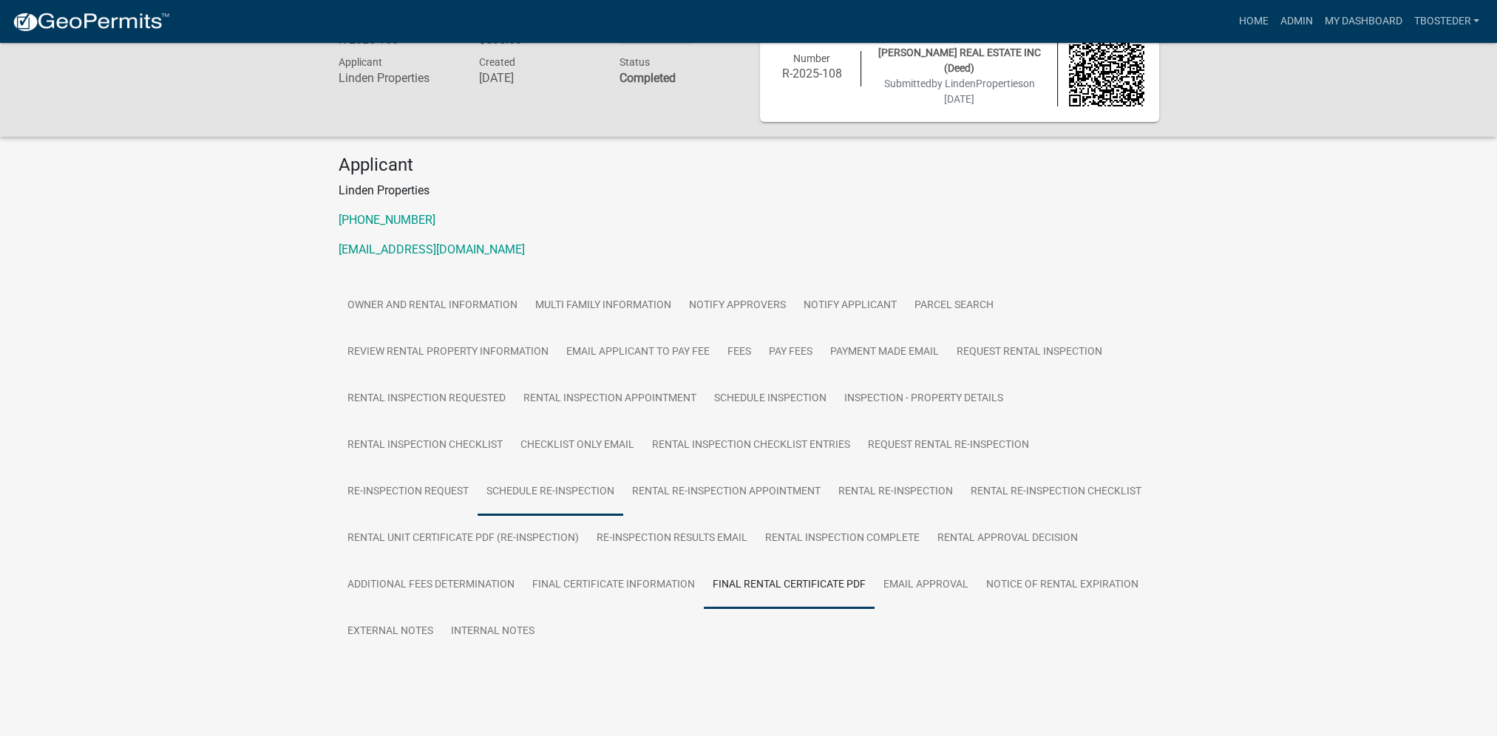
scroll to position [58, 0]
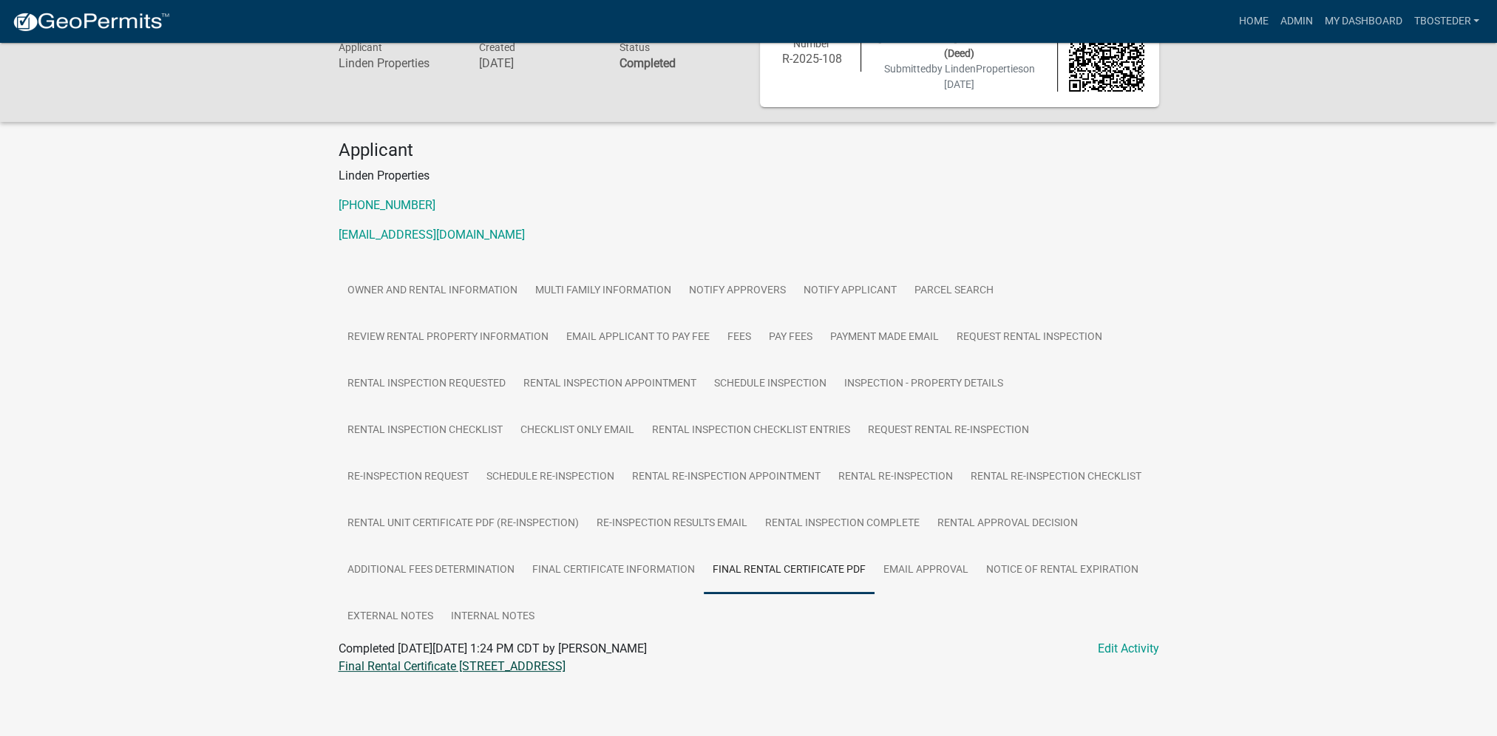
click at [478, 664] on link "Final Rental Certificate [STREET_ADDRESS]" at bounding box center [452, 666] width 227 height 14
click at [1278, 20] on link "Admin" at bounding box center [1296, 21] width 44 height 28
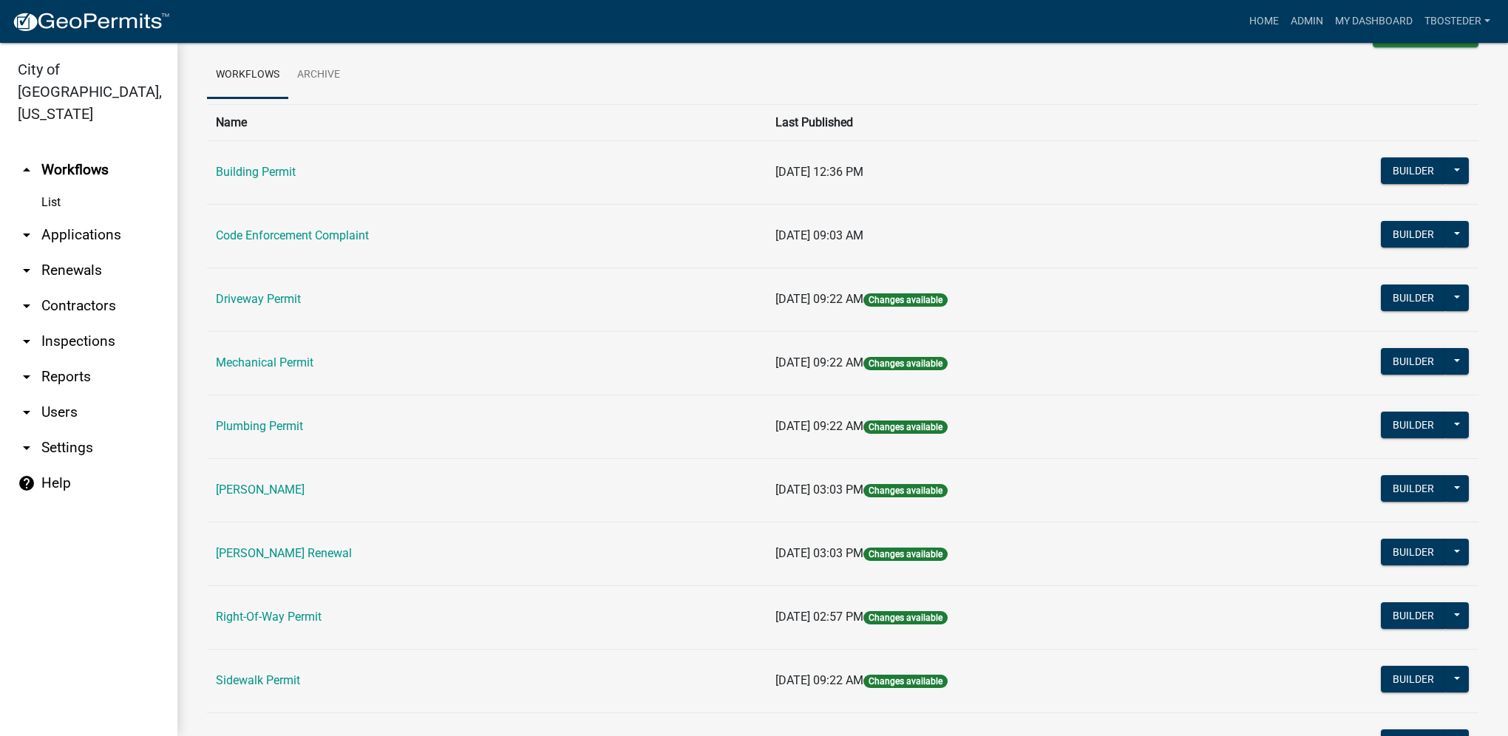
scroll to position [74, 0]
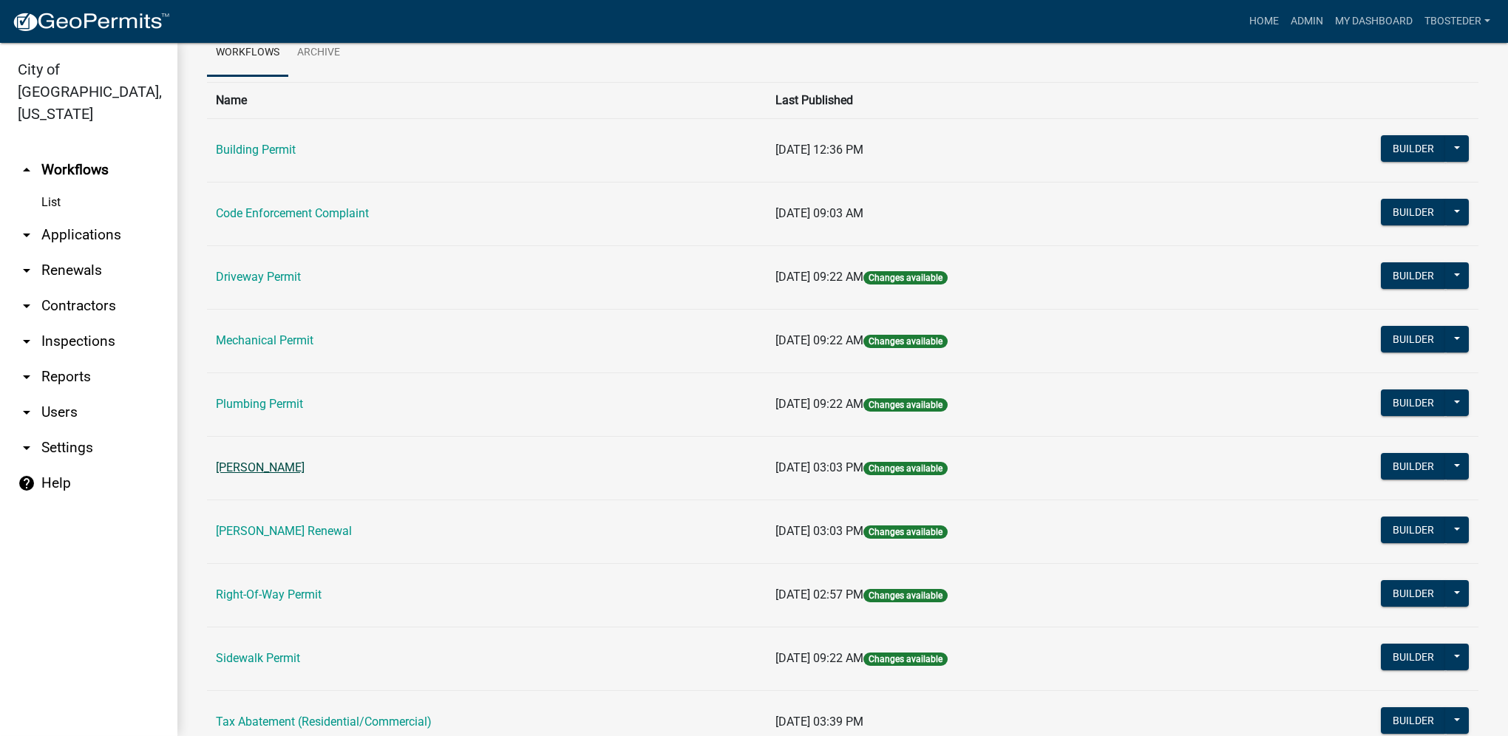
click at [285, 474] on link "[PERSON_NAME]" at bounding box center [260, 468] width 89 height 14
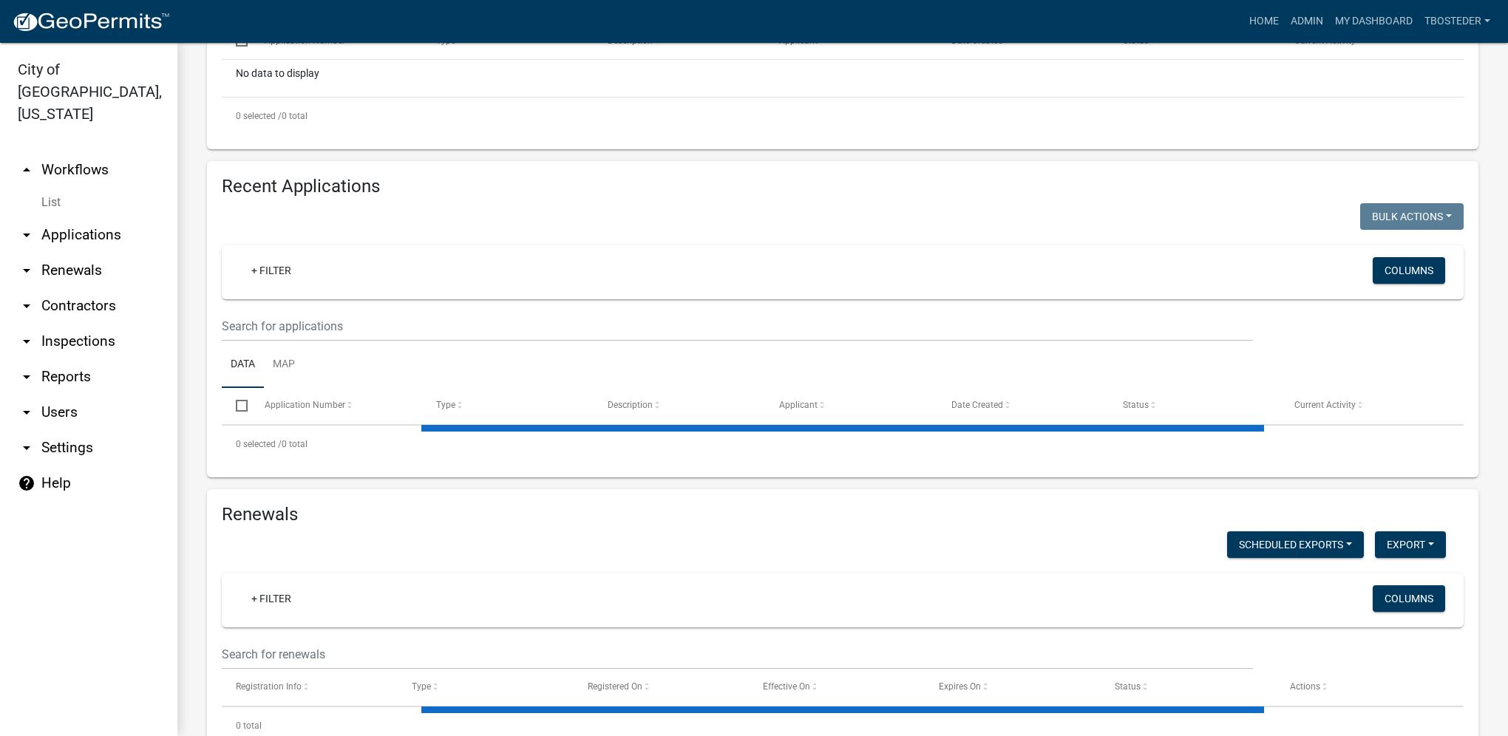
select select "1: 25"
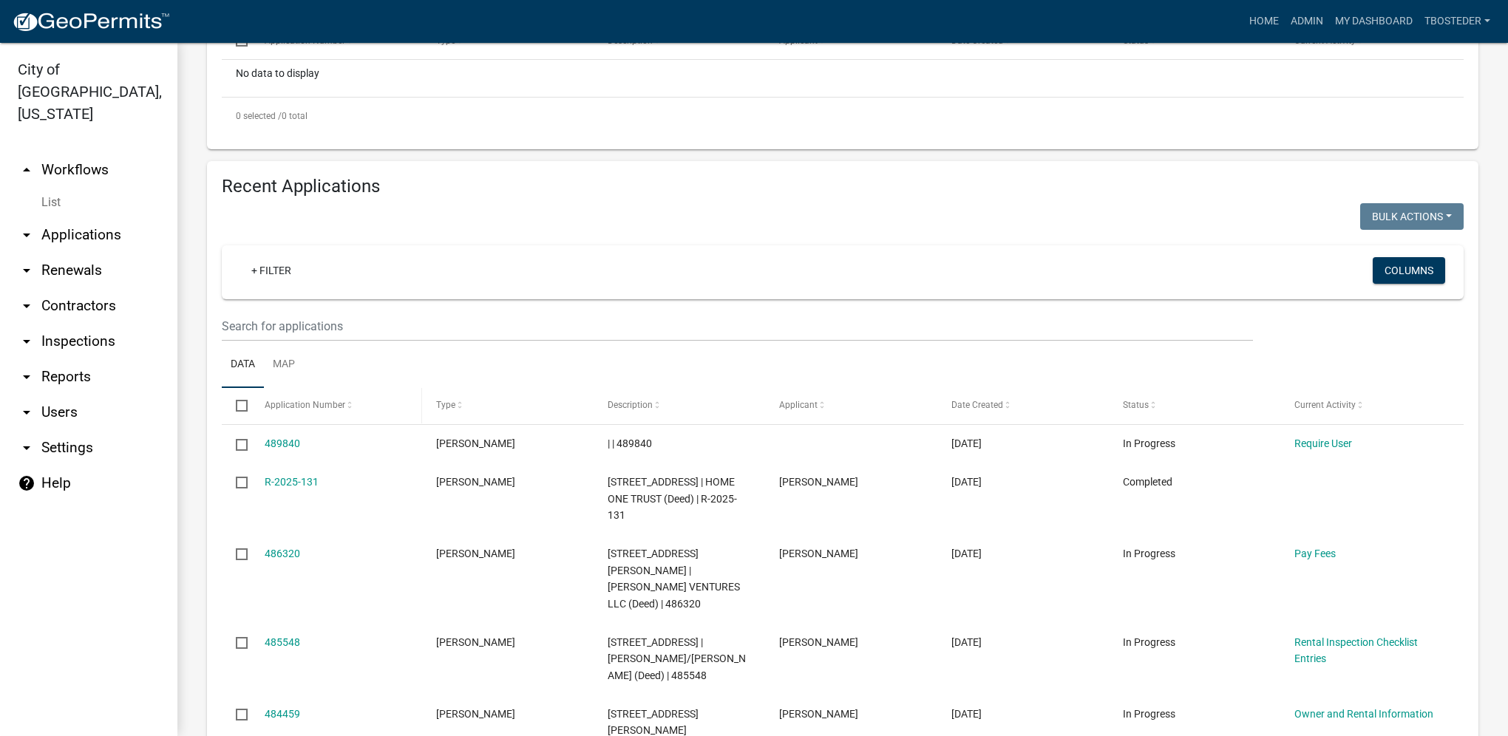
scroll to position [444, 0]
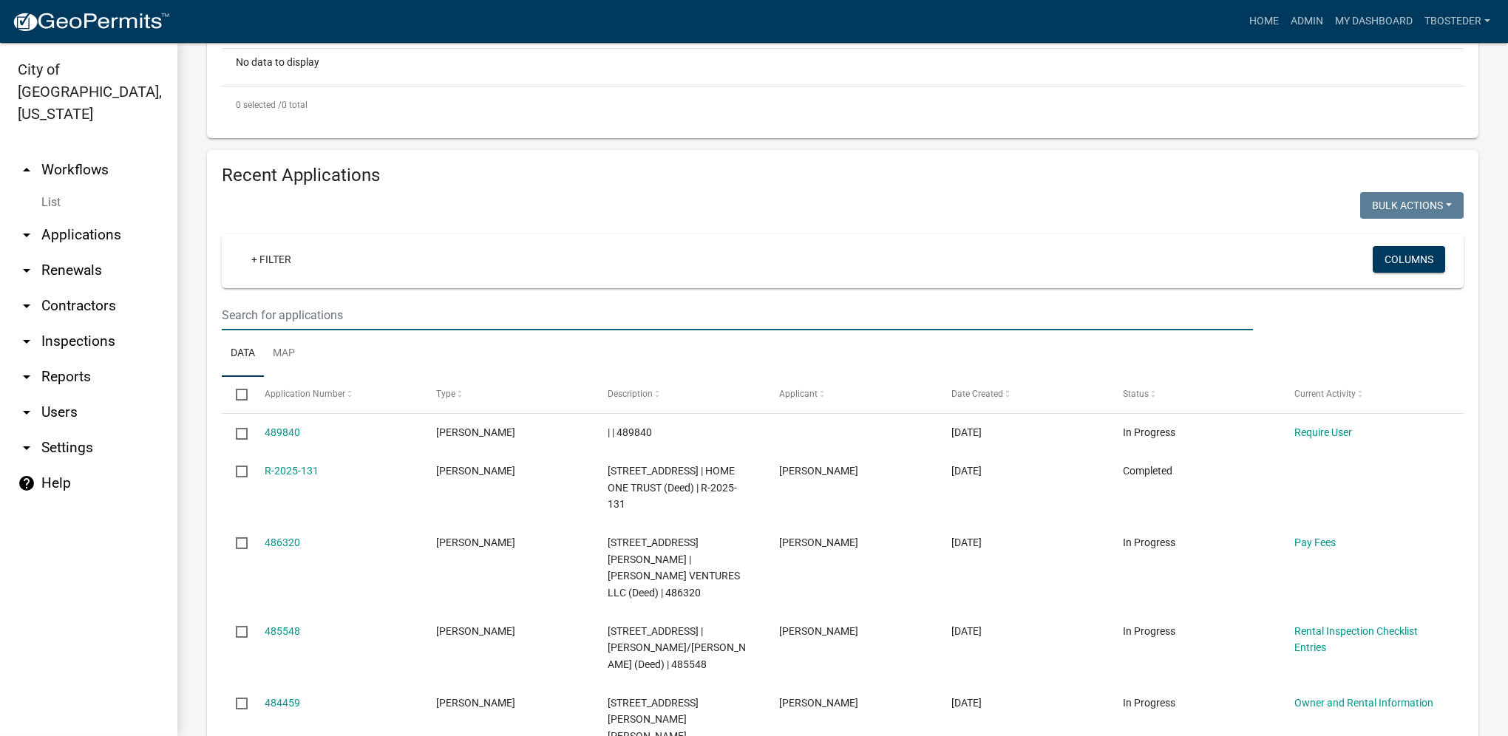
click at [333, 327] on input "text" at bounding box center [737, 315] width 1031 height 30
paste input "Linden Properties"
type input "Linden Properties"
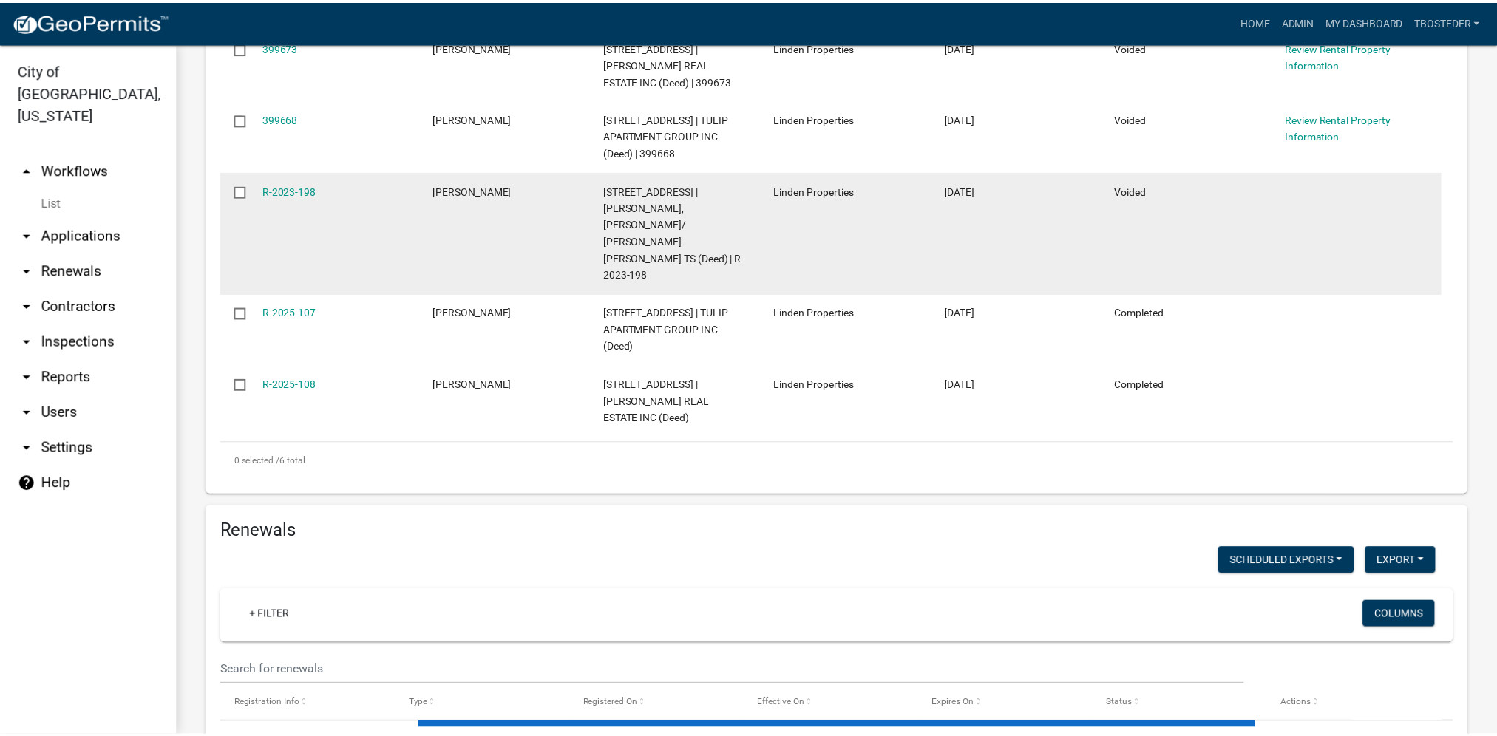
scroll to position [887, 0]
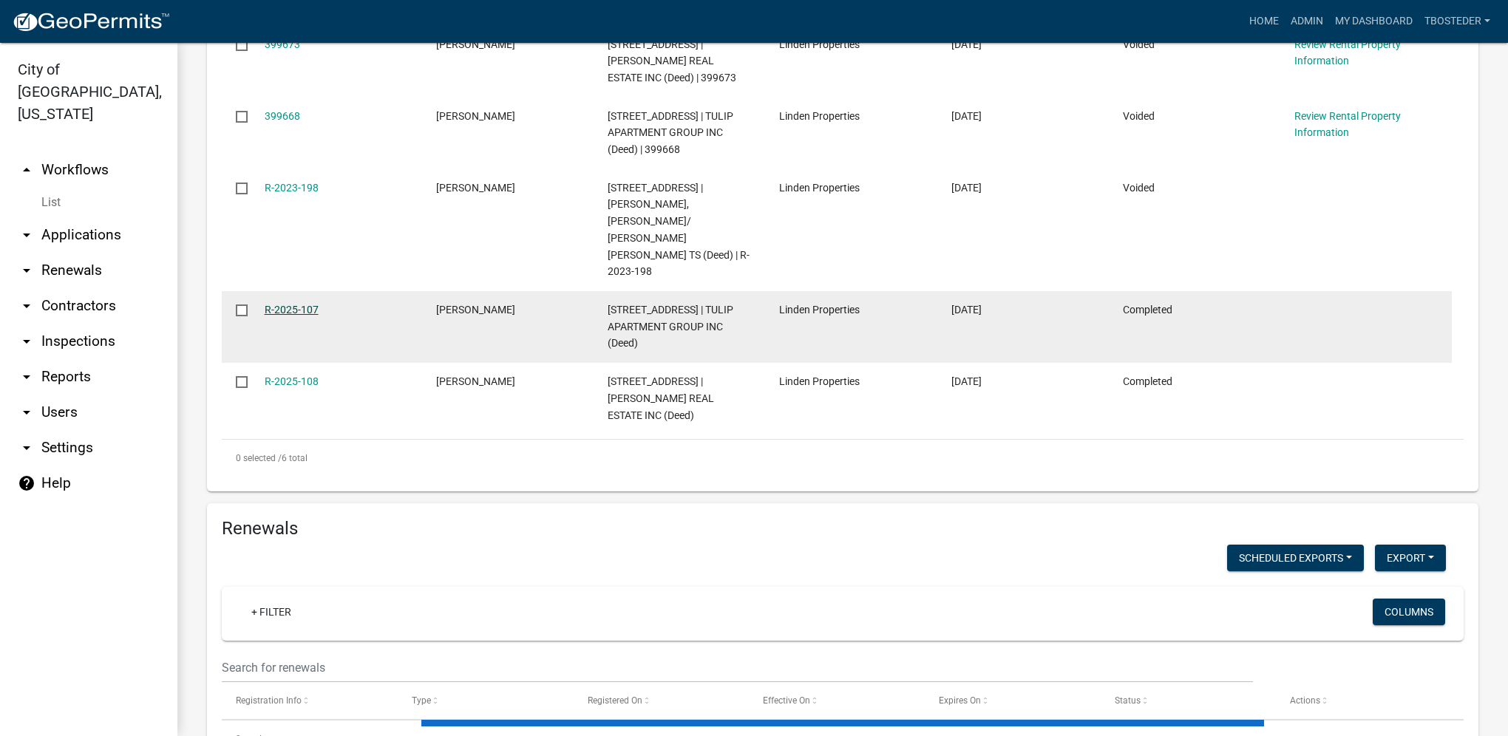
click at [298, 304] on link "R-2025-107" at bounding box center [292, 310] width 54 height 12
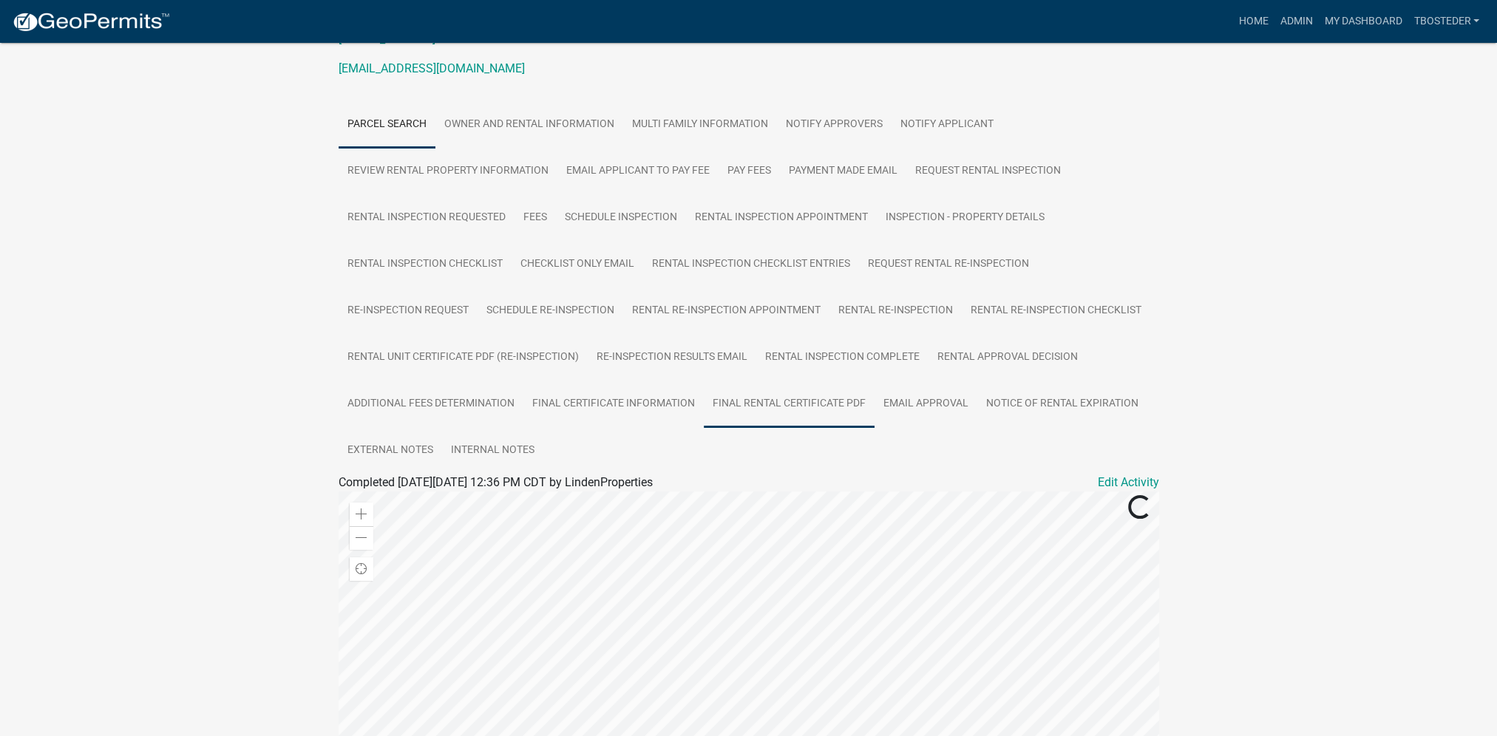
click at [775, 402] on link "Final Rental Certificate PDF" at bounding box center [789, 404] width 171 height 47
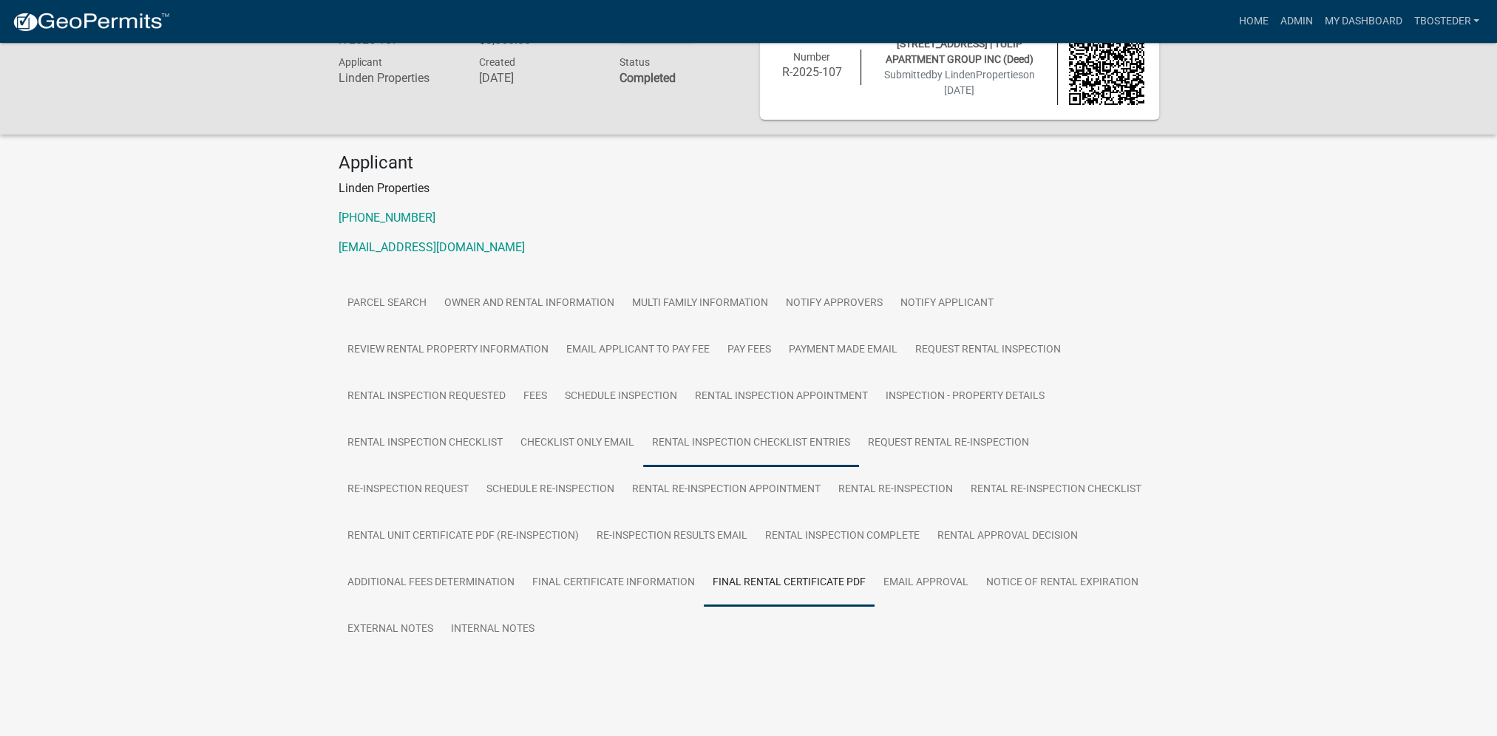
scroll to position [58, 0]
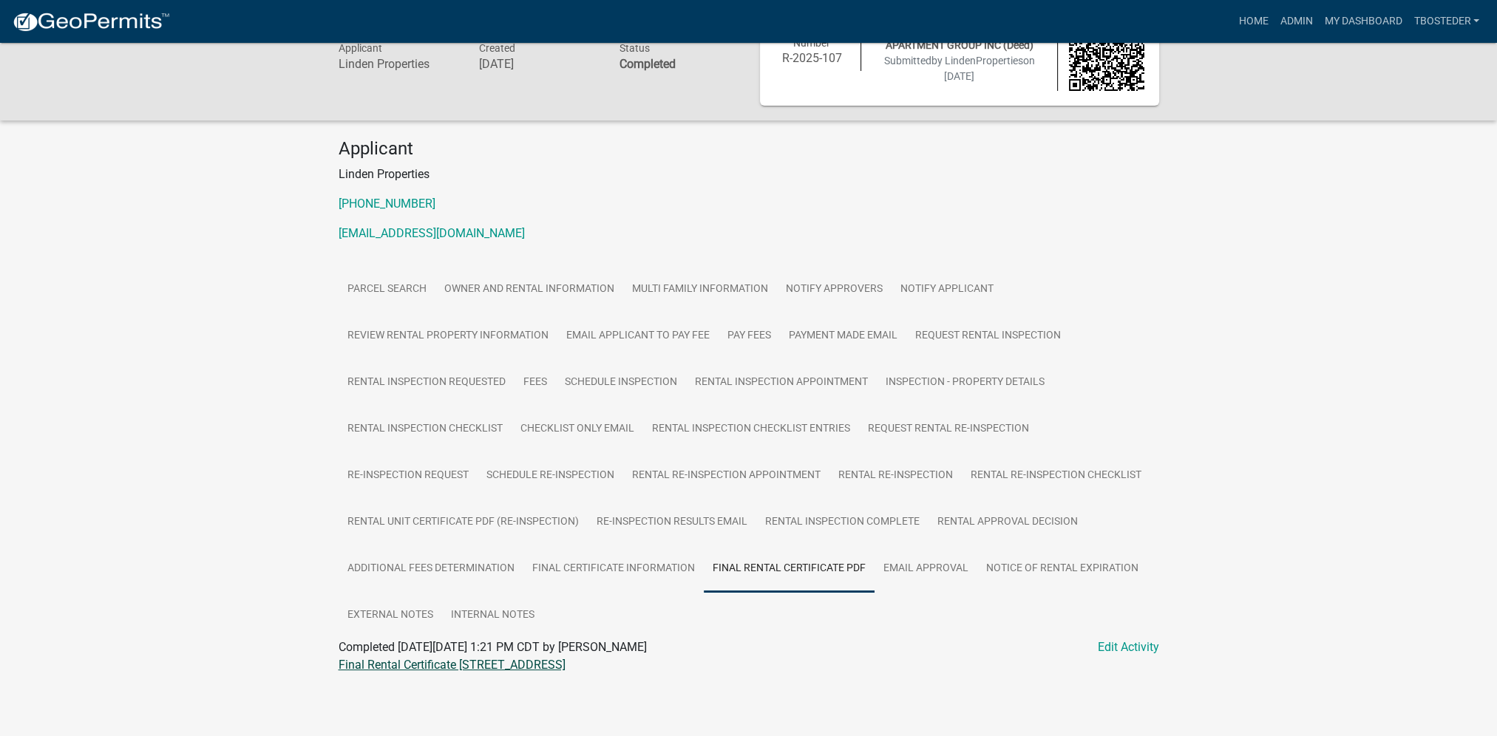
click at [540, 668] on link "Final Rental Certificate [STREET_ADDRESS]" at bounding box center [452, 665] width 227 height 14
click at [1324, 21] on link "My Dashboard" at bounding box center [1362, 21] width 89 height 28
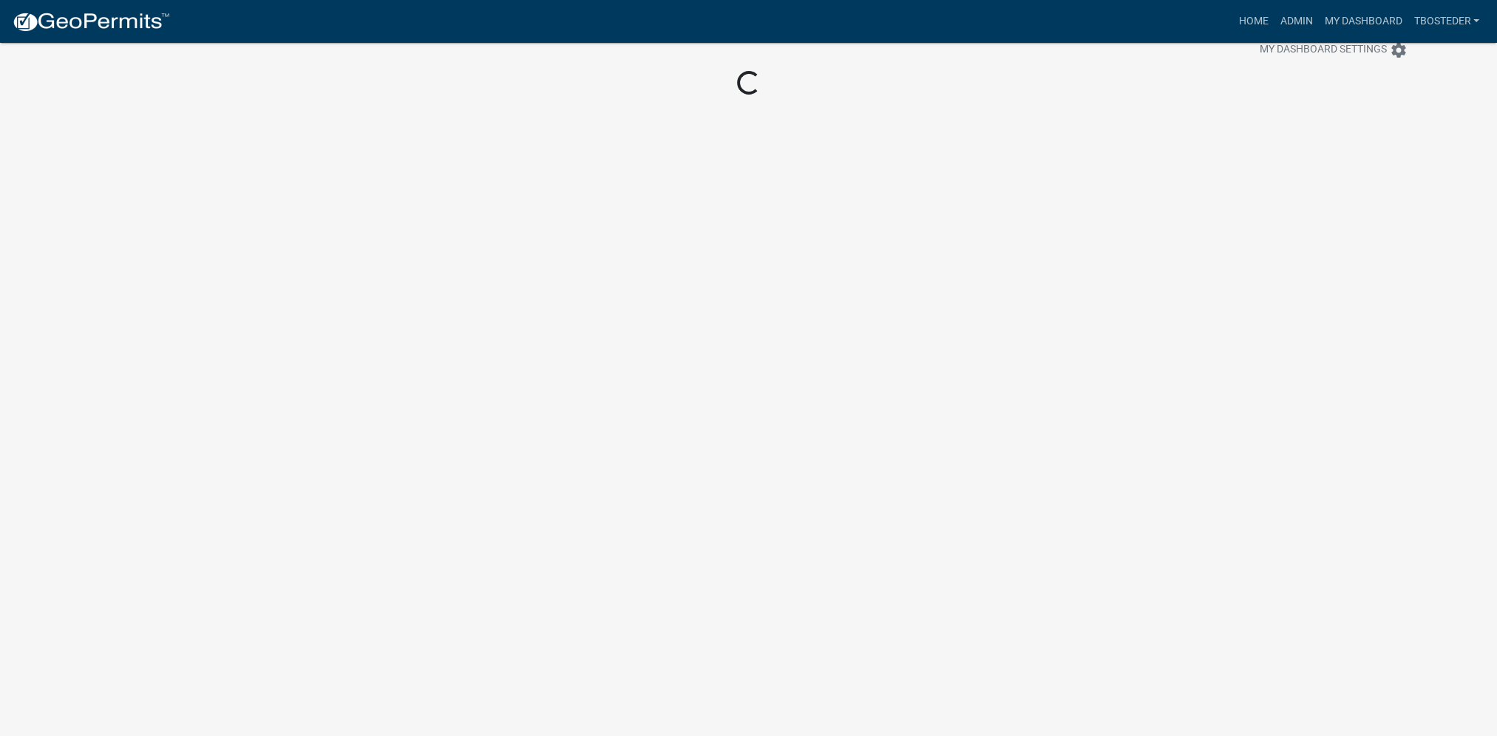
scroll to position [43, 0]
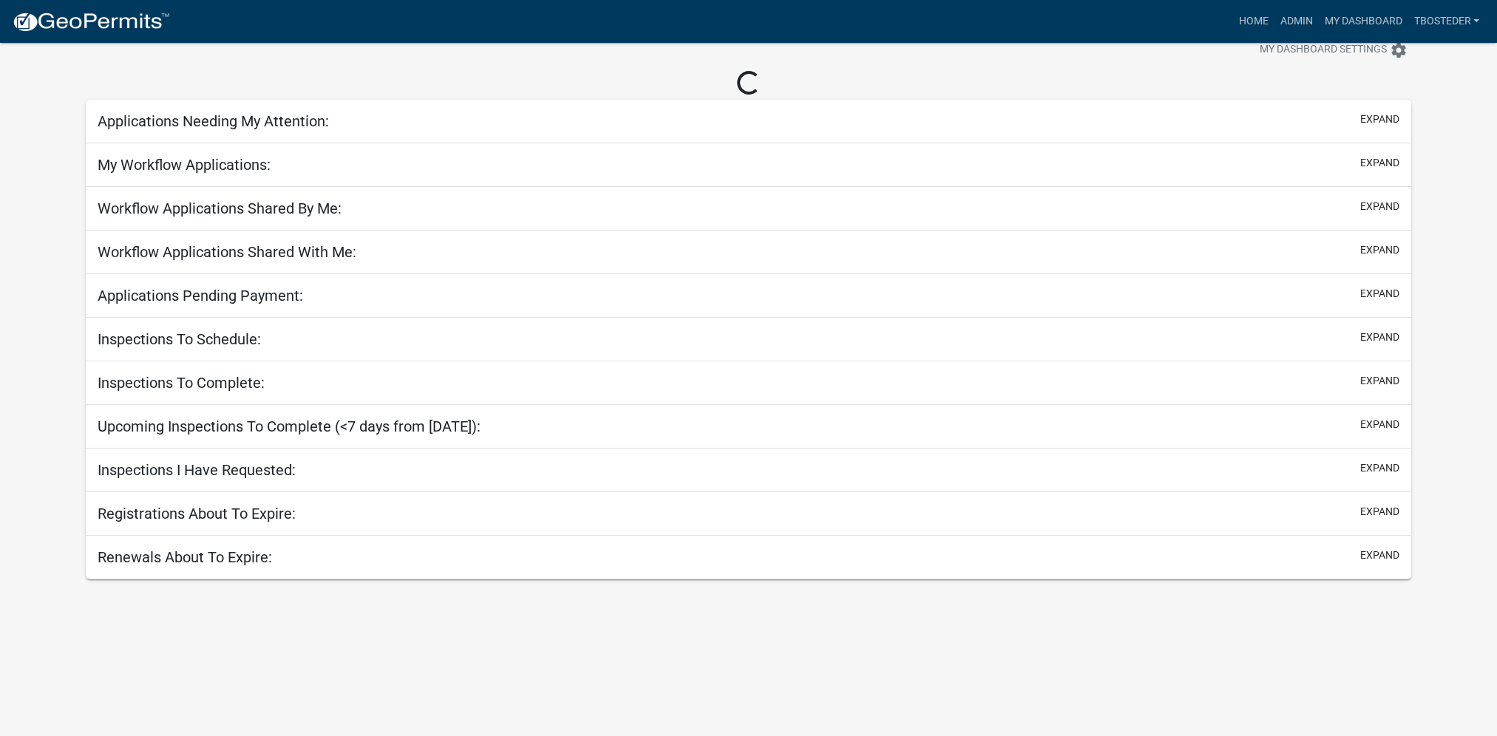
scroll to position [58, 0]
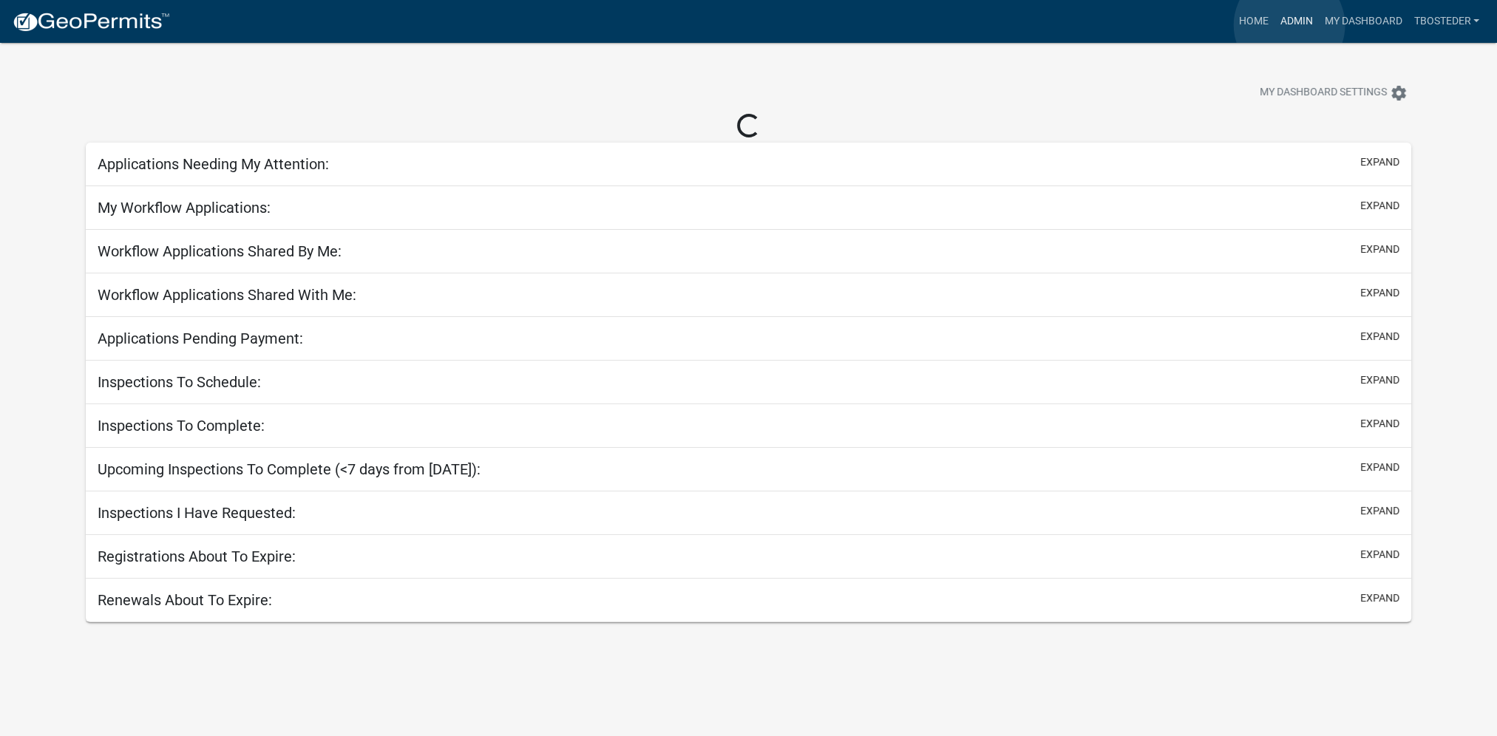
click at [1289, 25] on link "Admin" at bounding box center [1296, 21] width 44 height 28
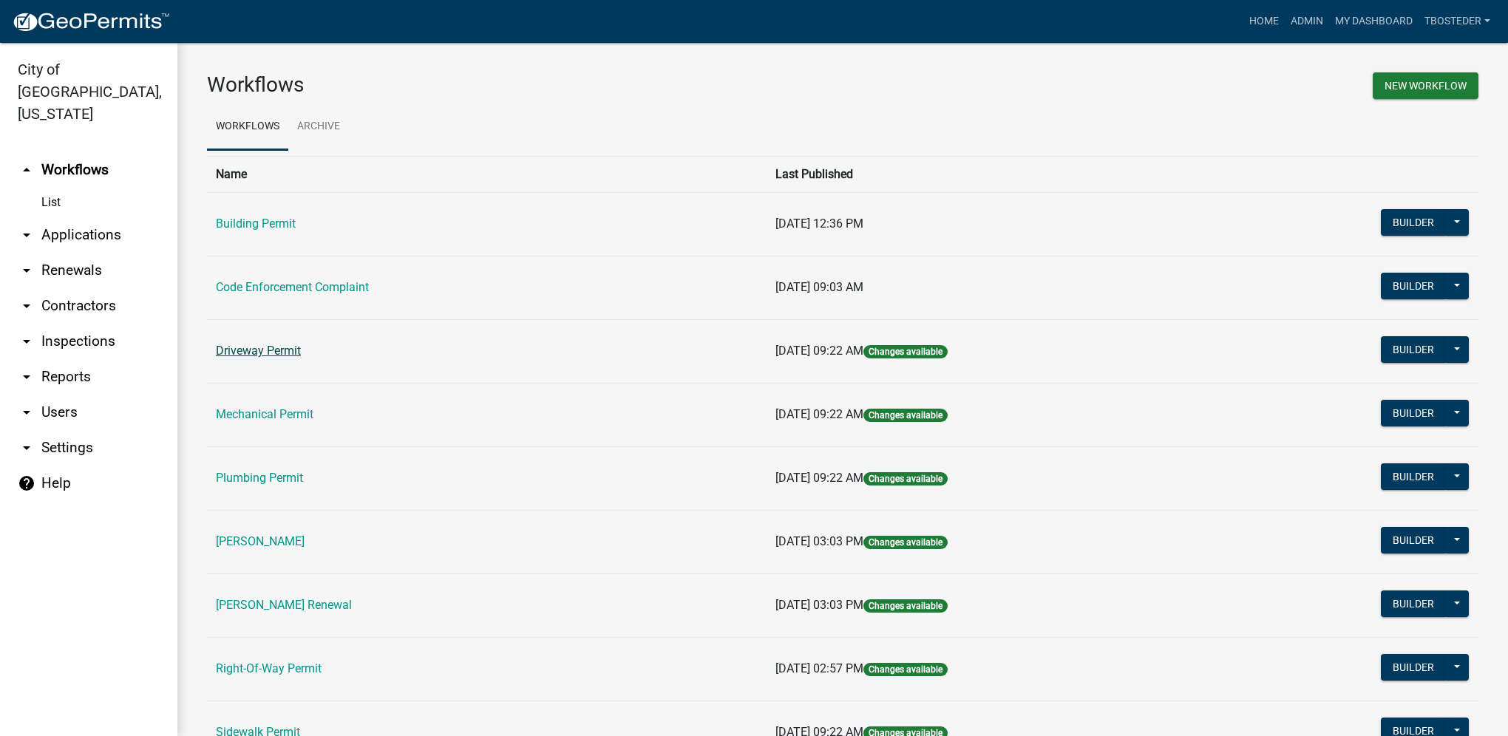
click at [288, 346] on link "Driveway Permit" at bounding box center [258, 351] width 85 height 14
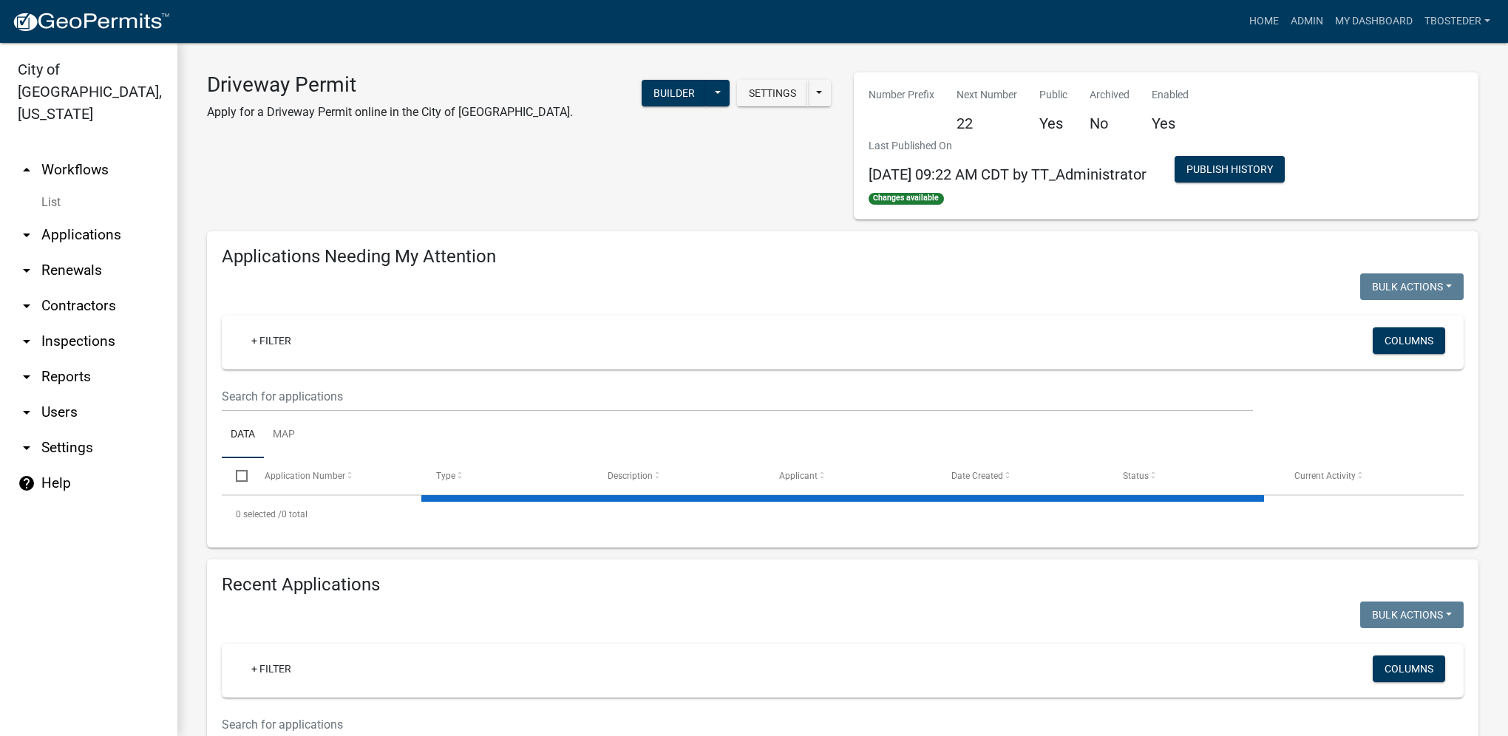
select select "1: 25"
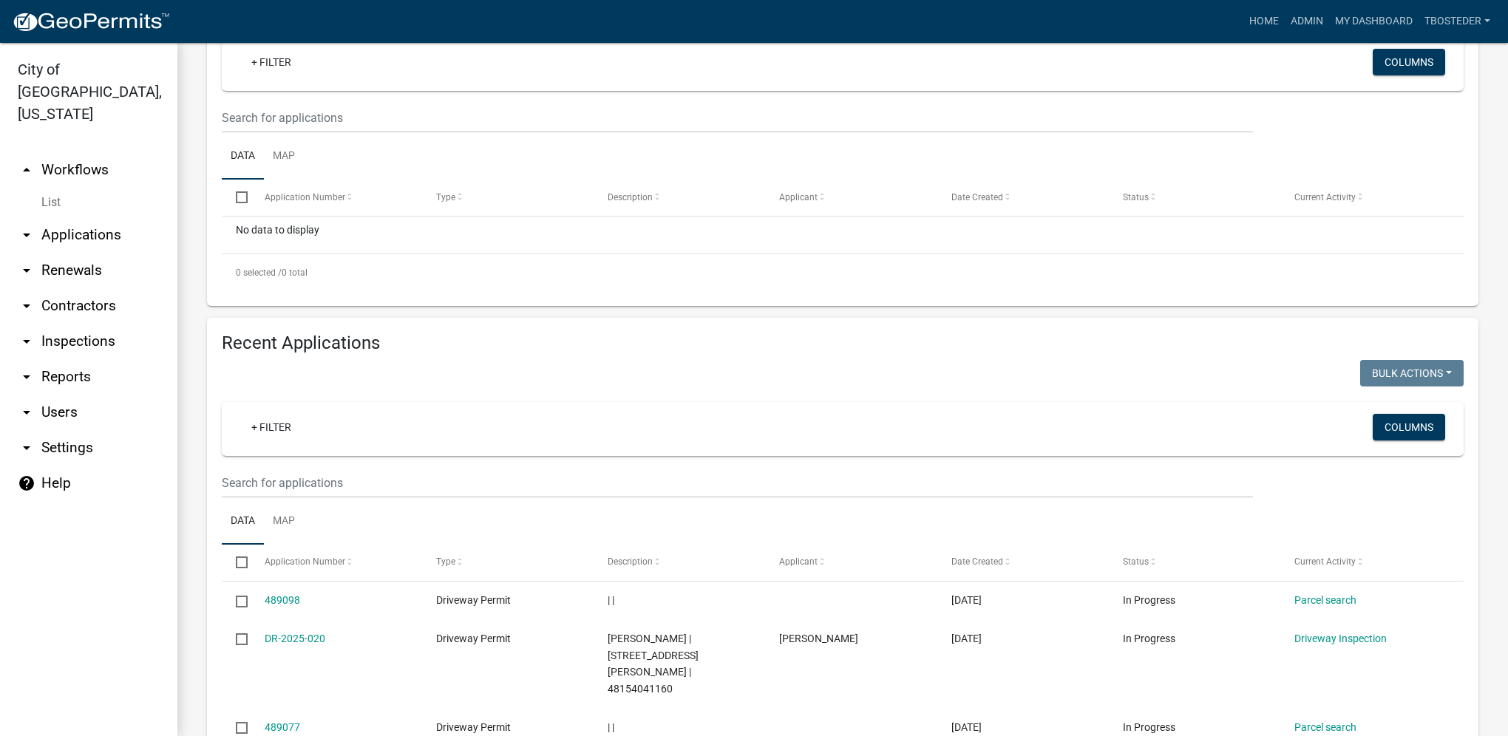
scroll to position [296, 0]
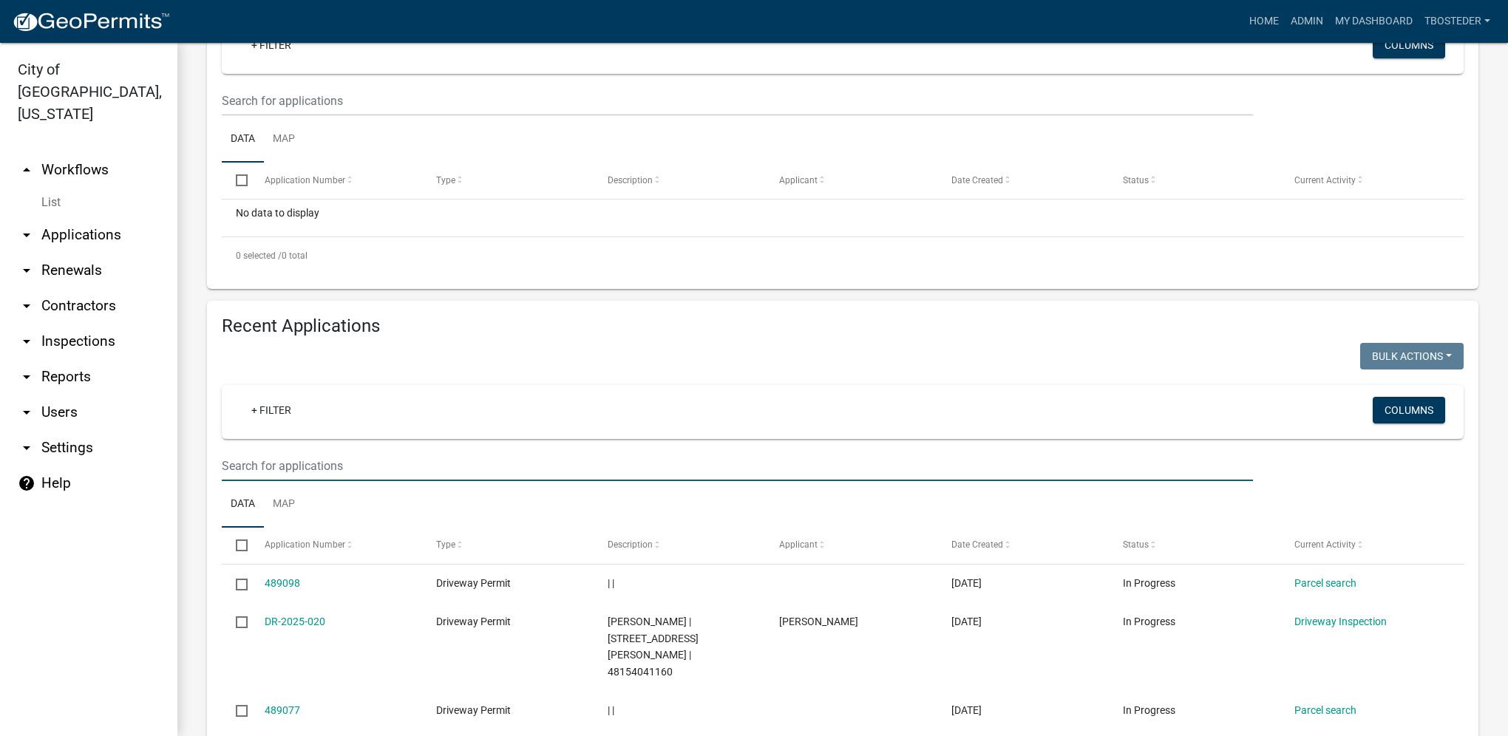
click at [313, 460] on input "text" at bounding box center [737, 466] width 1031 height 30
type input "488842"
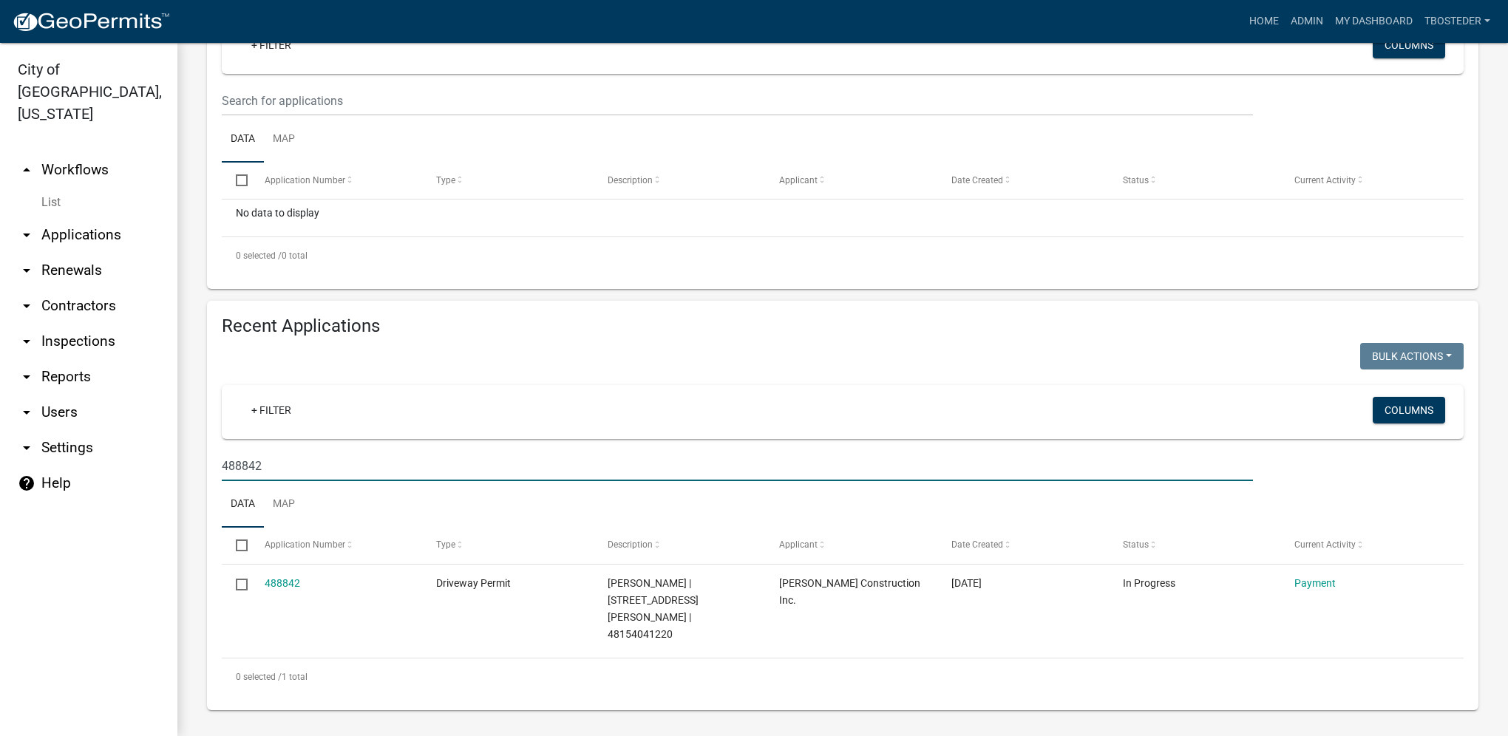
scroll to position [265, 0]
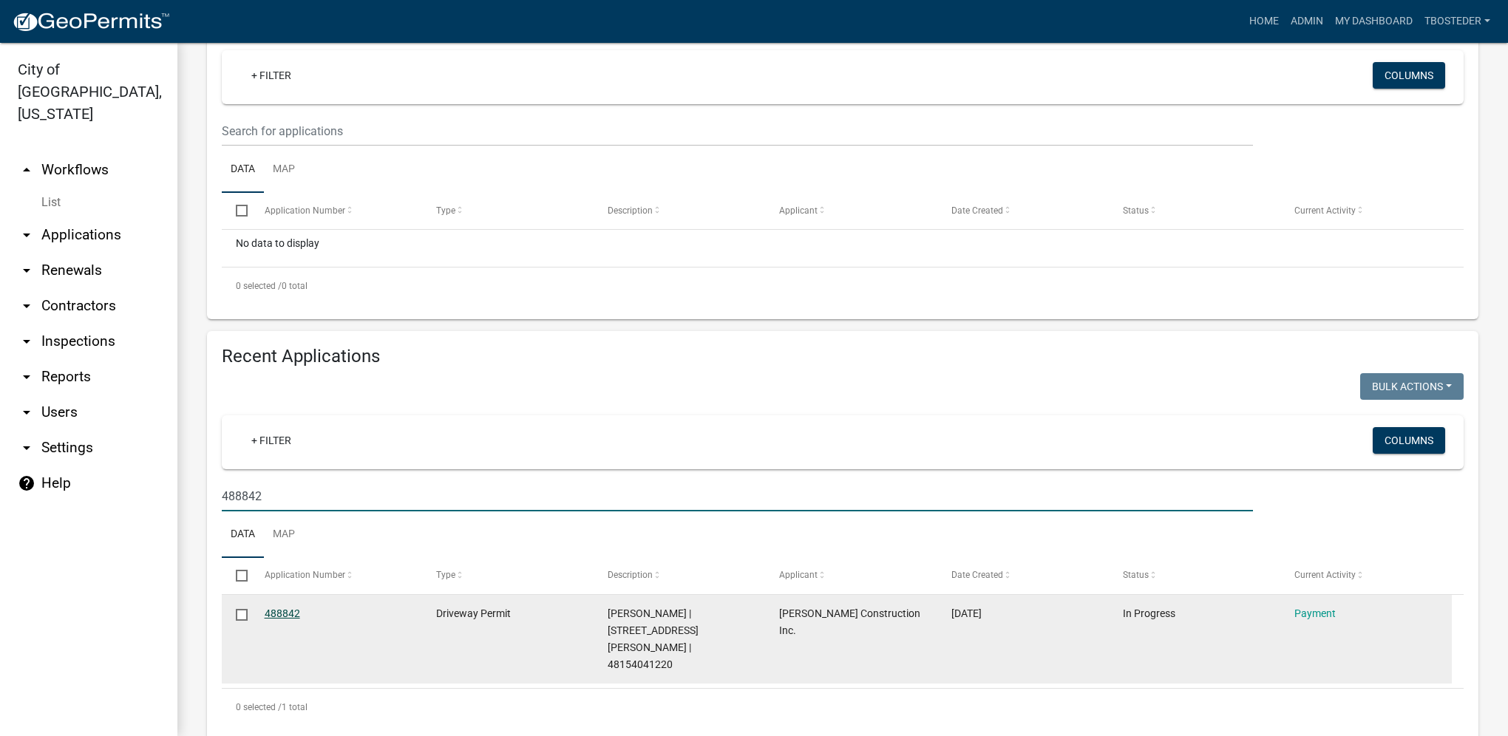
click at [290, 620] on link "488842" at bounding box center [282, 614] width 35 height 12
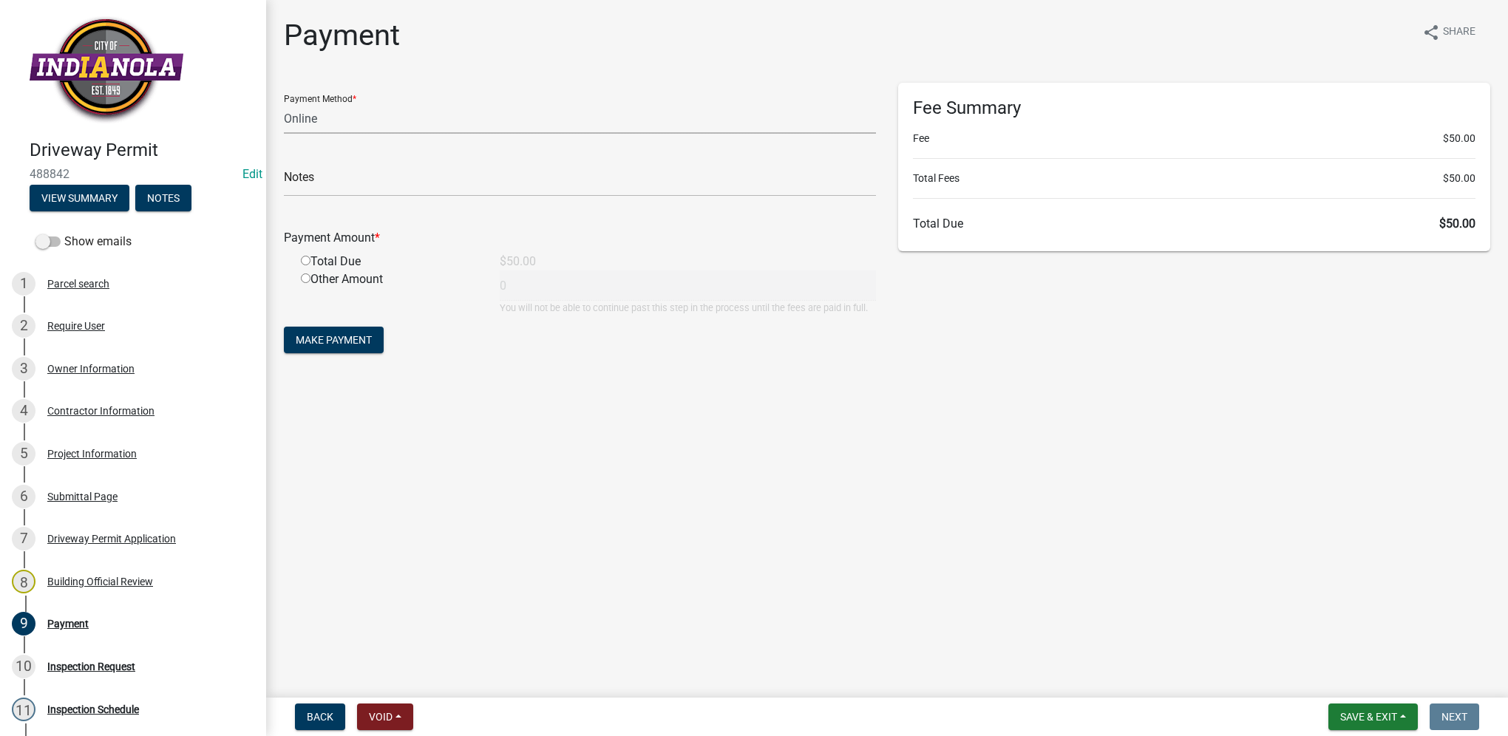
click at [364, 126] on select "Credit Card POS Check Cash Online" at bounding box center [580, 119] width 592 height 30
select select "1: 0"
click at [284, 104] on select "Credit Card POS Check Cash Online" at bounding box center [580, 119] width 592 height 30
click at [352, 186] on input "text" at bounding box center [580, 181] width 592 height 30
click at [302, 259] on input "radio" at bounding box center [306, 261] width 10 height 10
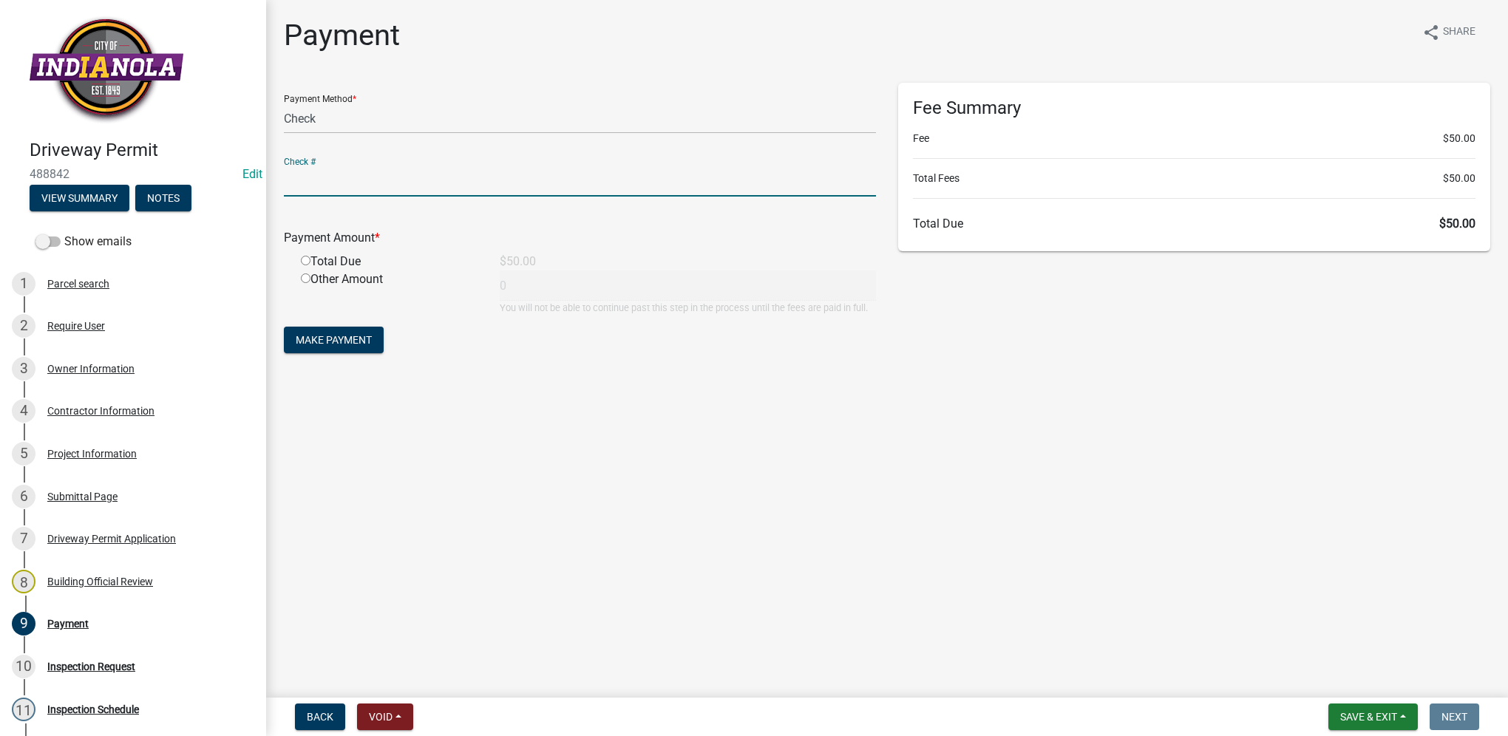
radio input "true"
type input "50"
click at [330, 185] on input "text" at bounding box center [580, 181] width 592 height 30
click at [323, 189] on input "text" at bounding box center [580, 181] width 592 height 30
type input "2793"
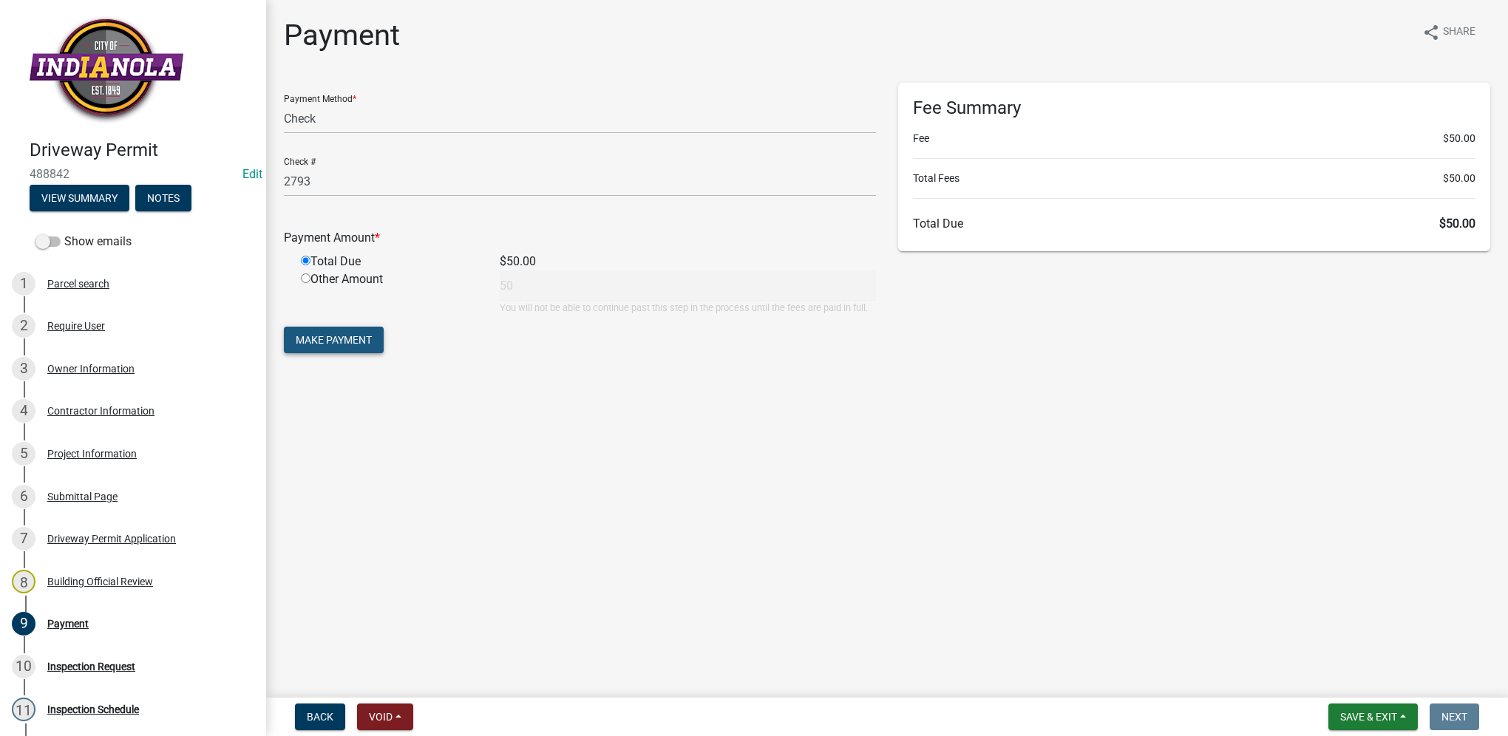
click at [342, 335] on span "Make Payment" at bounding box center [334, 340] width 76 height 12
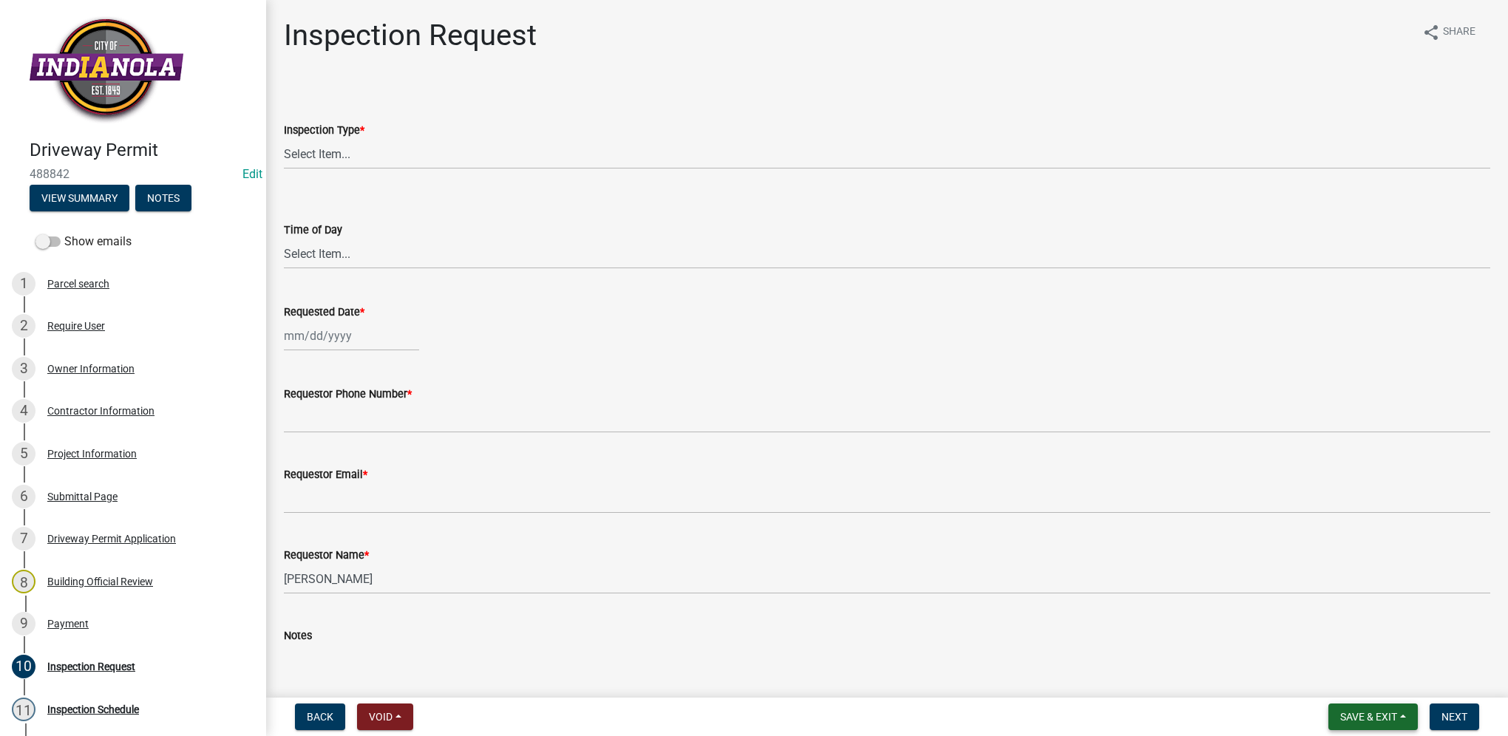
click at [1400, 713] on button "Save & Exit" at bounding box center [1373, 717] width 89 height 27
click at [1386, 682] on button "Save & Exit" at bounding box center [1359, 678] width 118 height 35
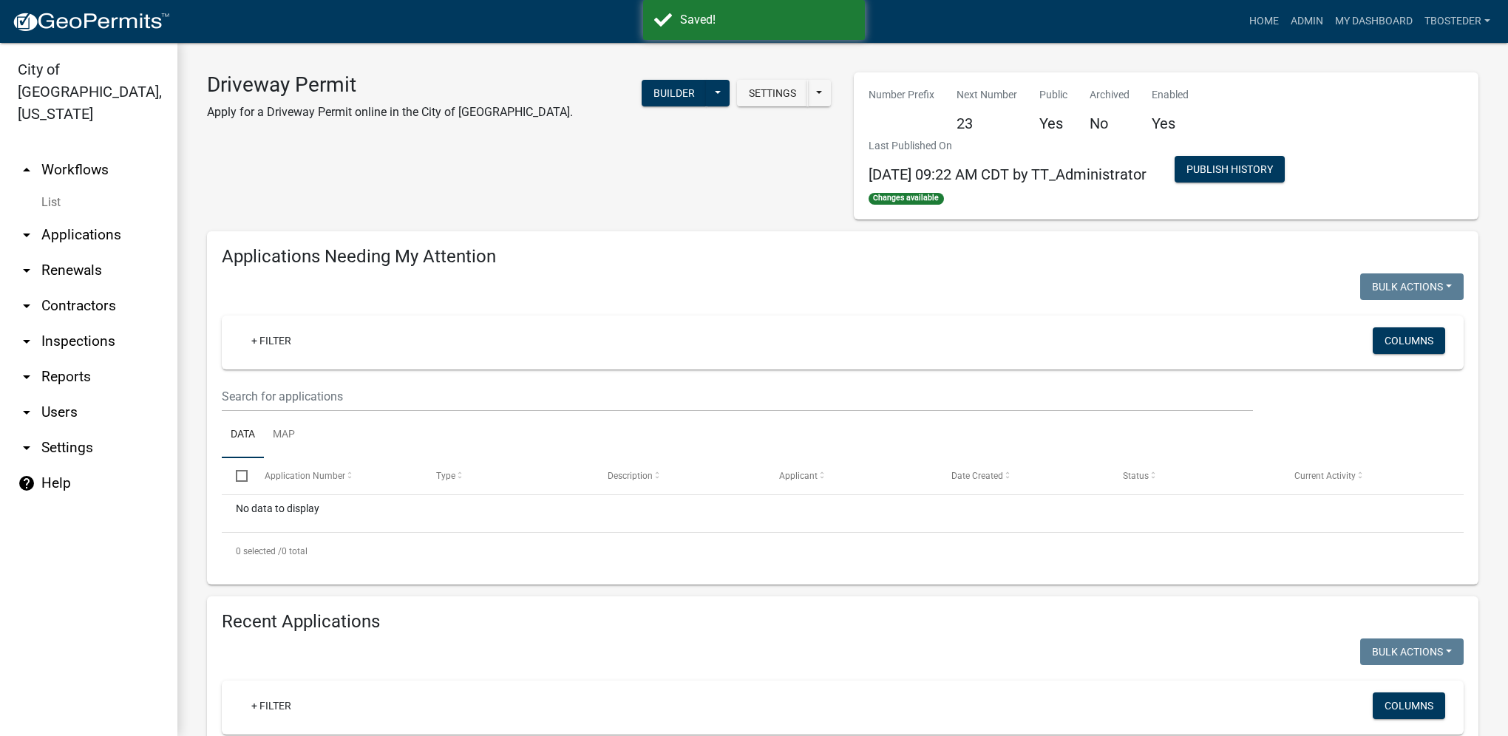
select select "1: 25"
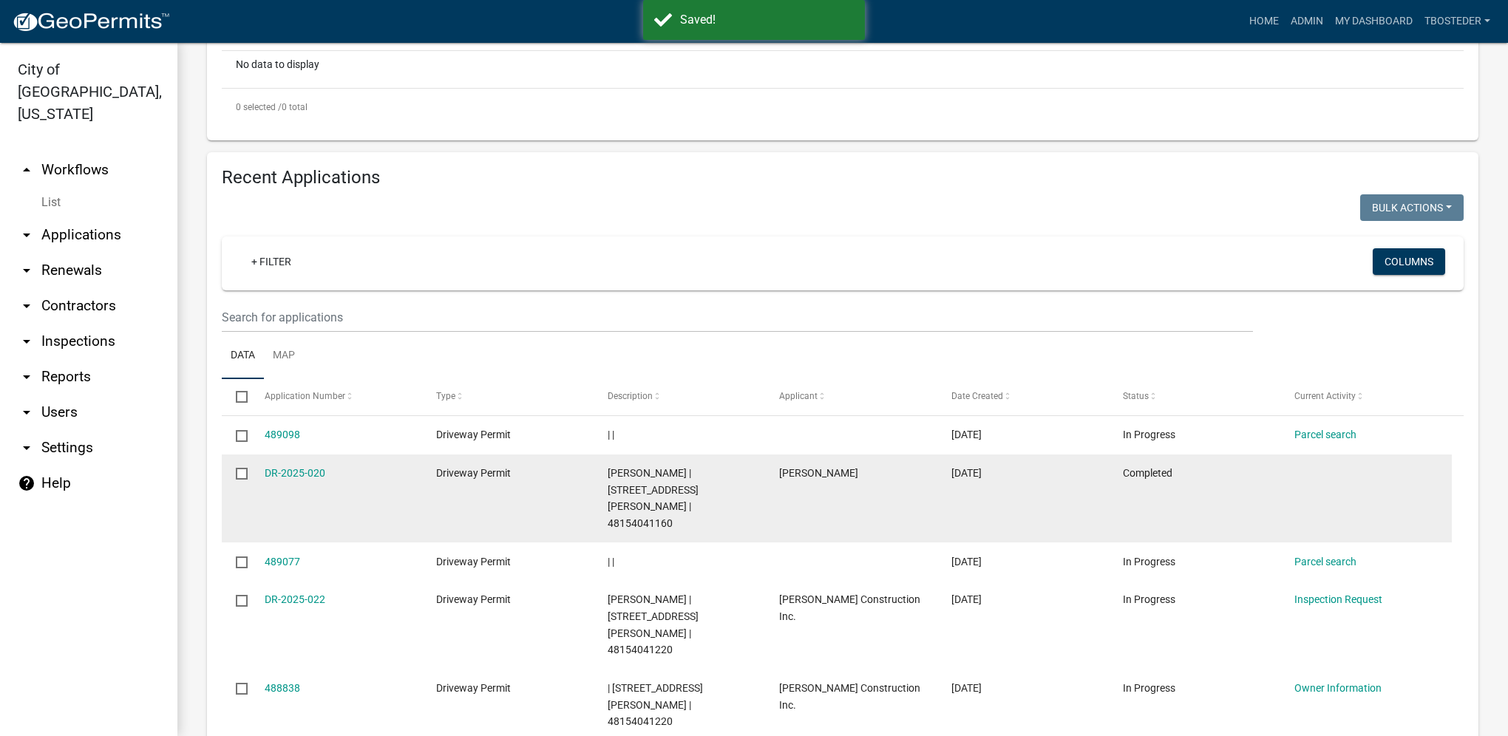
scroll to position [518, 0]
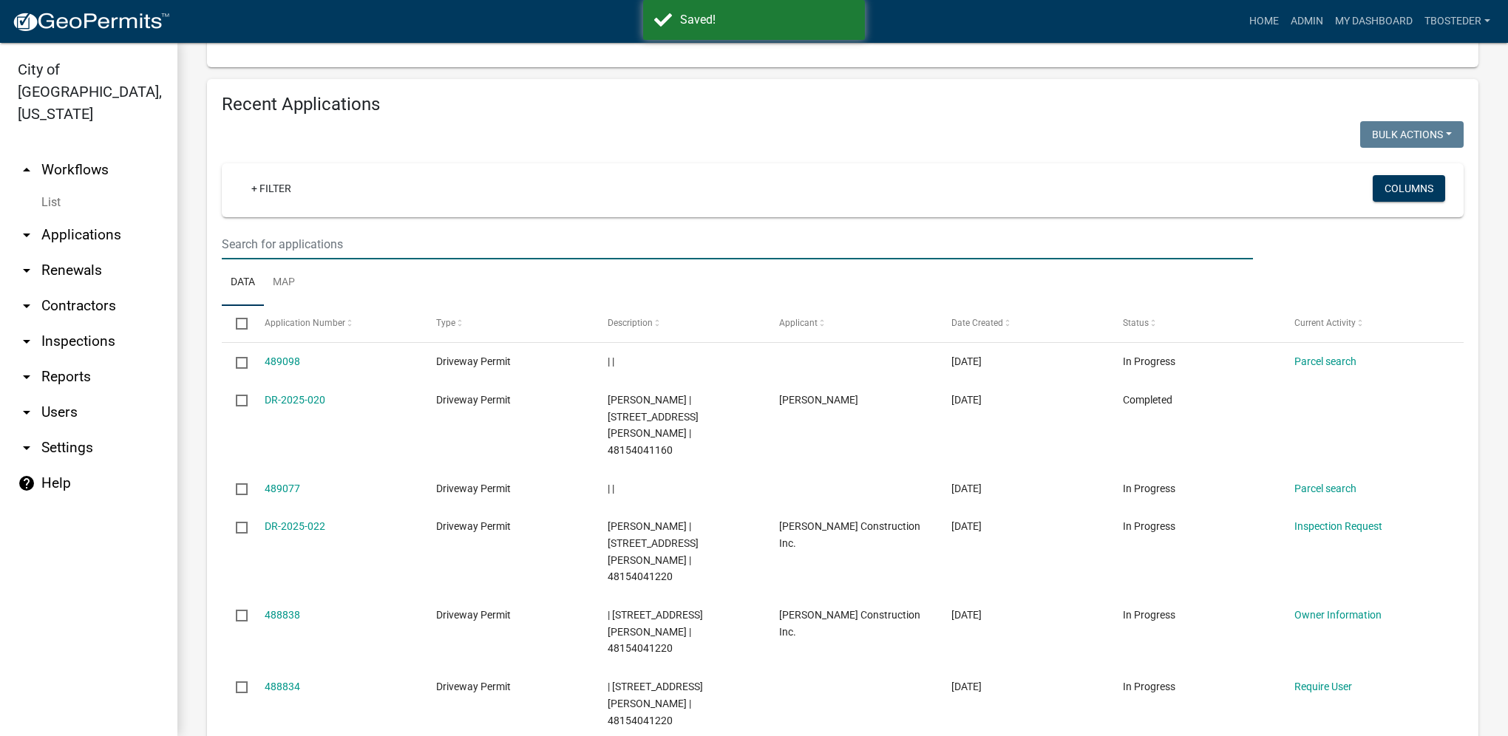
click at [316, 254] on input "text" at bounding box center [737, 244] width 1031 height 30
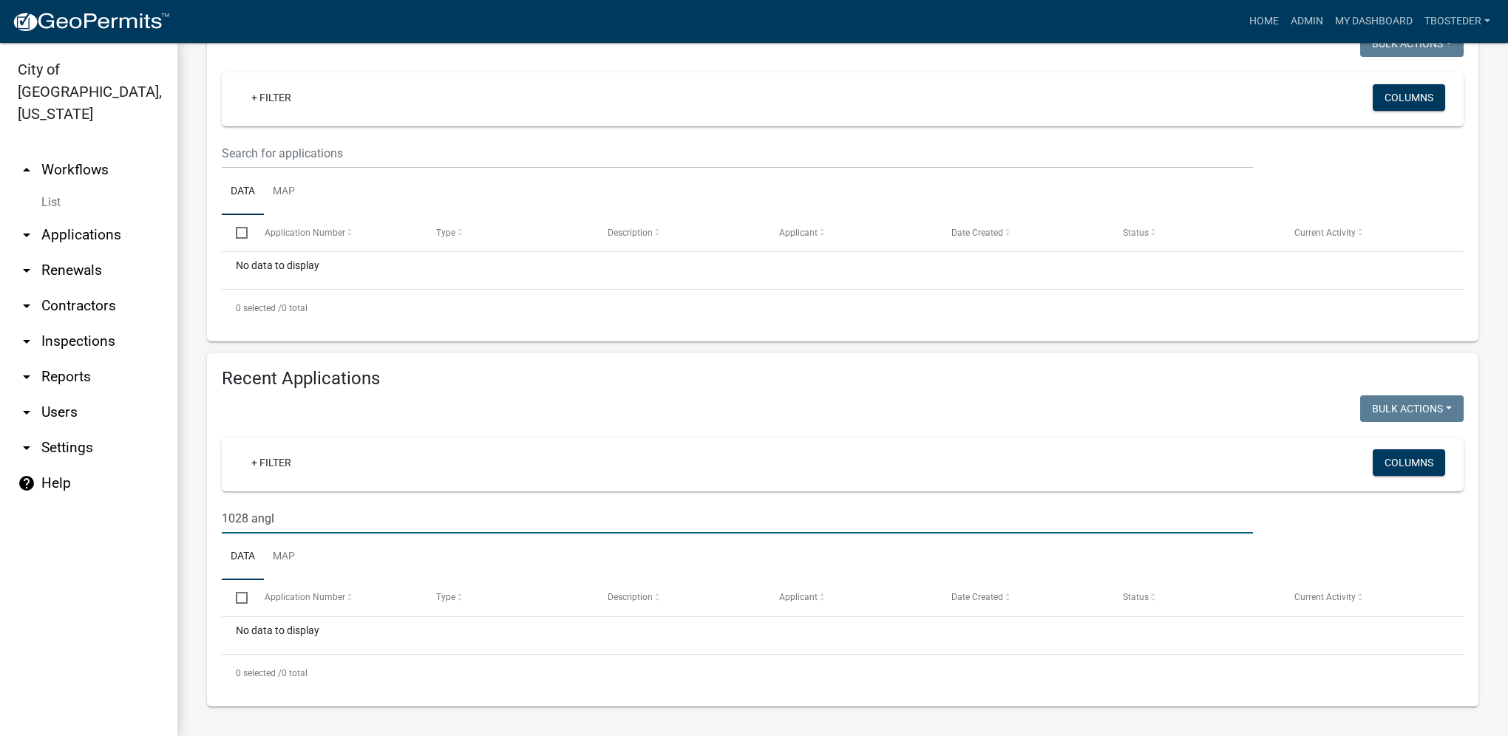
scroll to position [242, 0]
type input "1028 angela"
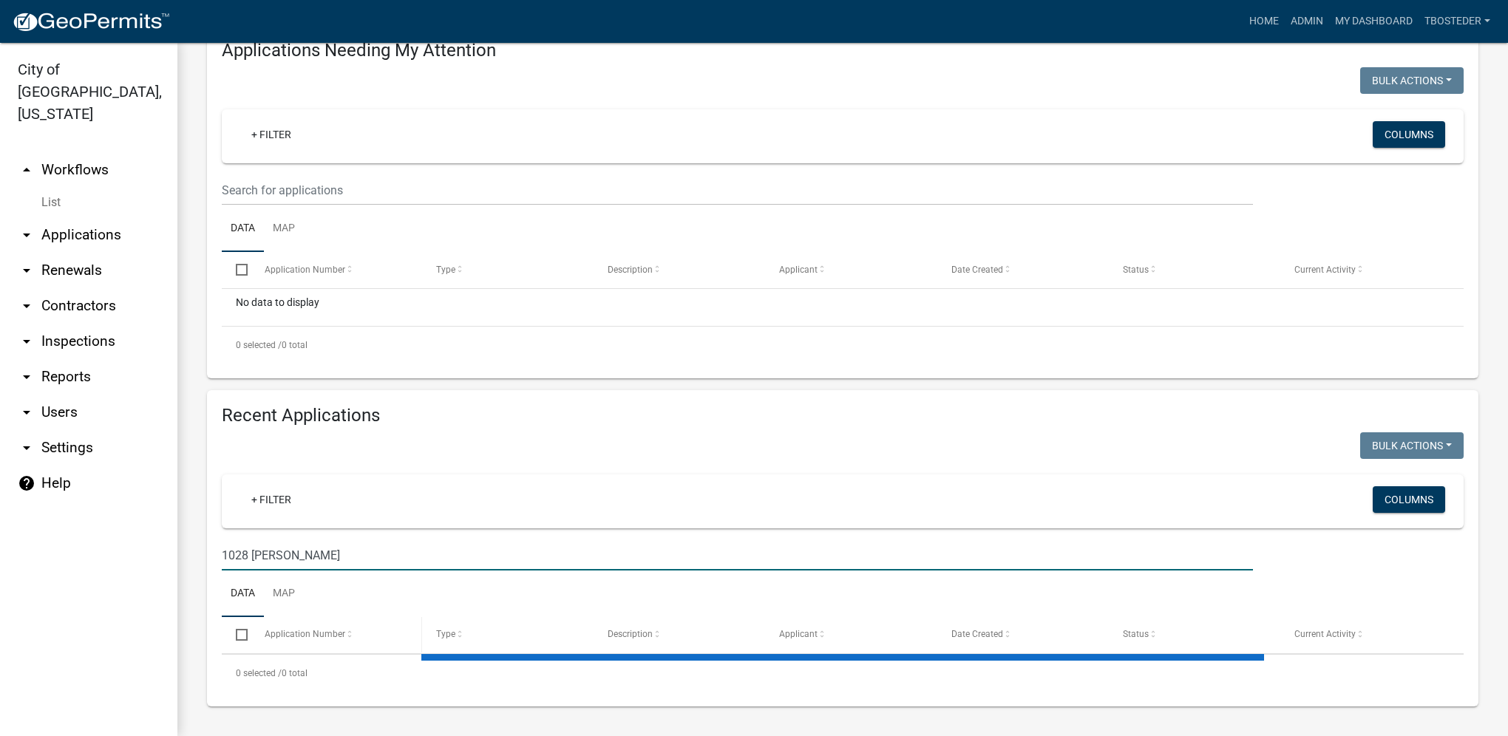
scroll to position [376, 0]
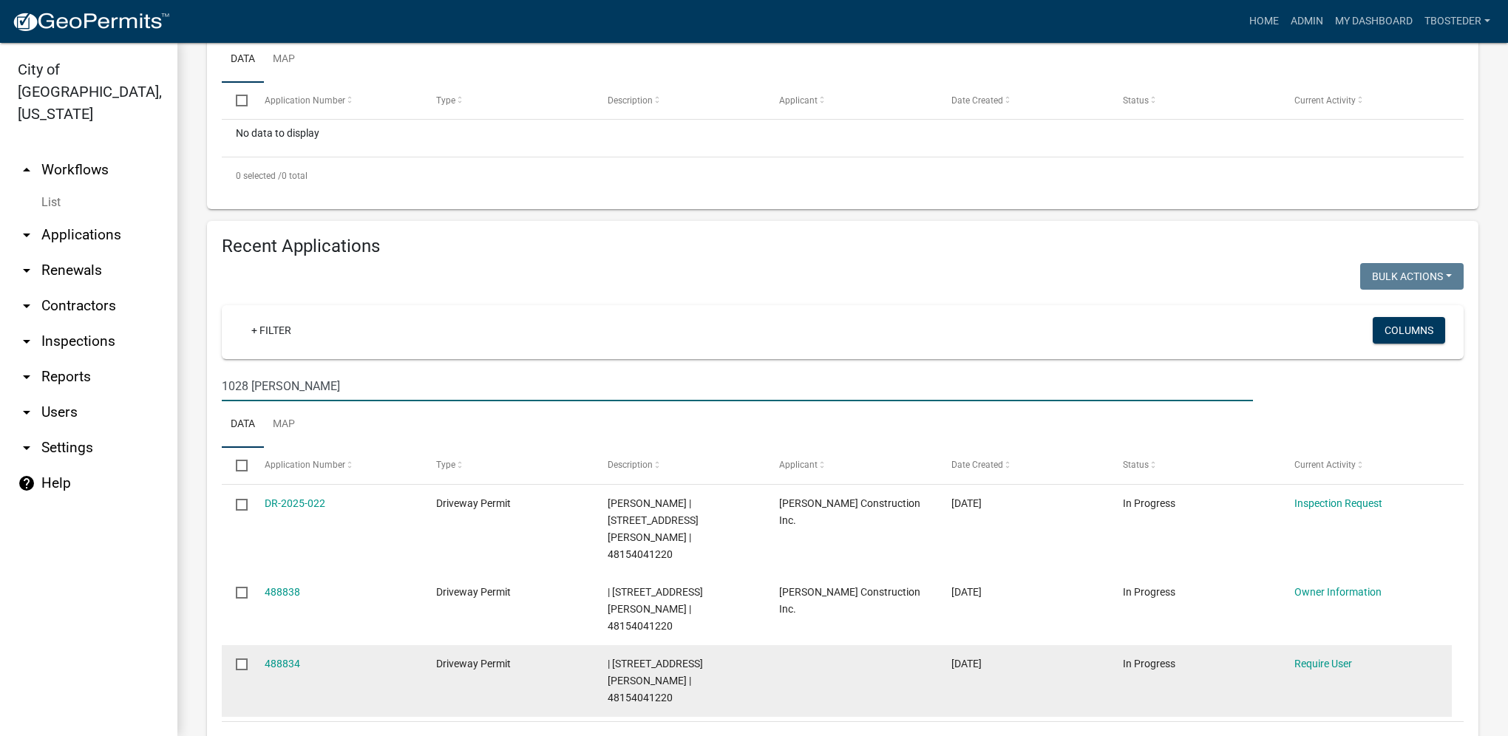
click at [239, 659] on input "checkbox" at bounding box center [241, 664] width 10 height 10
checkbox input "true"
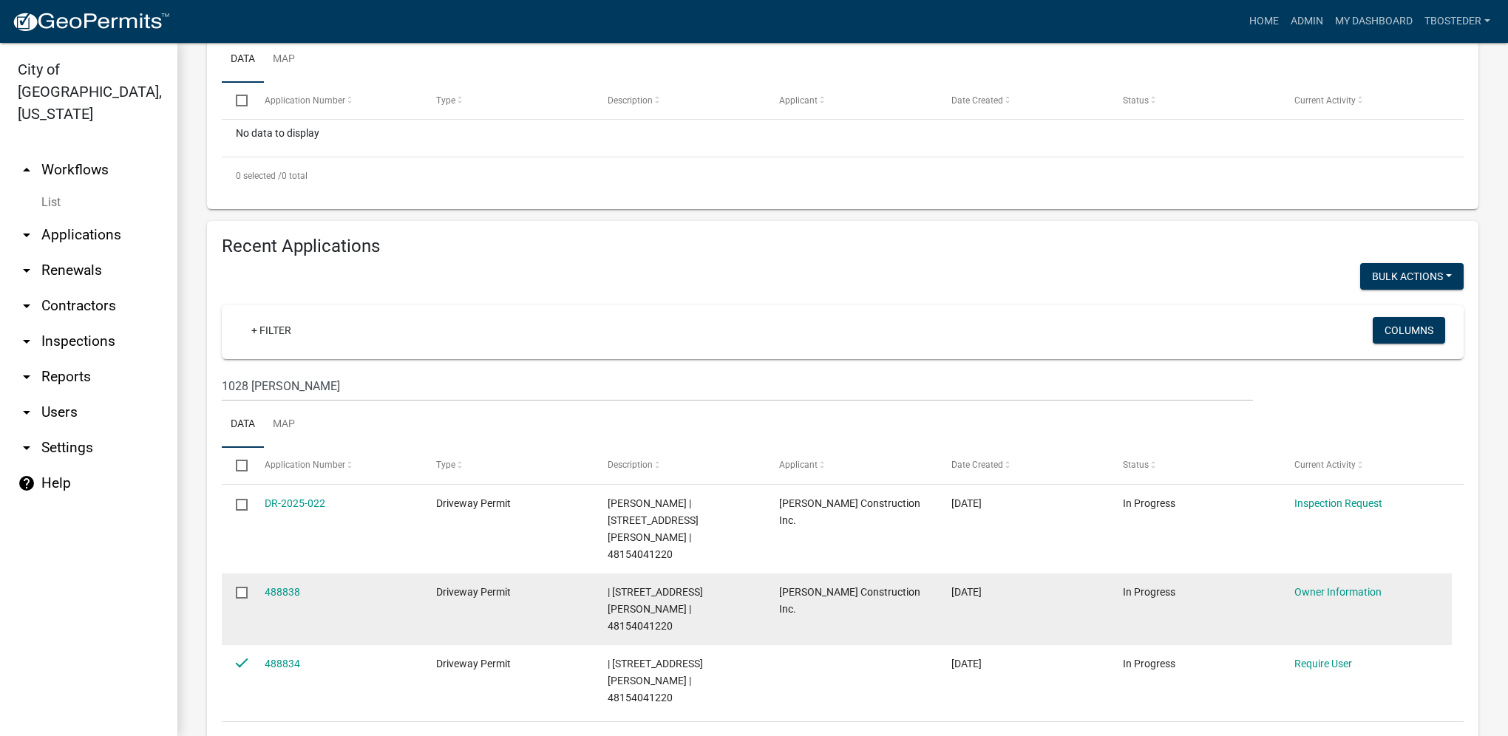
click at [239, 587] on input "checkbox" at bounding box center [241, 592] width 10 height 10
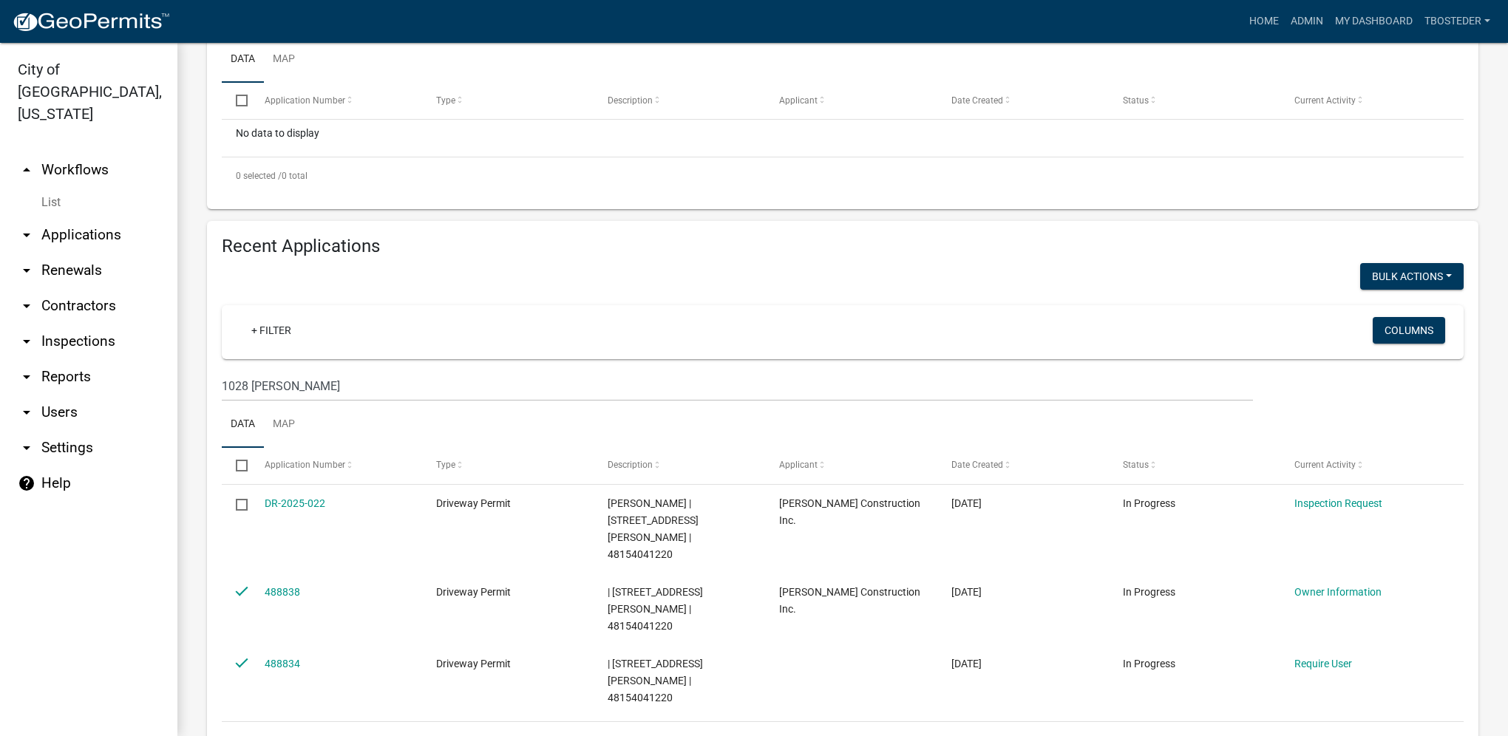
click at [1388, 260] on div "Recent Applications Bulk Actions Void Expire Lock Withdraw + Filter Columns 102…" at bounding box center [843, 497] width 1272 height 553
click at [1387, 268] on button "Bulk Actions" at bounding box center [1412, 276] width 104 height 27
click at [1374, 313] on button "Void" at bounding box center [1405, 314] width 118 height 35
checkbox input "false"
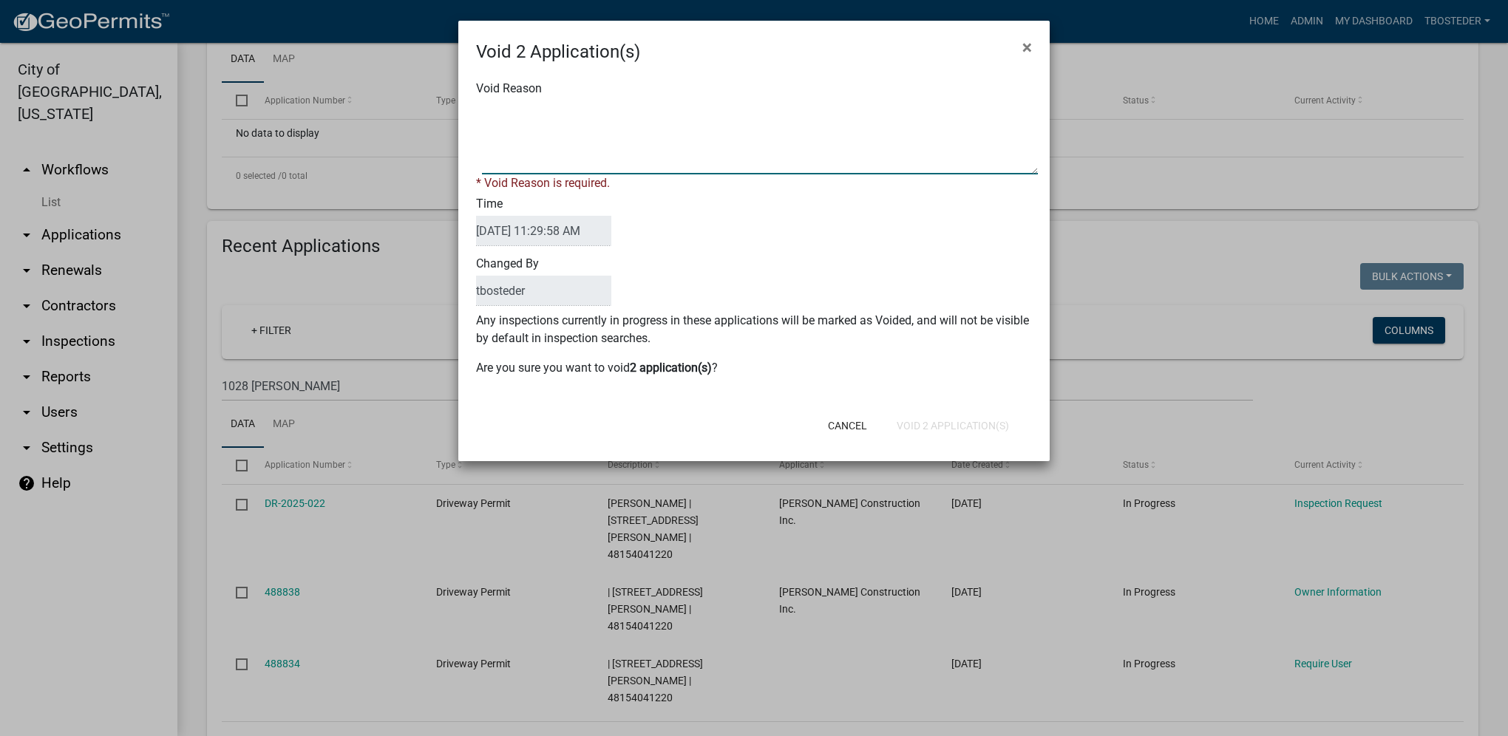
click at [695, 143] on textarea "Void Reason" at bounding box center [760, 138] width 556 height 74
type textarea "duplicates"
click at [941, 430] on form "Void 2 Application(s) × Void Reason * Void Reason is required. Time 10/09/2025 …" at bounding box center [753, 234] width 591 height 427
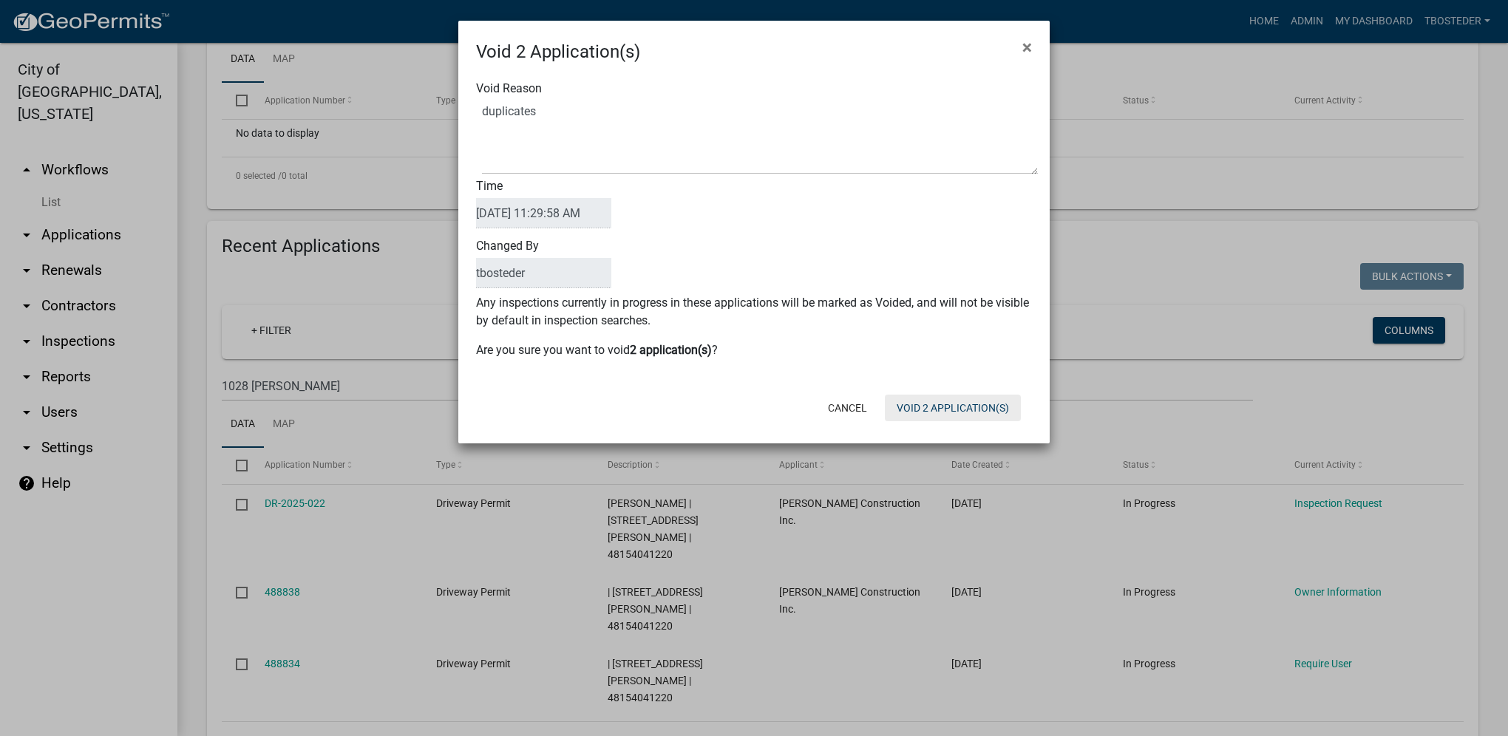
click at [942, 404] on button "Void 2 Application(s)" at bounding box center [953, 408] width 136 height 27
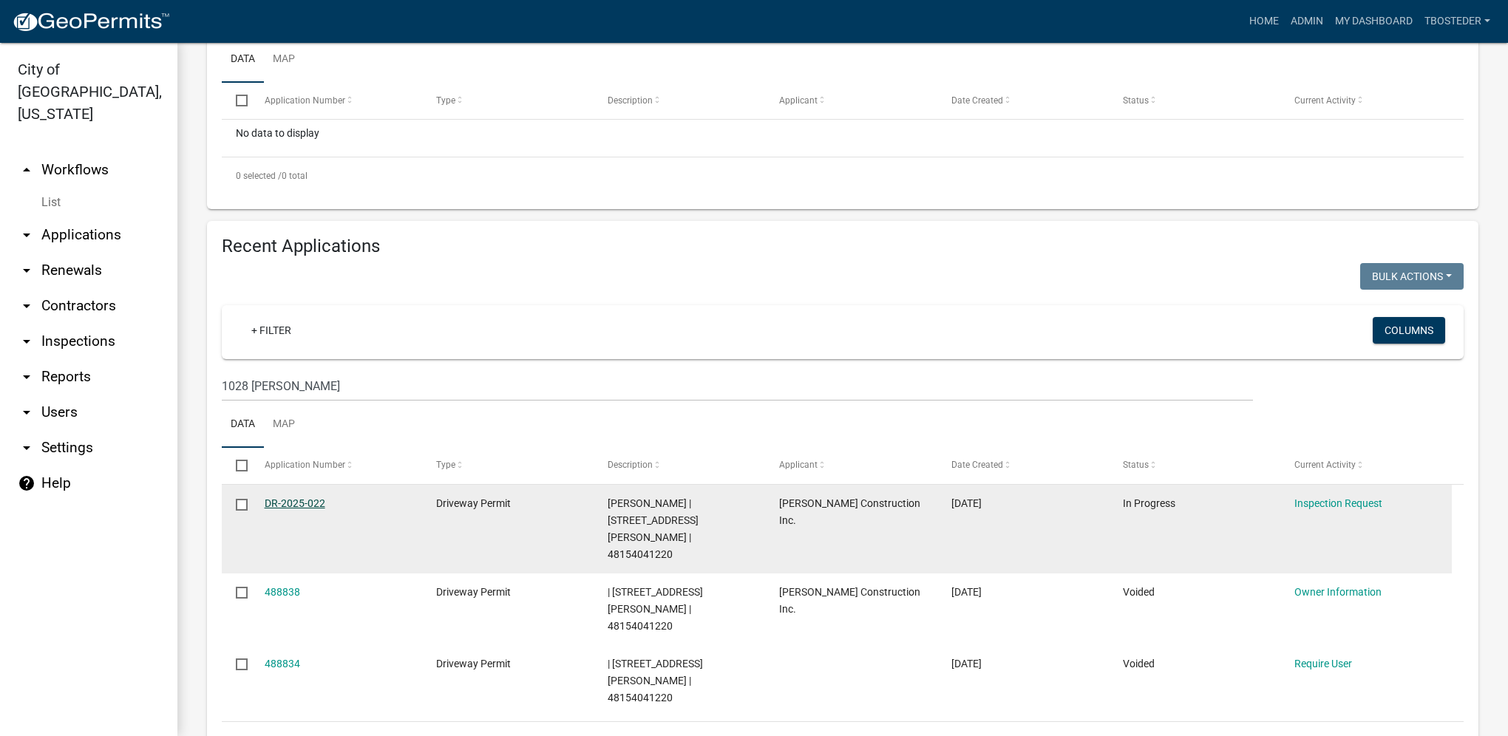
click at [317, 505] on link "DR-2025-022" at bounding box center [295, 504] width 61 height 12
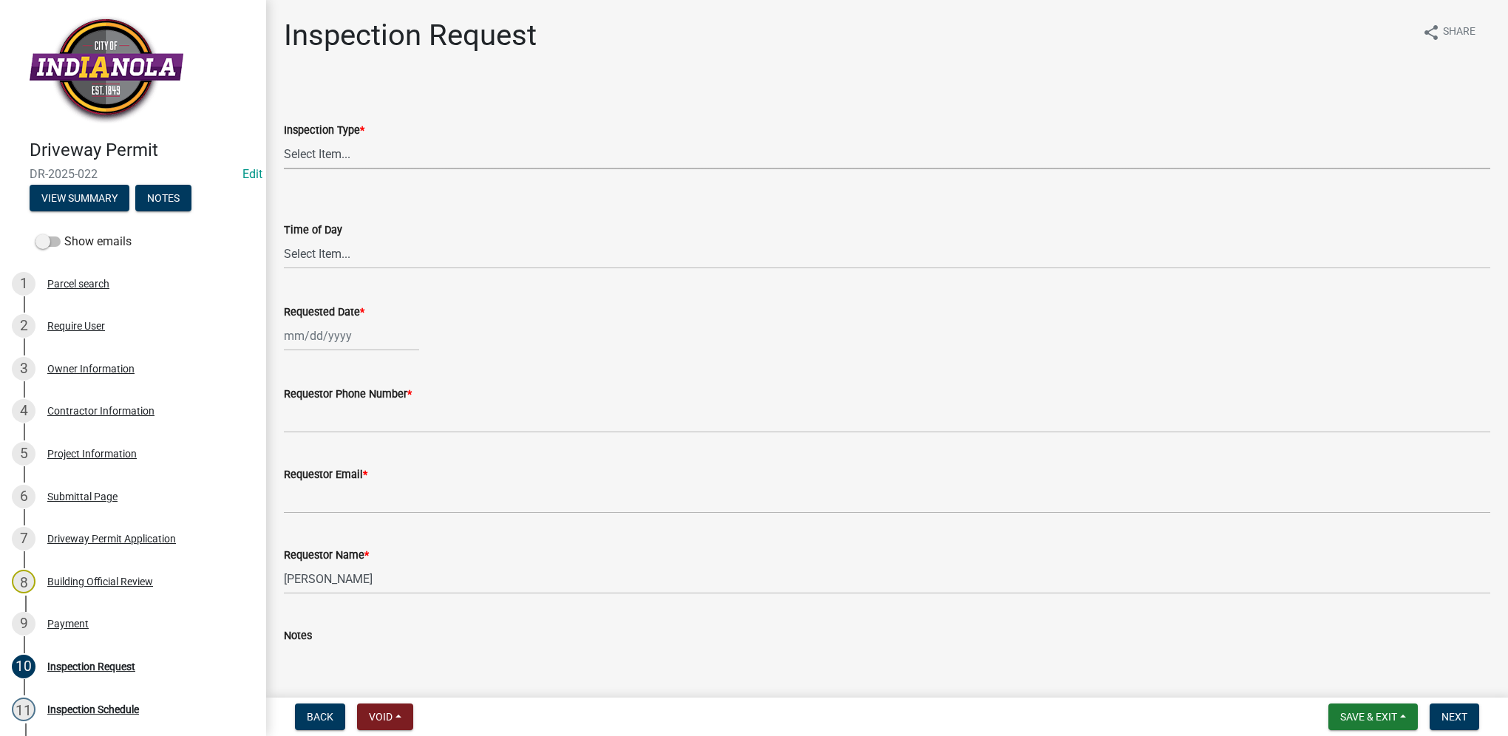
click at [318, 144] on select "Select Item... Driveway" at bounding box center [887, 154] width 1207 height 30
click at [284, 139] on select "Select Item... Driveway" at bounding box center [887, 154] width 1207 height 30
select select "99ac012d-34f5-4869-bb46-fc58610bb0ba"
click at [319, 256] on select "Select Item... AM PM" at bounding box center [887, 254] width 1207 height 30
click at [284, 239] on select "Select Item... AM PM" at bounding box center [887, 254] width 1207 height 30
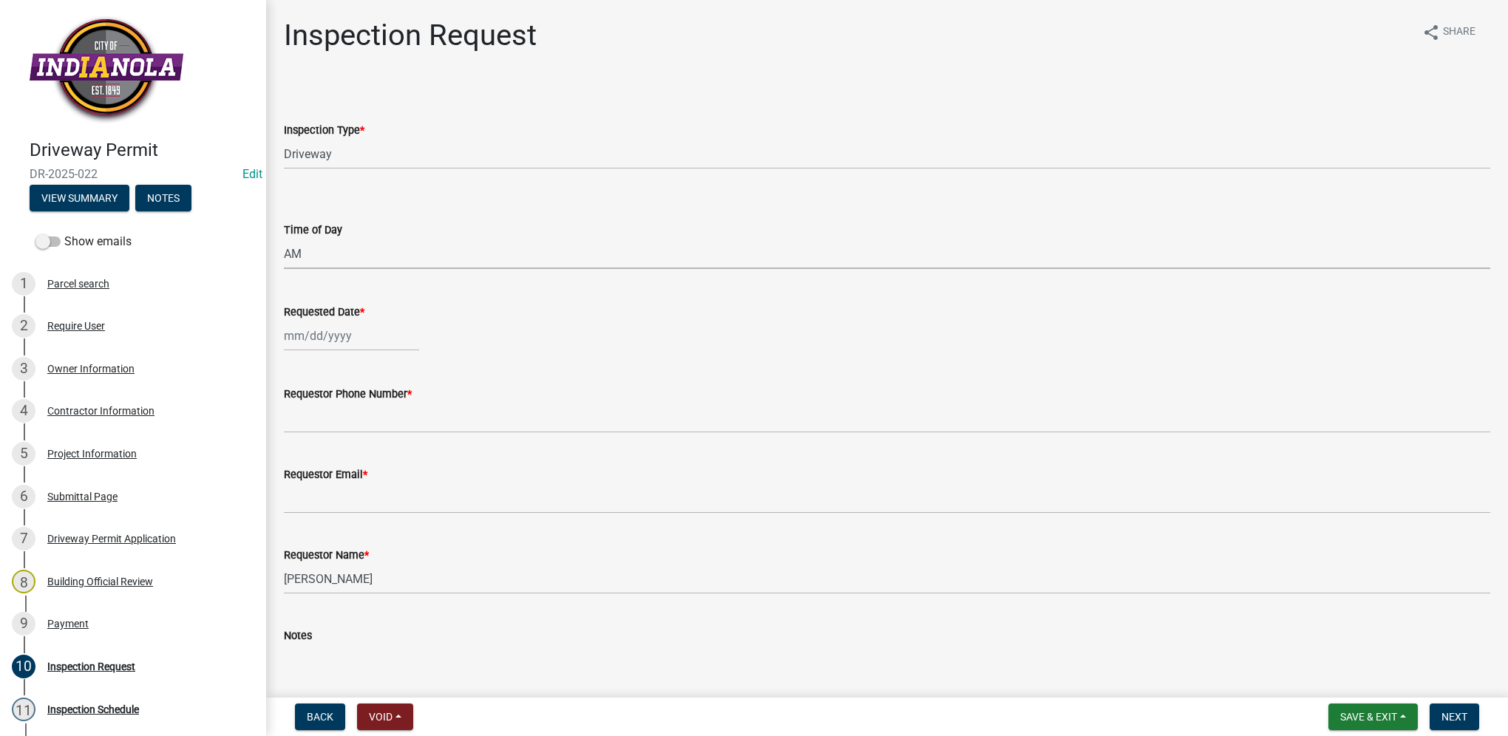
select select "beb9ccbf-86ff-4c3e-95c0-3473a8a0c9e1"
select select "10"
select select "2025"
click at [328, 340] on div "Jan Feb Mar Apr May Jun Jul Aug Sep Oct Nov Dec 1525 1526 1527 1528 1529 1530 1…" at bounding box center [351, 336] width 135 height 30
click at [299, 469] on div "13" at bounding box center [299, 462] width 24 height 24
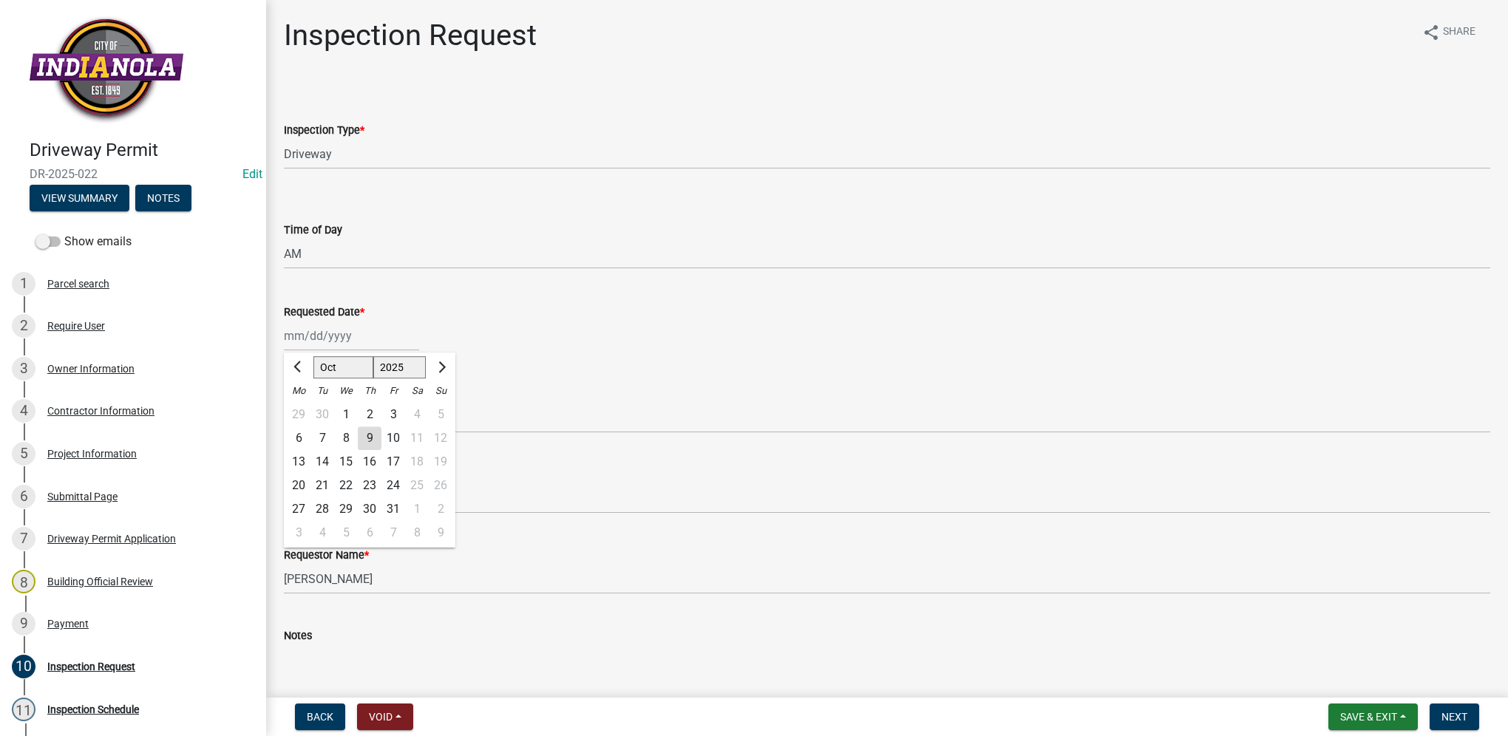
type input "10/13/2025"
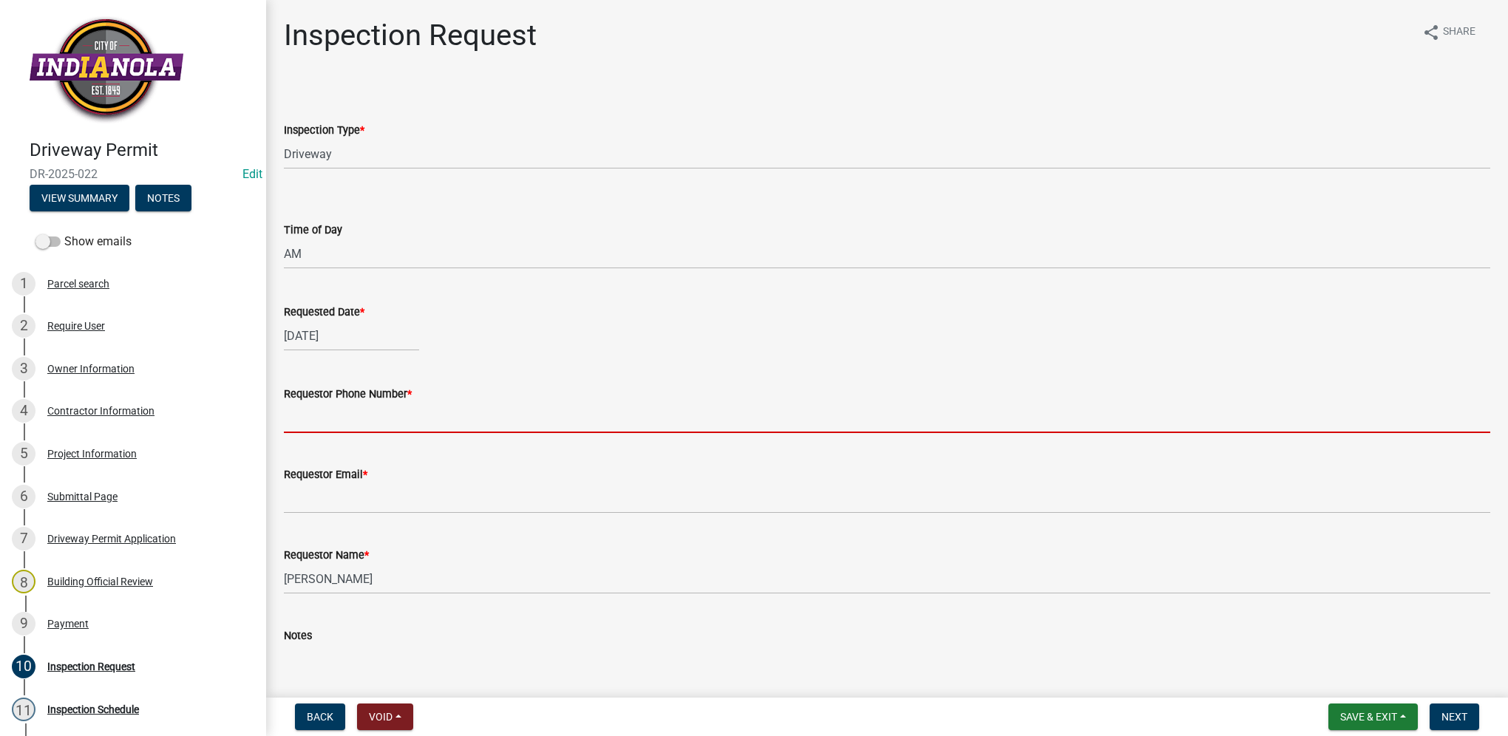
click at [313, 417] on input "Requestor Phone Number *" at bounding box center [887, 418] width 1207 height 30
click at [385, 418] on input "Requestor Phone Number *" at bounding box center [887, 418] width 1207 height 30
paste input "515-975-4311"
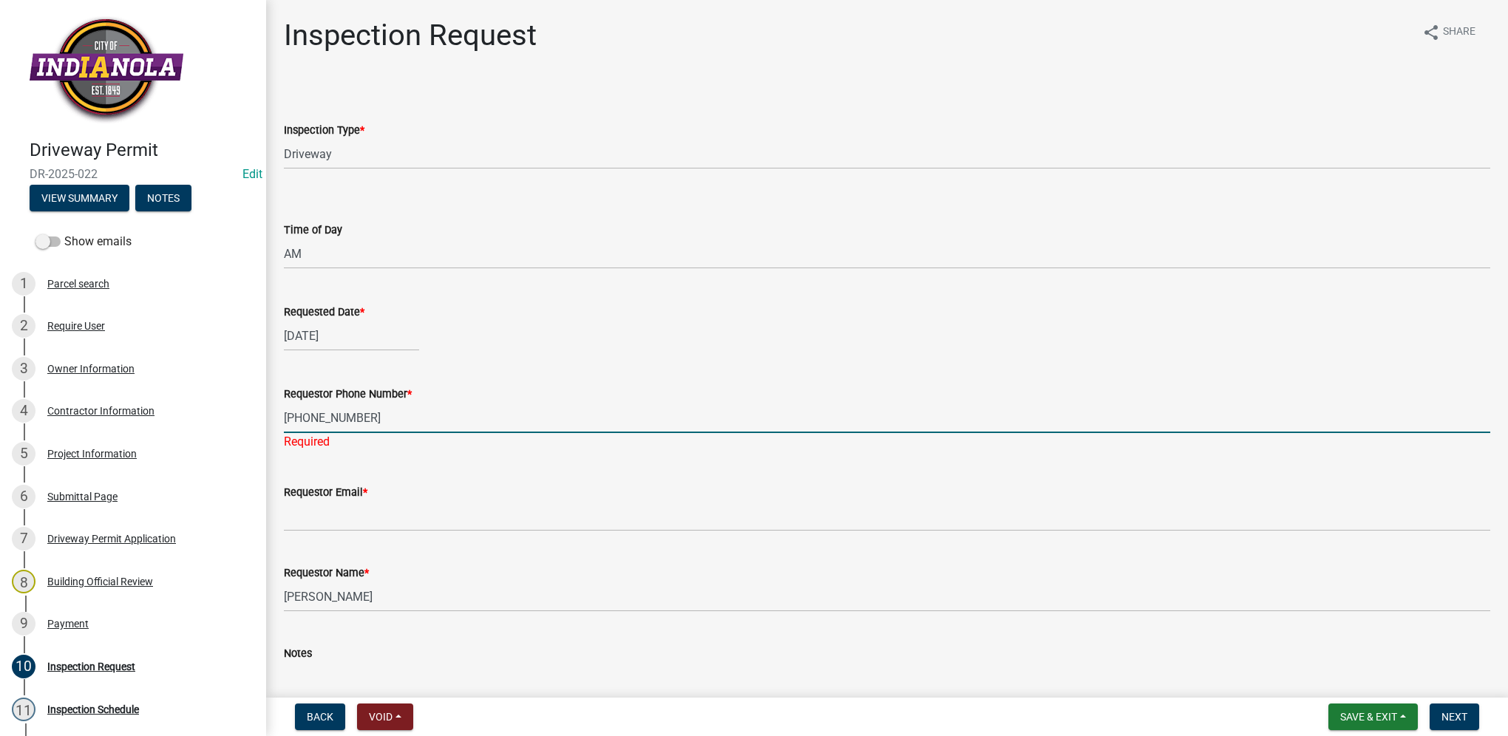
type input "515-975-4311"
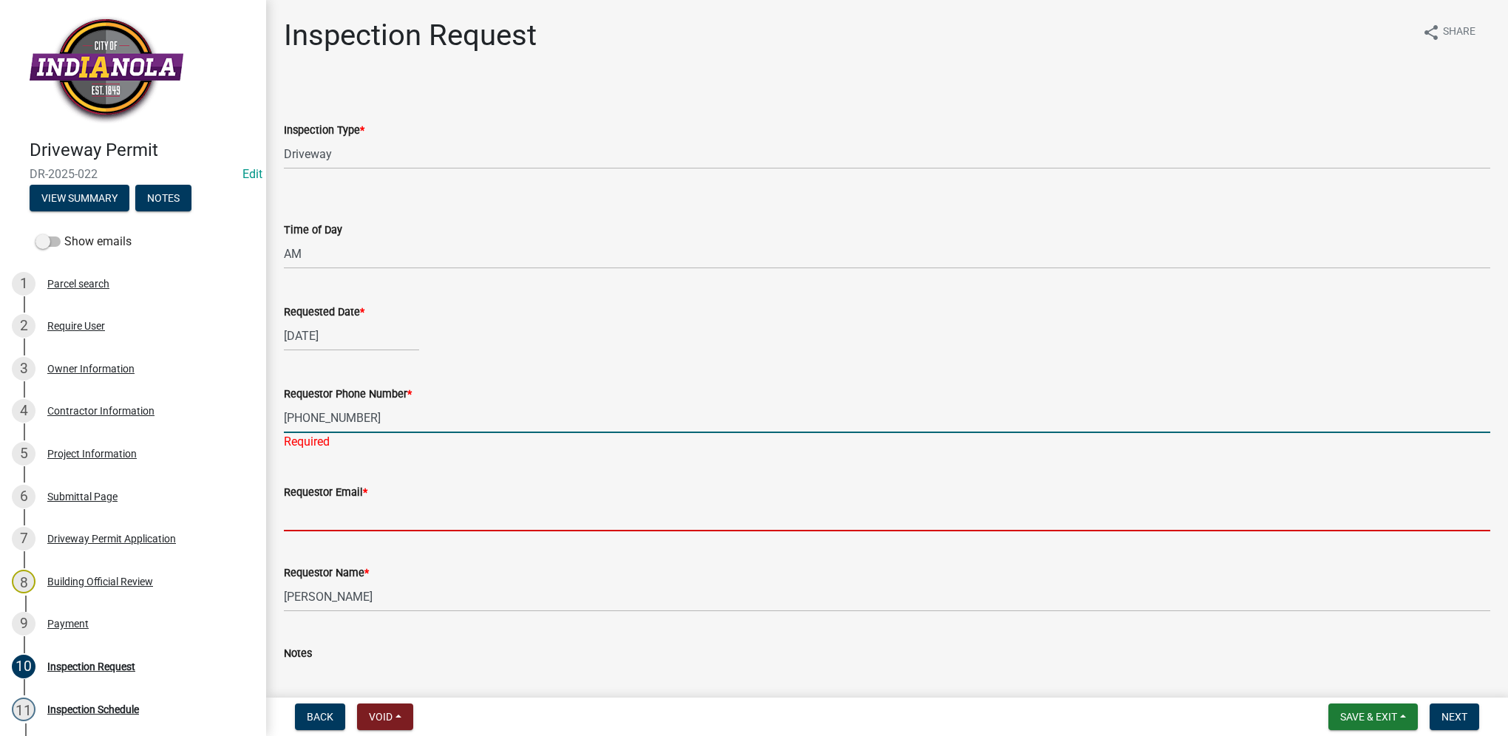
click at [397, 529] on wm-data-entity-input-list "Inspection Type * Select Item... Driveway Time of Day Select Item... AM PM Requ…" at bounding box center [887, 413] width 1207 height 661
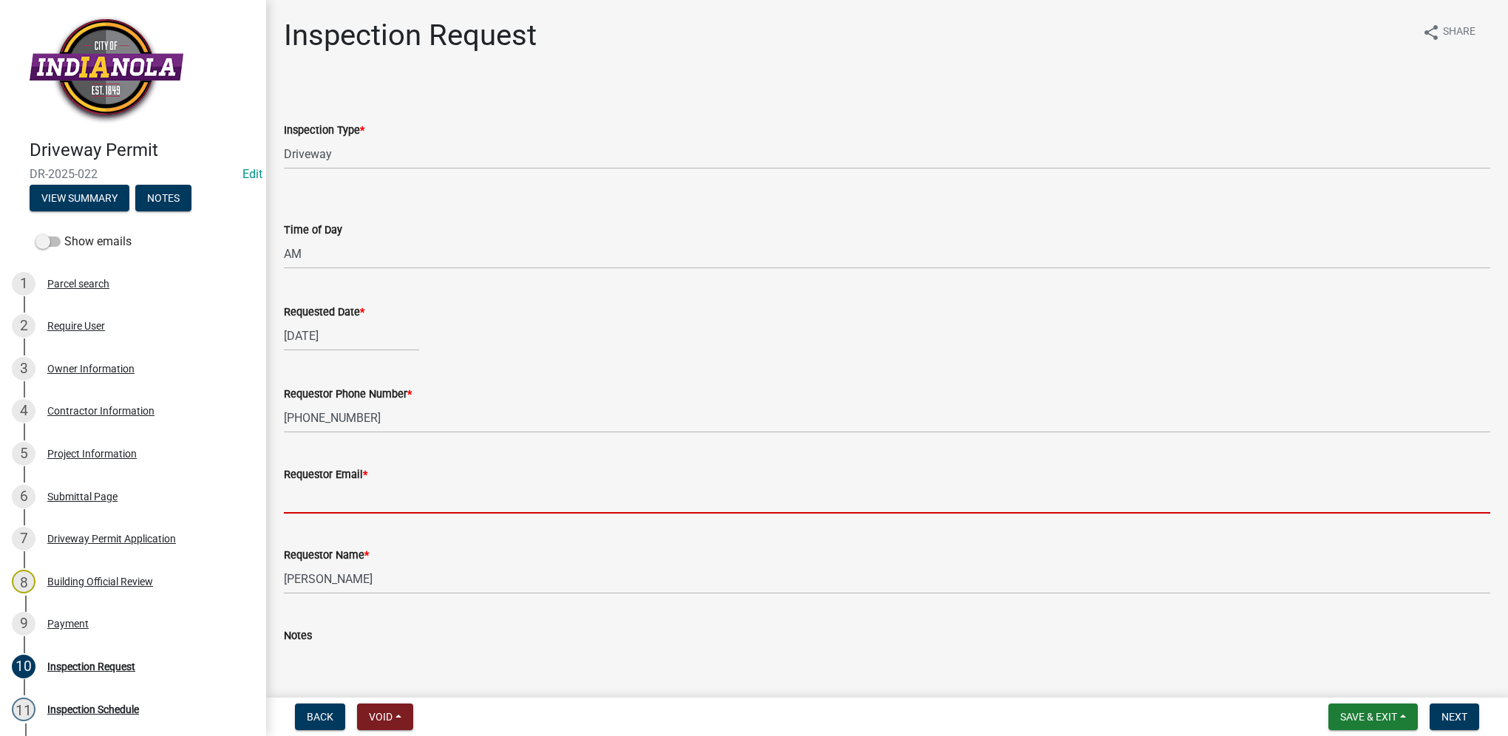
type input "na@na.com"
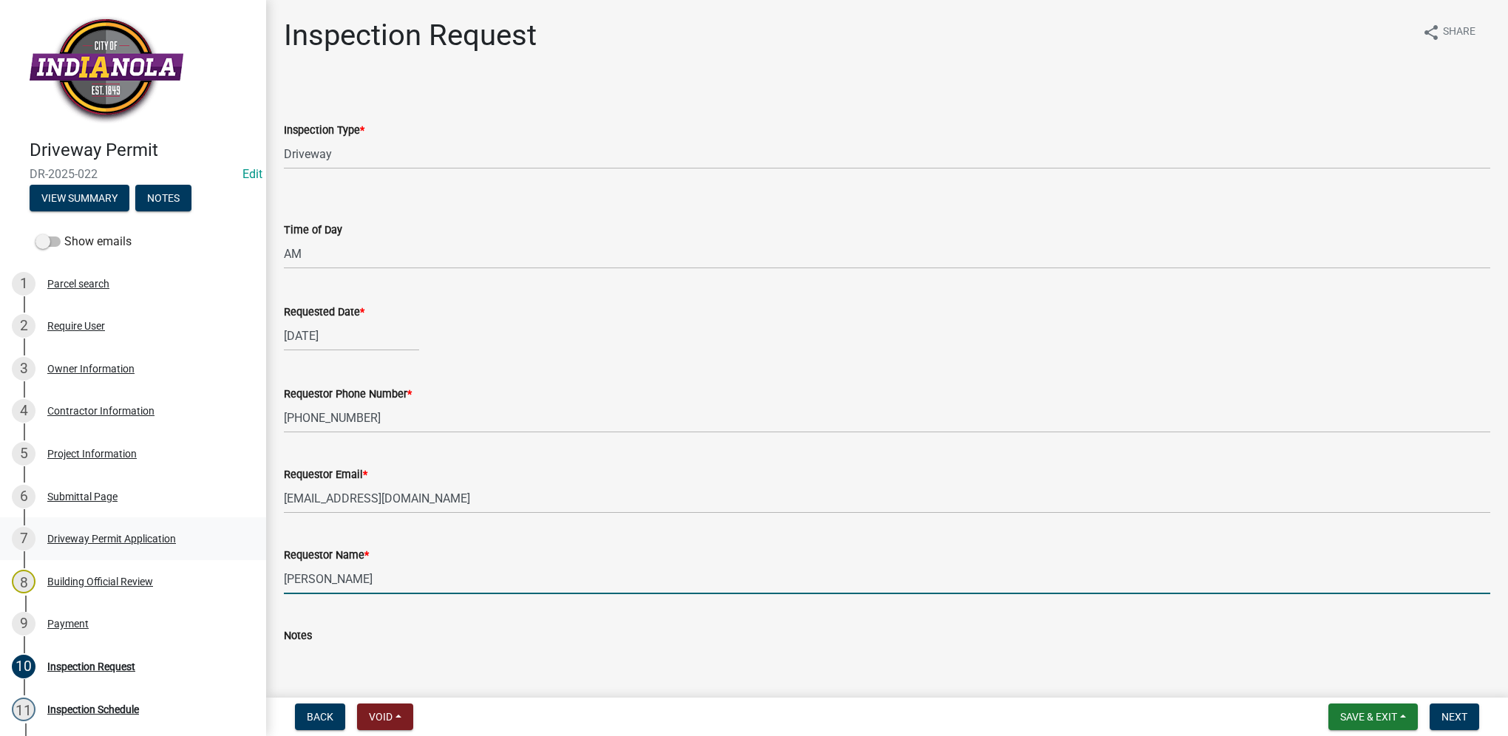
drag, startPoint x: 390, startPoint y: 571, endPoint x: 251, endPoint y: 538, distance: 142.2
click at [251, 538] on div "Driveway Permit DR-2025-022 Edit View Summary Notes Show emails 1 Parcel search…" at bounding box center [754, 368] width 1508 height 736
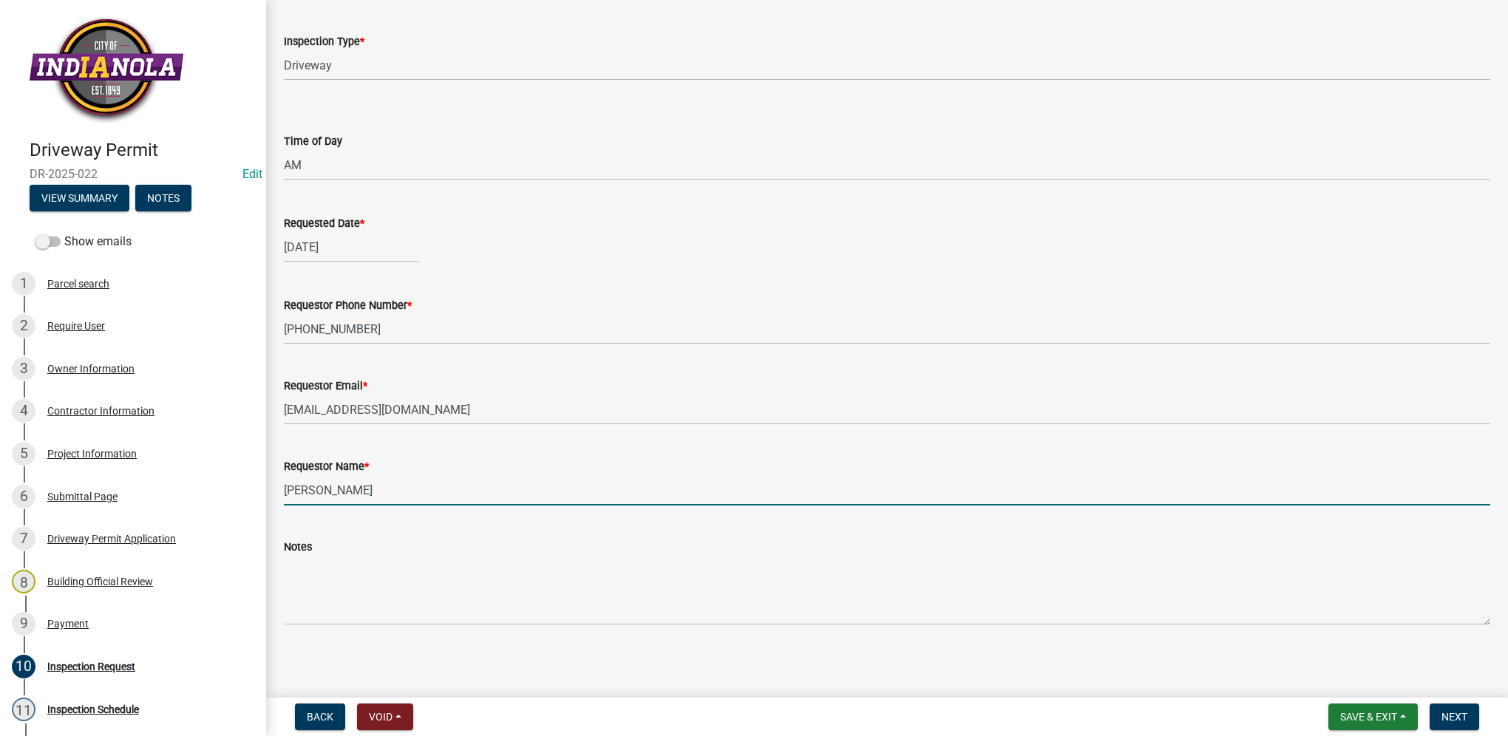
scroll to position [92, 0]
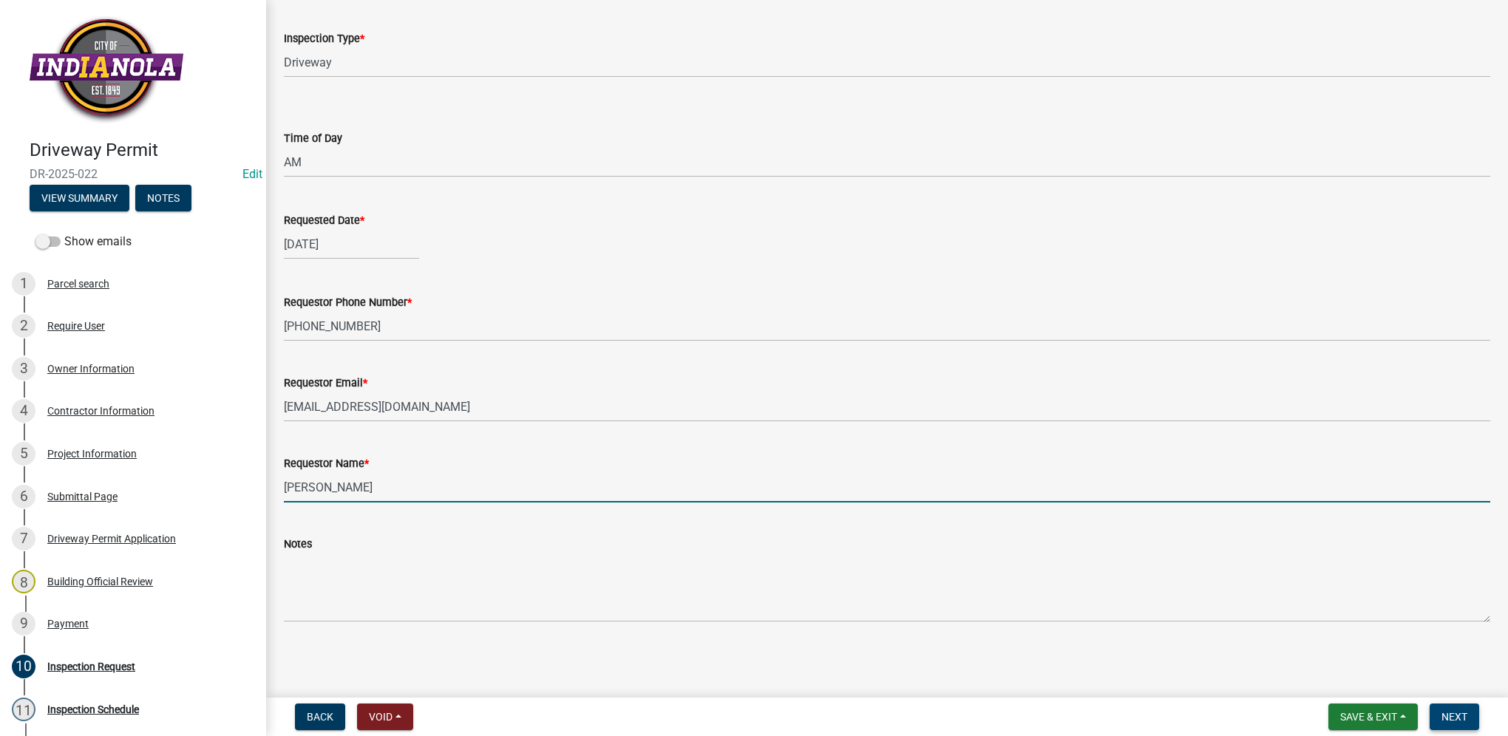
type input "Dan Myers"
click at [1472, 716] on button "Next" at bounding box center [1455, 717] width 50 height 27
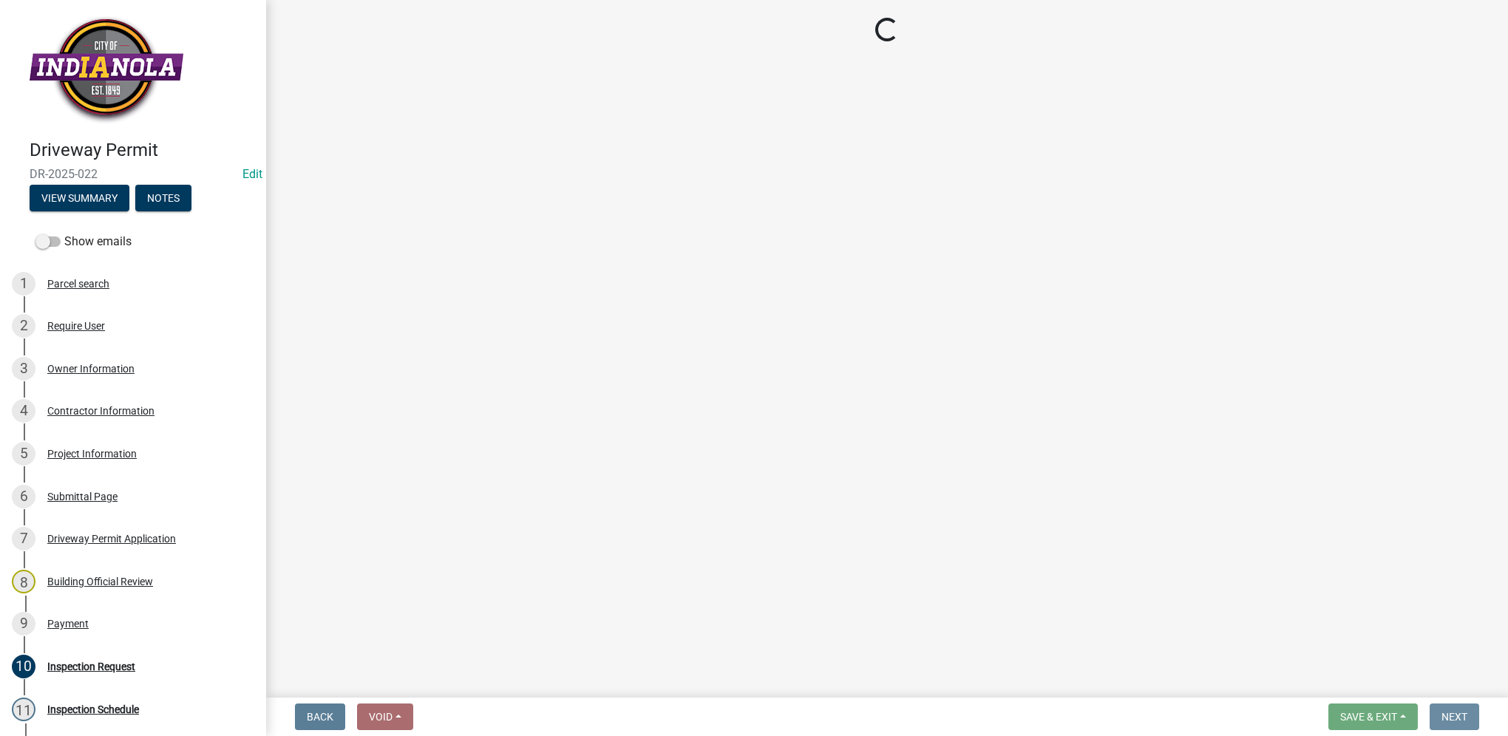
scroll to position [0, 0]
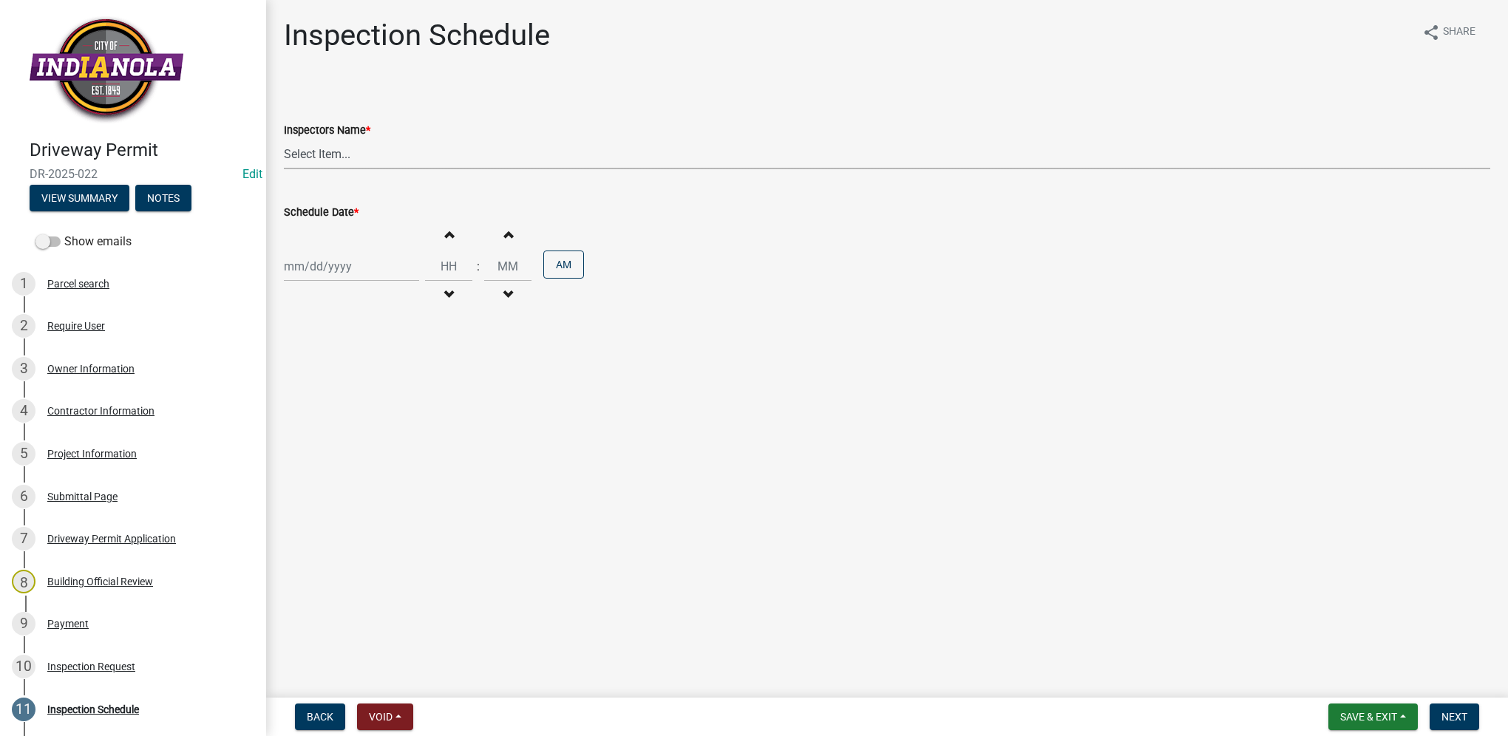
click at [329, 154] on select "Select Item... T. Little (Timothy Little) Visser (Michael Visser)" at bounding box center [887, 154] width 1207 height 30
select select "252c9b68-f941-49e4-9705-8f6b19d23831"
click at [284, 139] on select "Select Item... T. Little (Timothy Little) Visser (Michael Visser)" at bounding box center [887, 154] width 1207 height 30
click at [340, 269] on div at bounding box center [351, 266] width 135 height 30
select select "10"
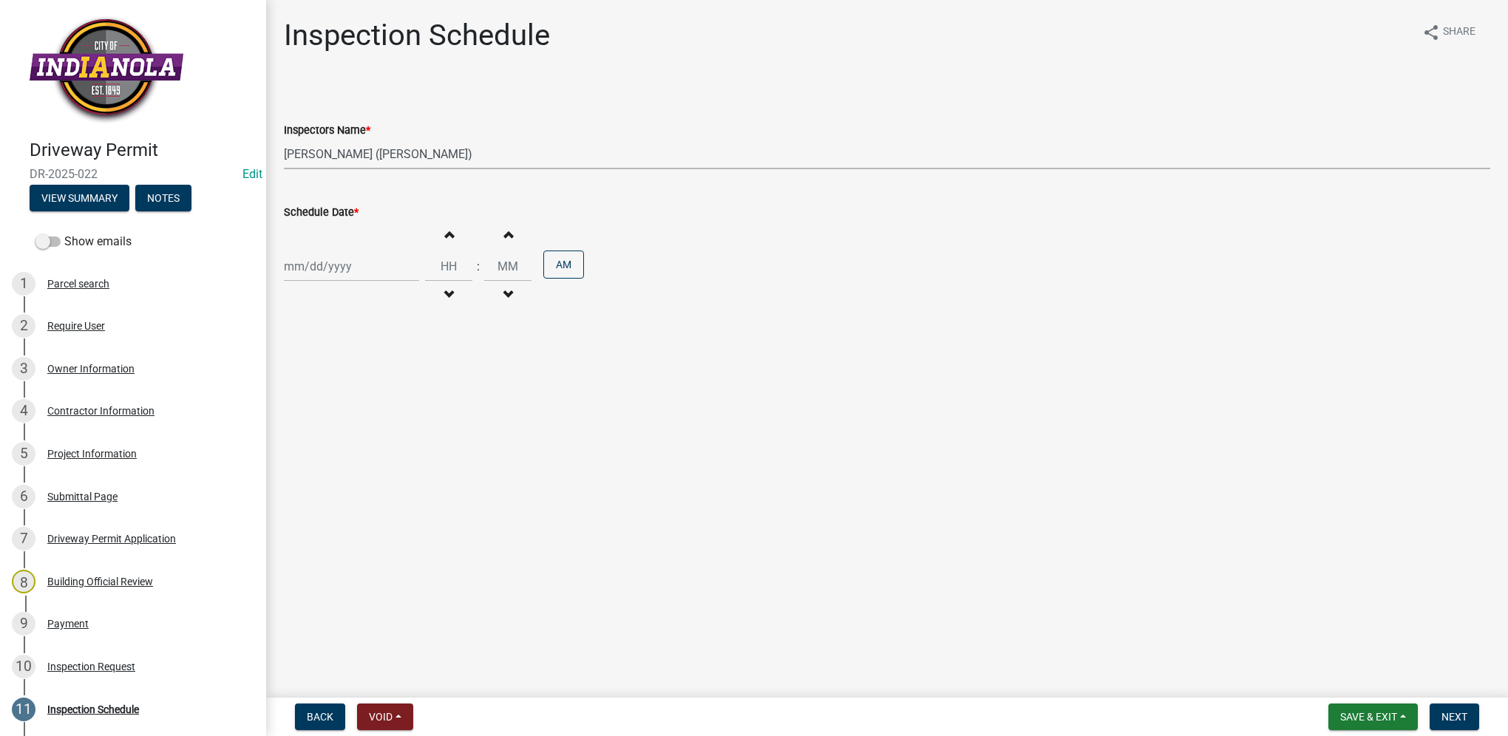
select select "2025"
click at [299, 389] on div "13" at bounding box center [299, 393] width 24 height 24
type input "10/13/2025"
click at [440, 259] on input "Hours" at bounding box center [448, 266] width 47 height 30
type input "09"
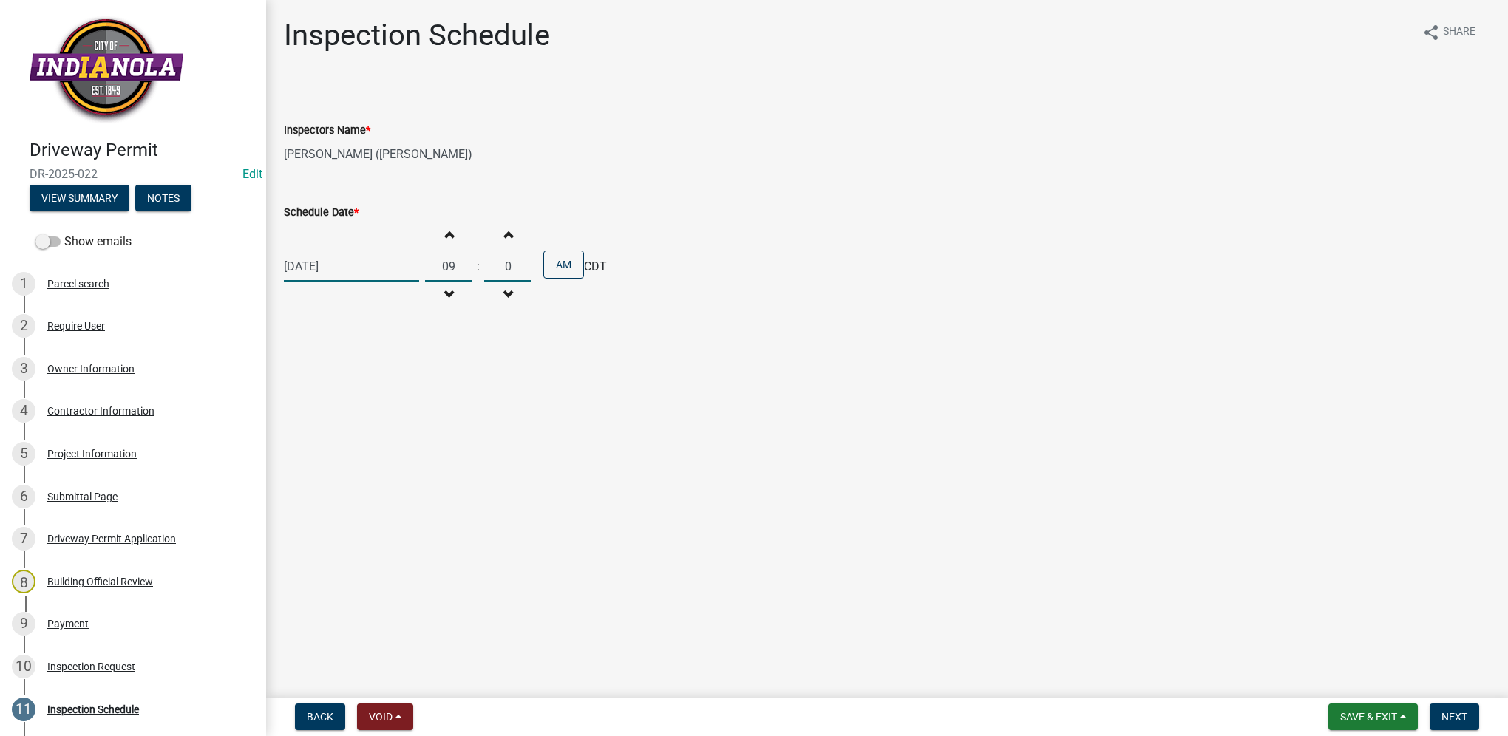
type input "00"
click at [1443, 720] on span "Next" at bounding box center [1455, 717] width 26 height 12
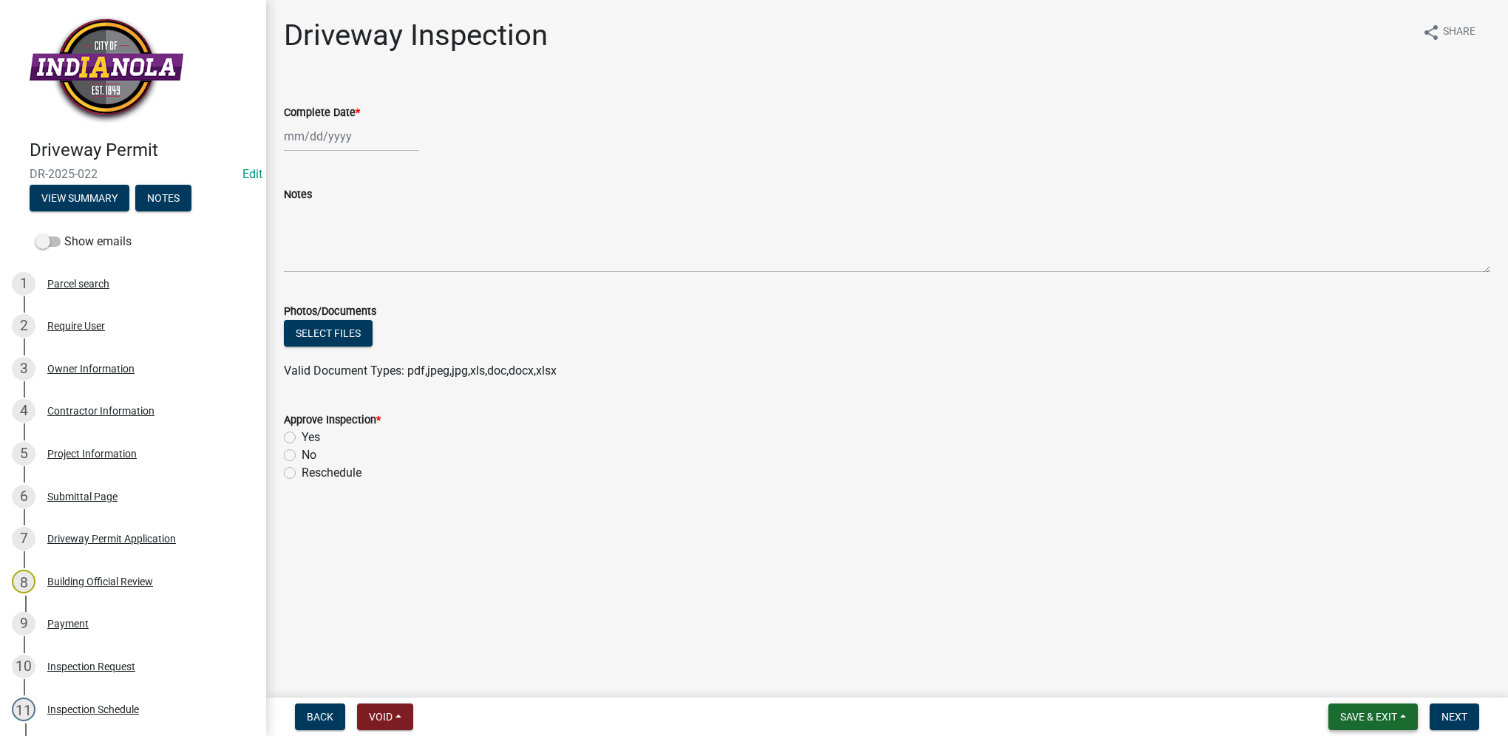
click at [1346, 719] on span "Save & Exit" at bounding box center [1368, 717] width 57 height 12
click at [1345, 683] on button "Save & Exit" at bounding box center [1359, 678] width 118 height 35
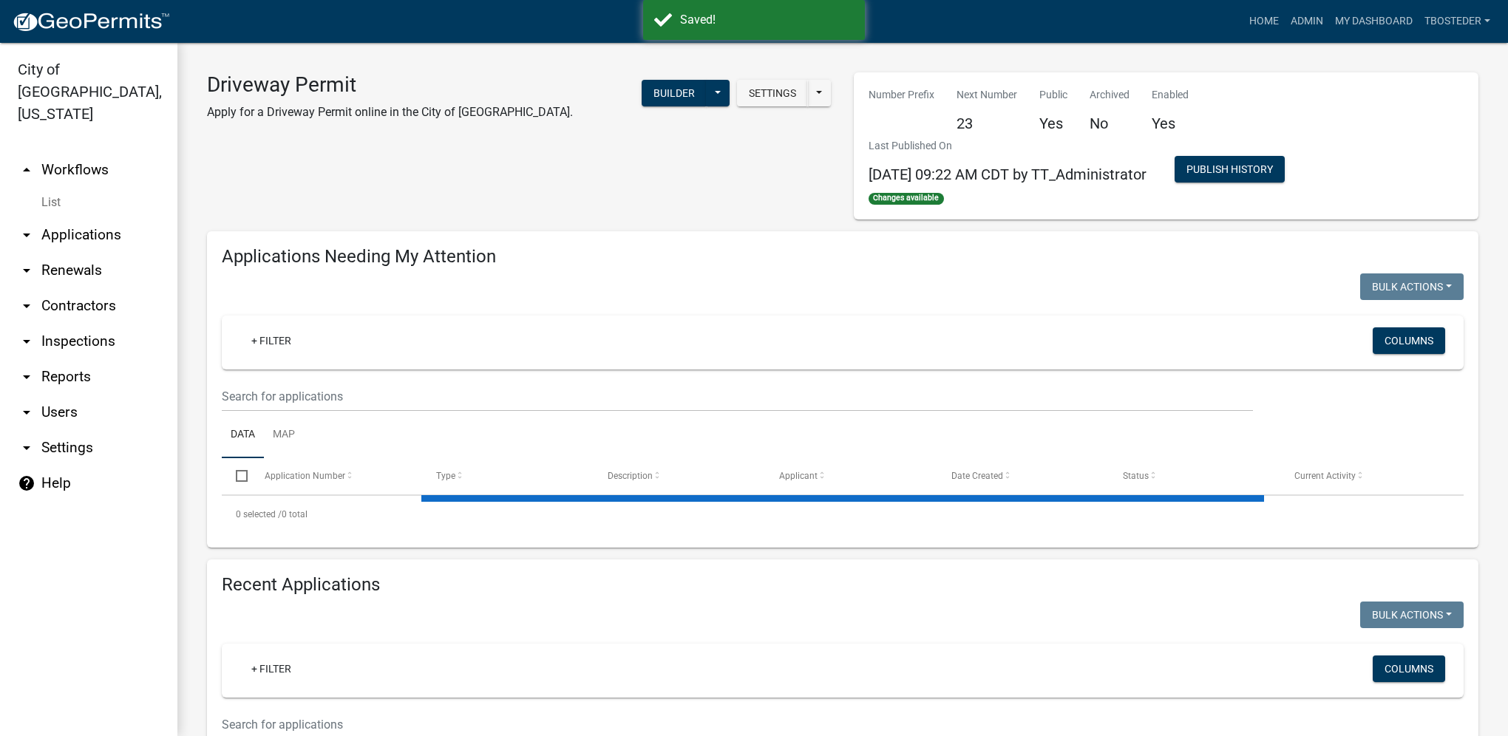
select select "1: 25"
